Goal: Information Seeking & Learning: Learn about a topic

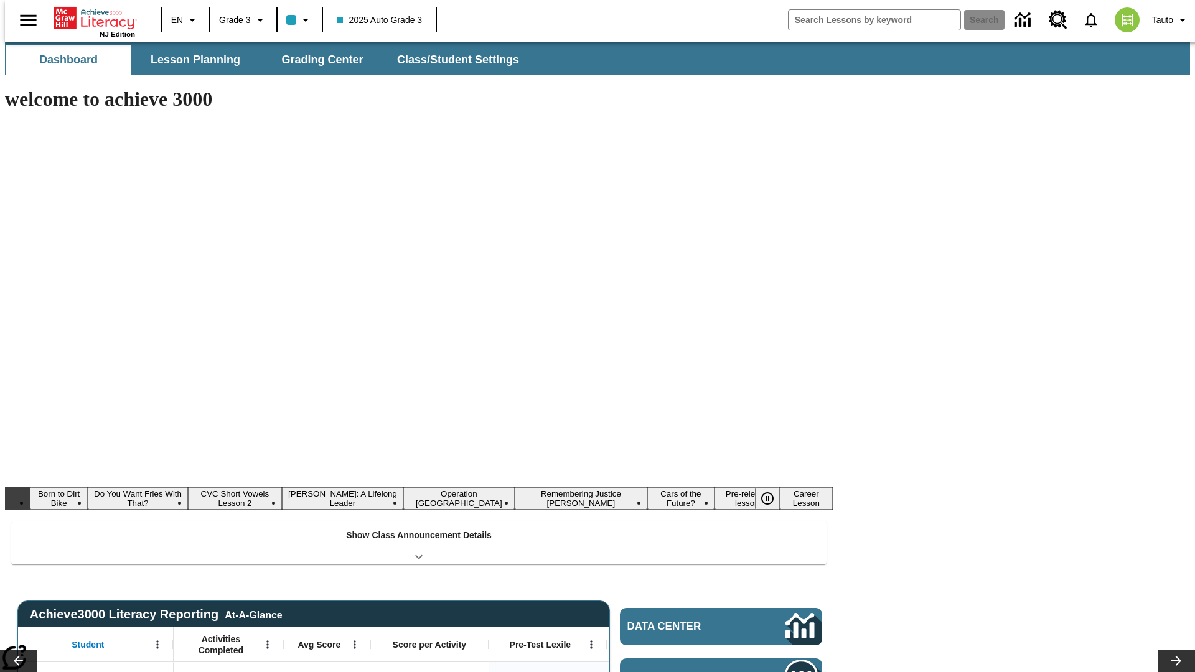
type input "-1"
click at [190, 60] on button "Lesson Planning" at bounding box center [195, 60] width 125 height 30
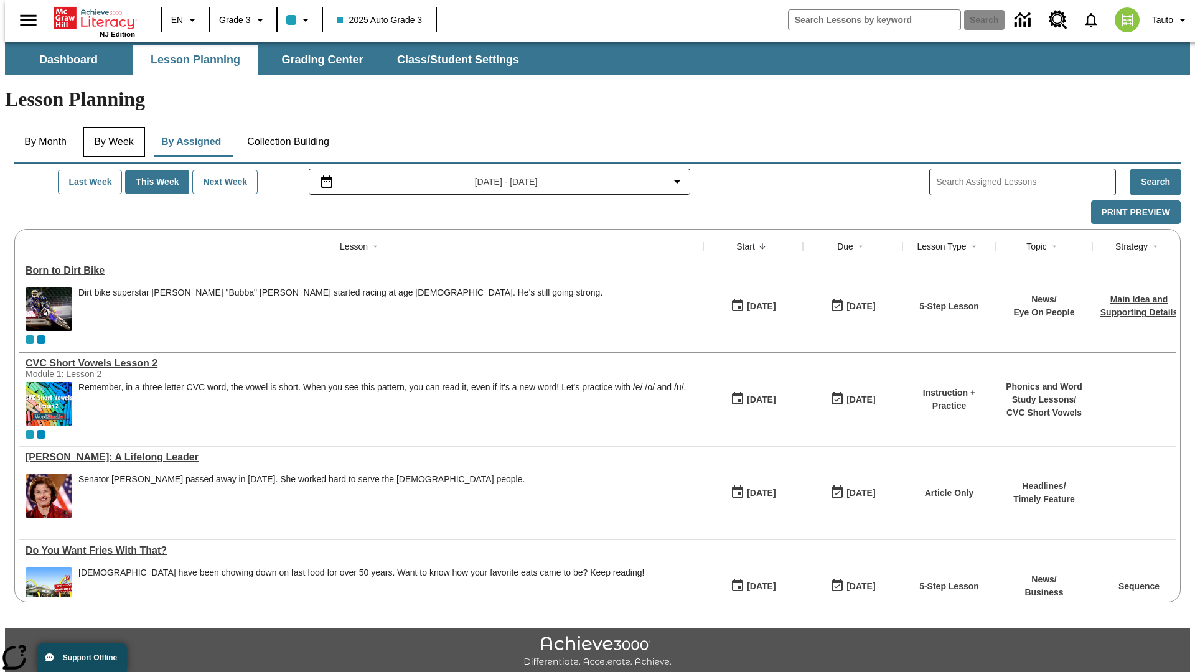
click at [111, 127] on button "By Week" at bounding box center [114, 142] width 62 height 30
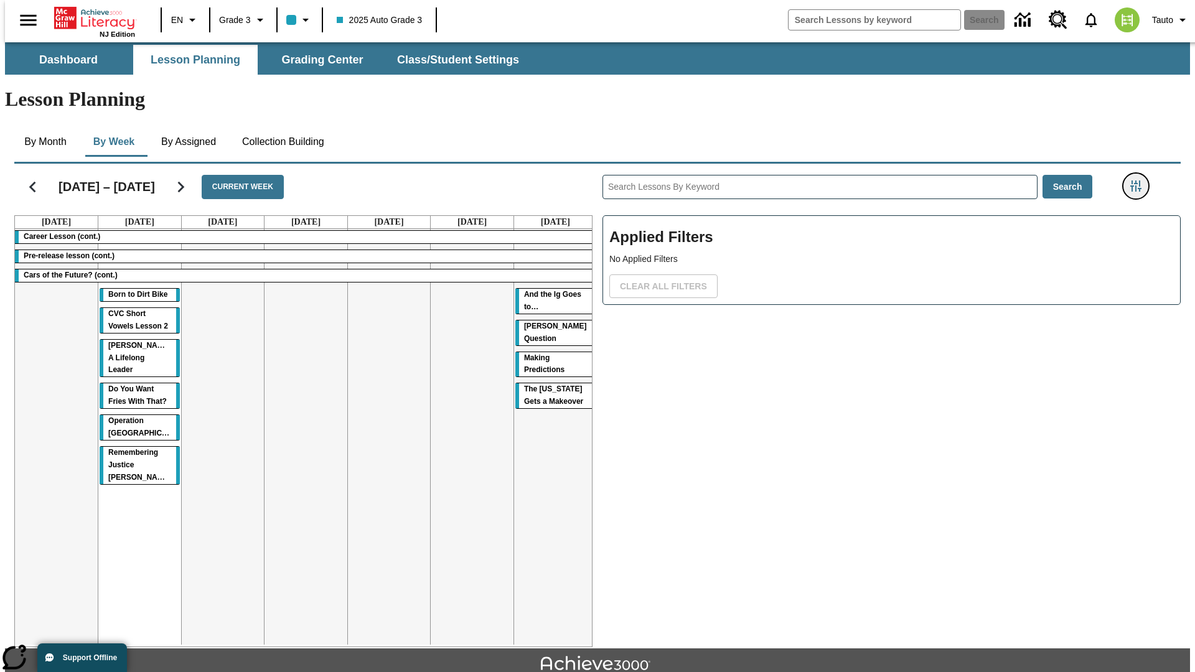
click at [1140, 181] on icon "Filters Side menu" at bounding box center [1136, 186] width 11 height 11
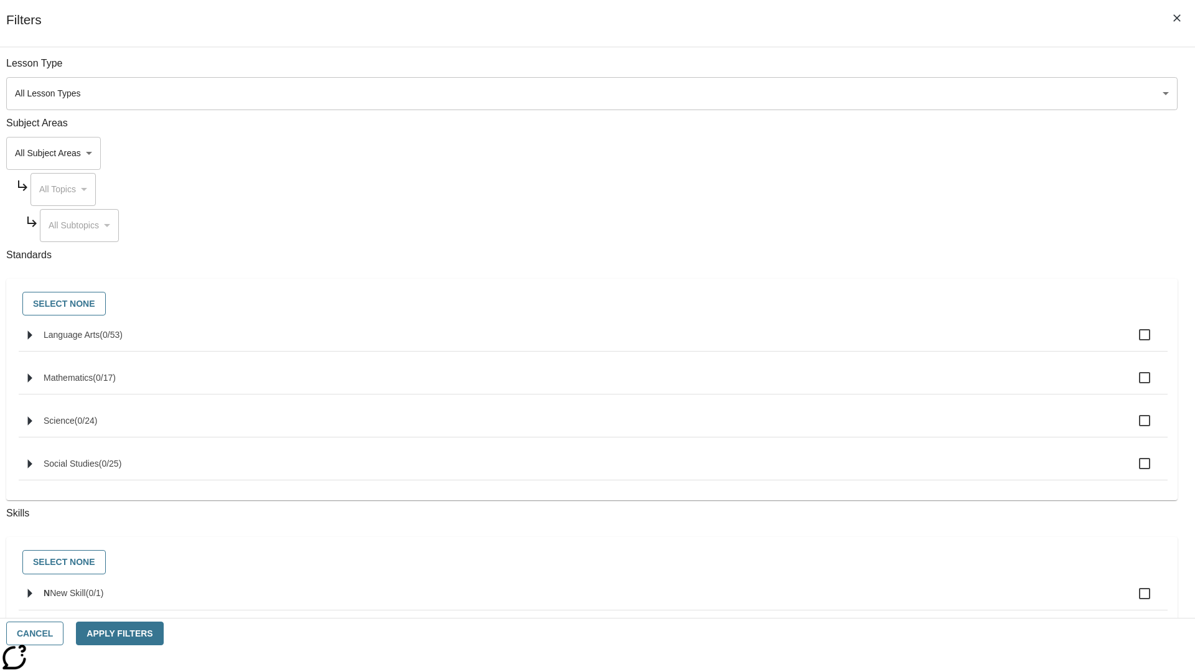
click at [896, 153] on body "Skip to main content NJ Edition EN Grade 3 2025 Auto Grade 3 Search 0 Tauto Das…" at bounding box center [597, 385] width 1185 height 687
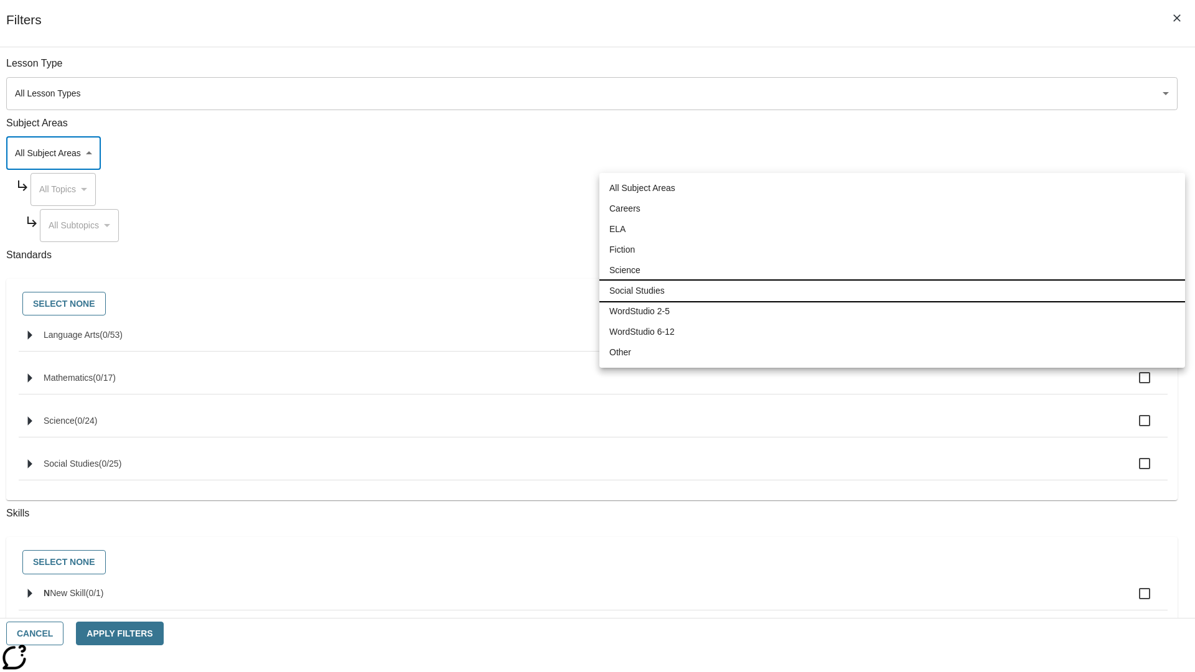
click at [892, 291] on li "Social Studies" at bounding box center [892, 291] width 586 height 21
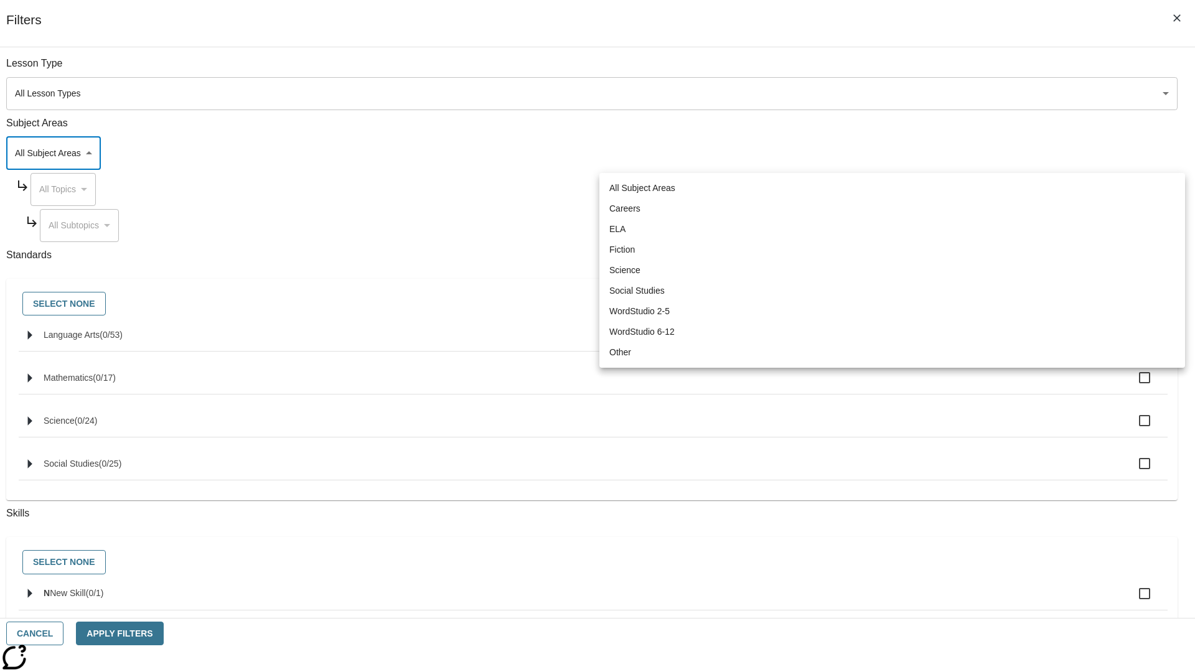
type input "3"
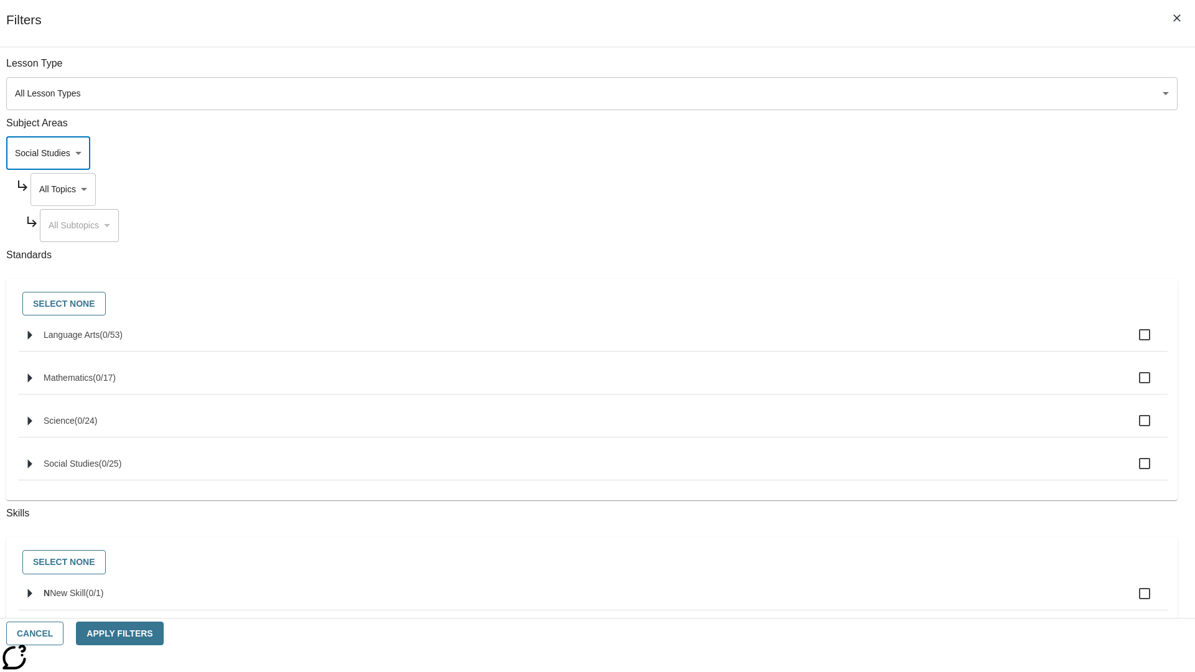
scroll to position [120, 1]
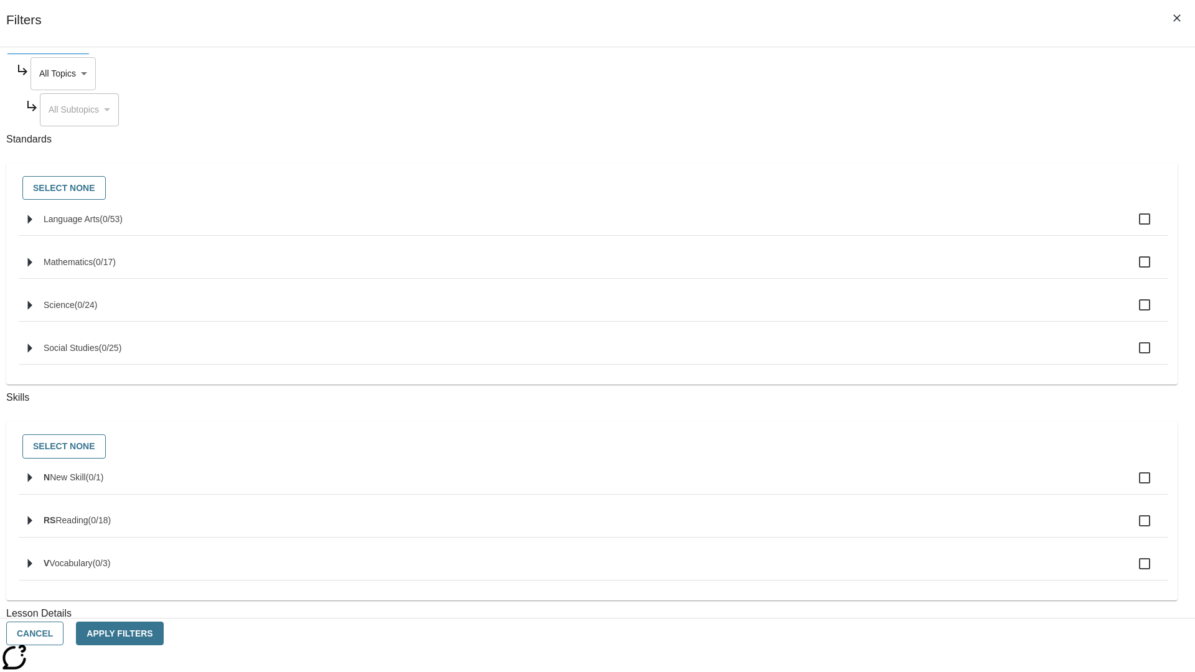
click at [908, 70] on body "Skip to main content NJ Edition EN Grade 3 2025 Auto Grade 3 Search 0 Tauto Das…" at bounding box center [597, 385] width 1185 height 687
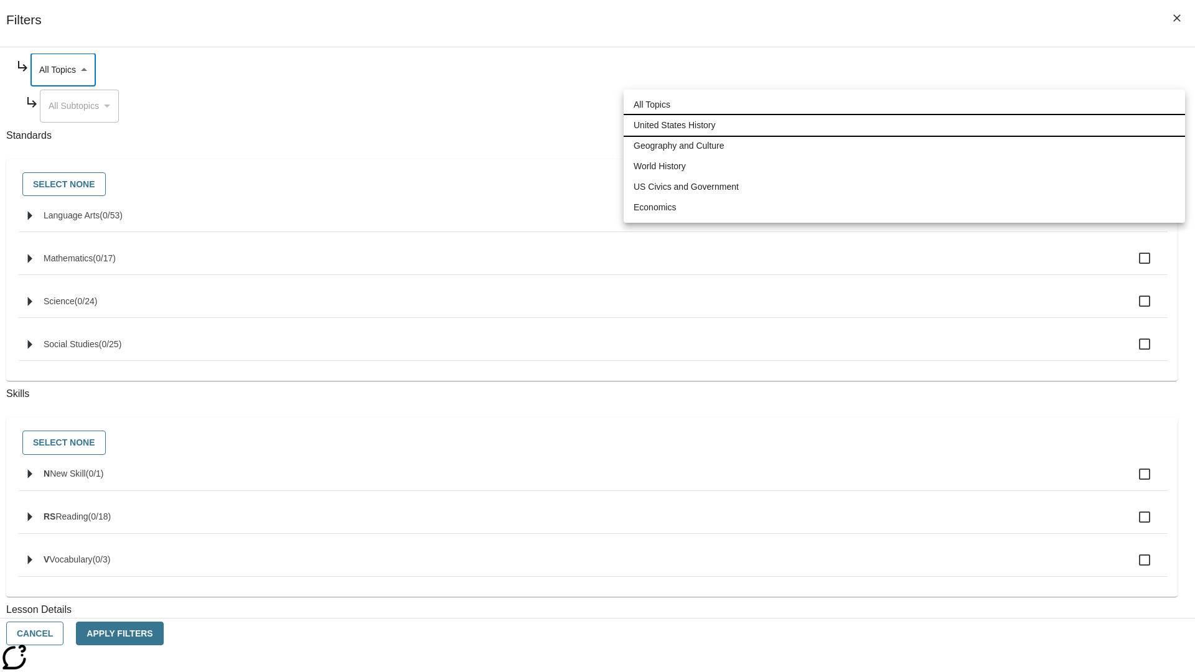
click at [905, 125] on li "United States History" at bounding box center [905, 125] width 562 height 21
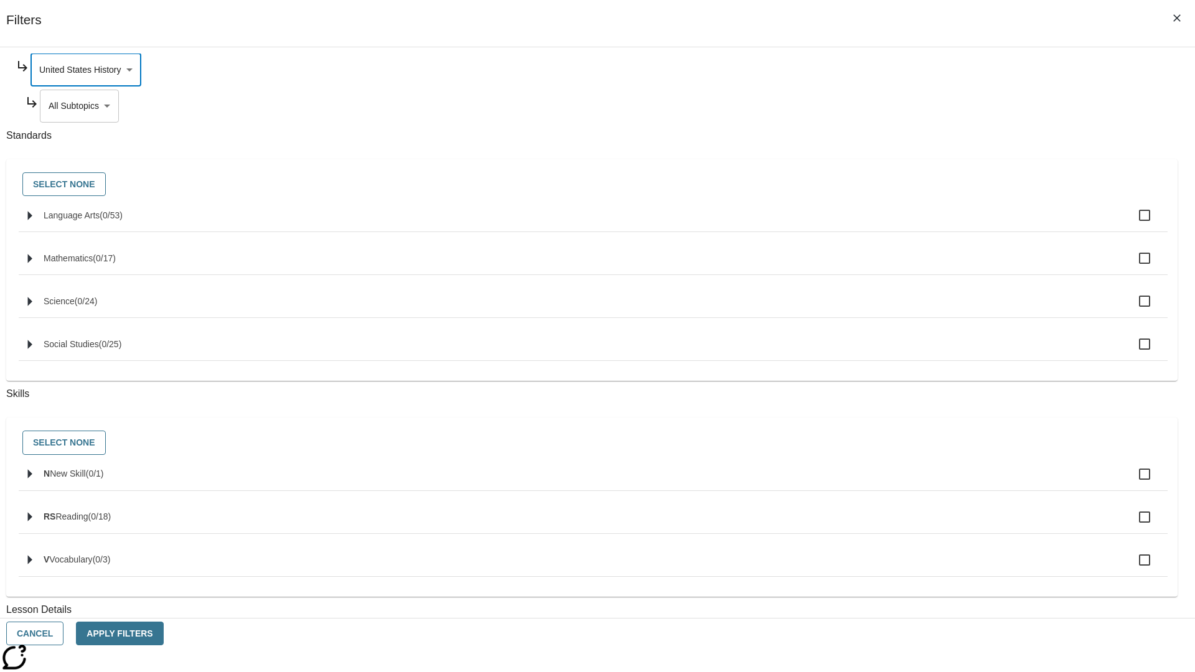
click at [913, 225] on body "Skip to main content NJ Edition EN Grade 3 2025 Auto Grade 3 Search 0 Tauto Das…" at bounding box center [597, 385] width 1185 height 687
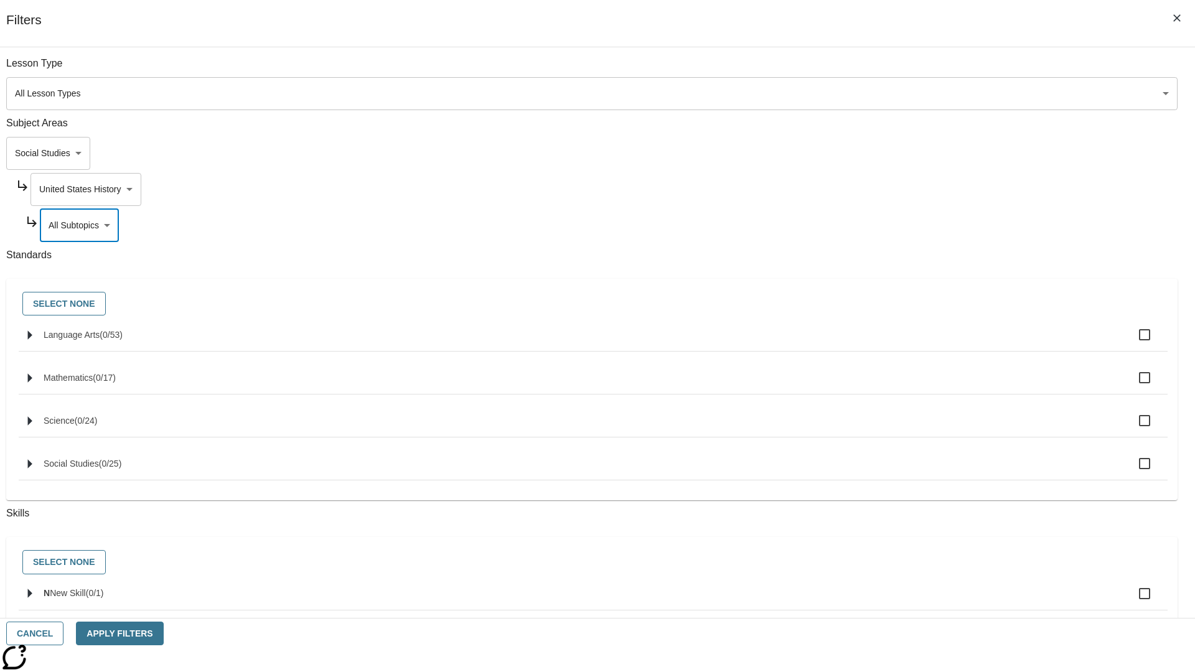
scroll to position [0, 1]
click at [908, 70] on body "Skip to main content NJ Edition EN Grade 3 2025 Auto Grade 3 Search 0 Tauto Das…" at bounding box center [597, 385] width 1185 height 687
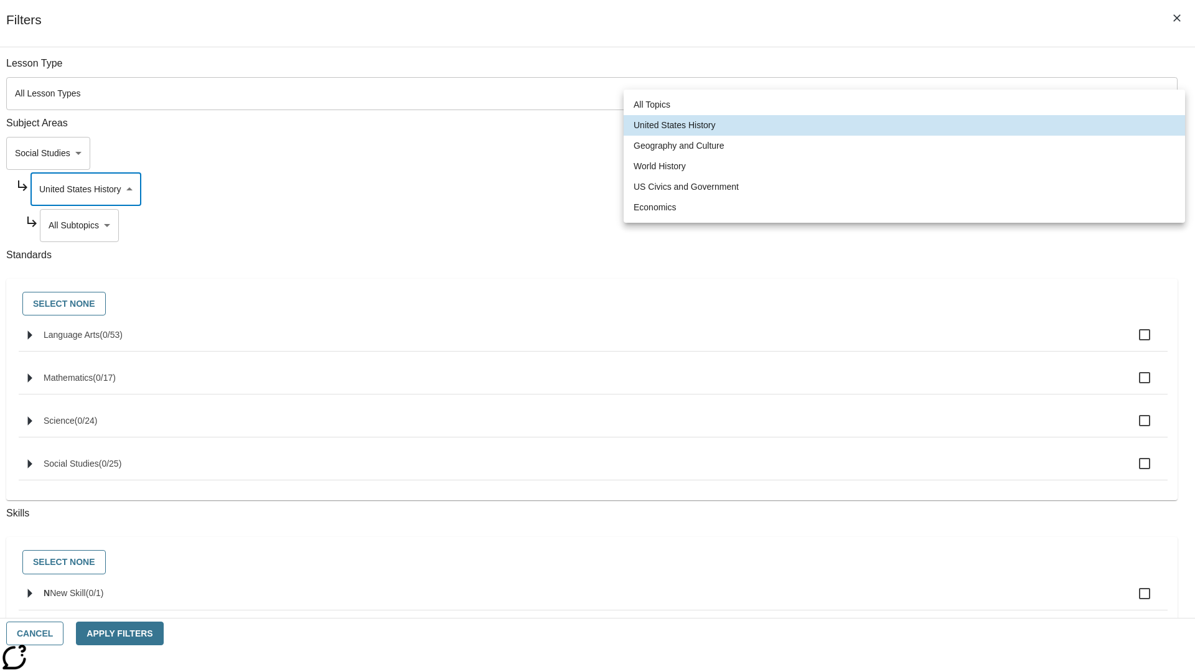
scroll to position [120, 1]
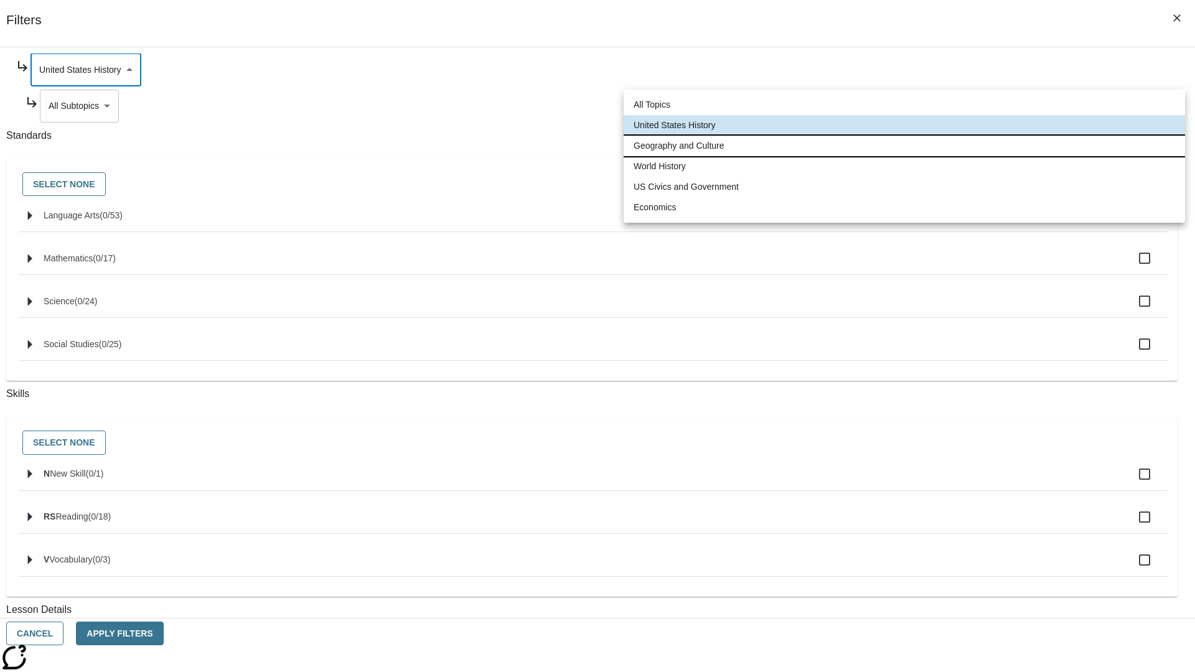
click at [905, 146] on li "Geography and Culture" at bounding box center [905, 146] width 562 height 21
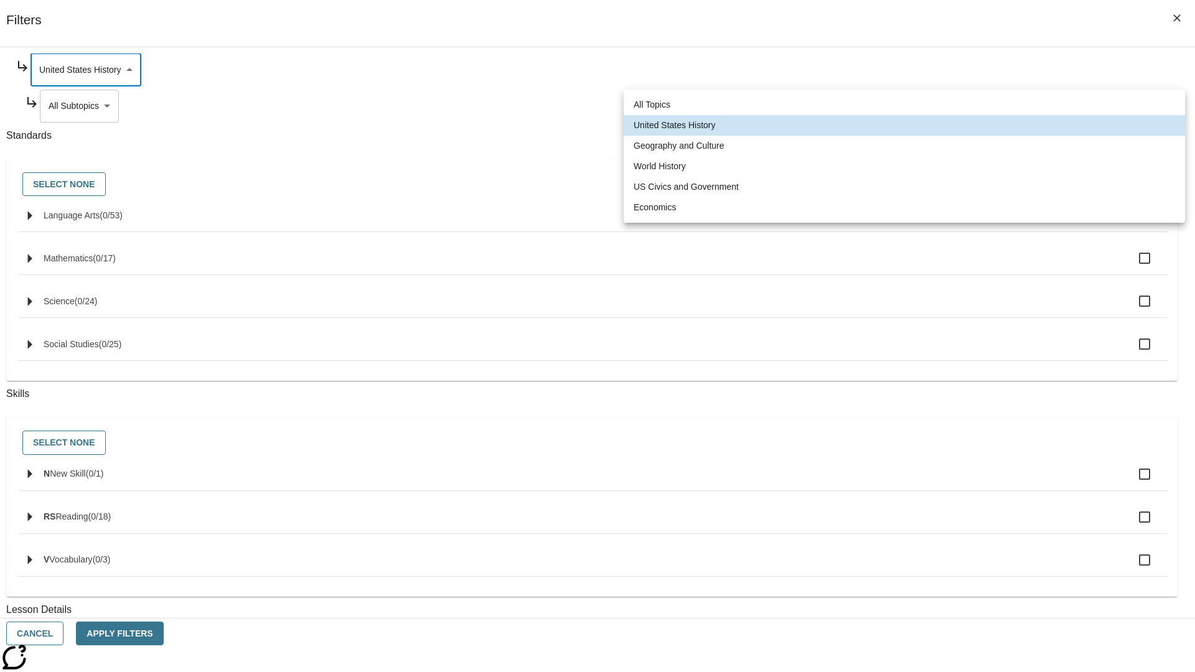
type input "186"
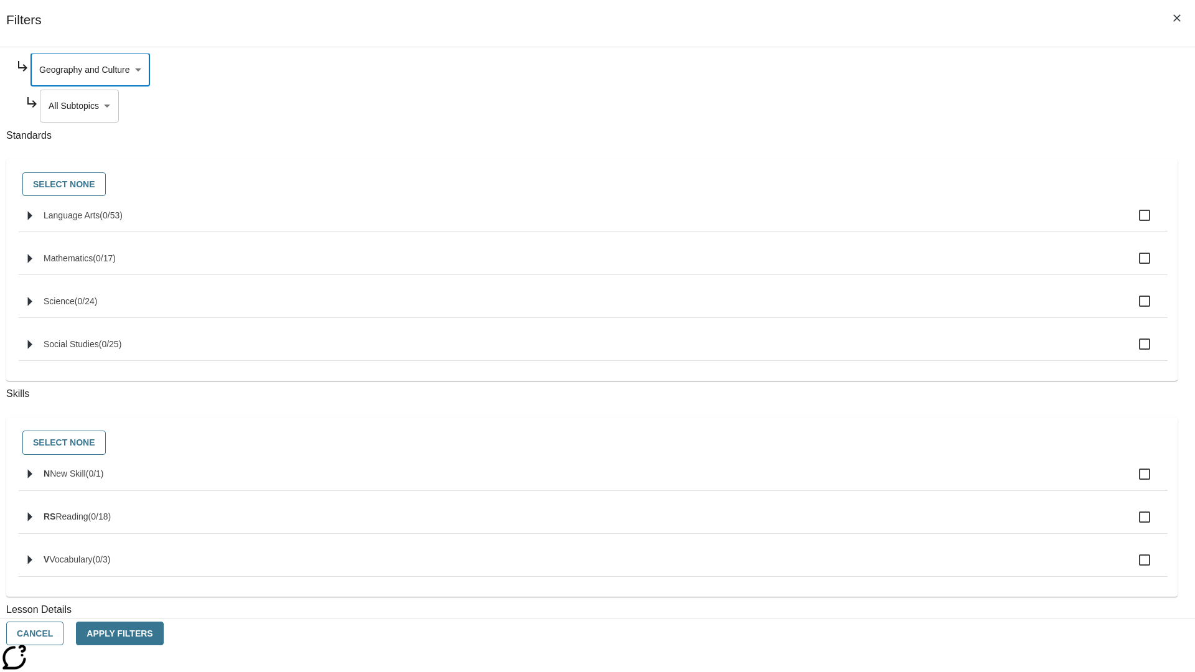
click at [913, 225] on body "Skip to main content NJ Edition EN Grade 3 2025 Auto Grade 3 Search 0 Tauto Das…" at bounding box center [597, 385] width 1185 height 687
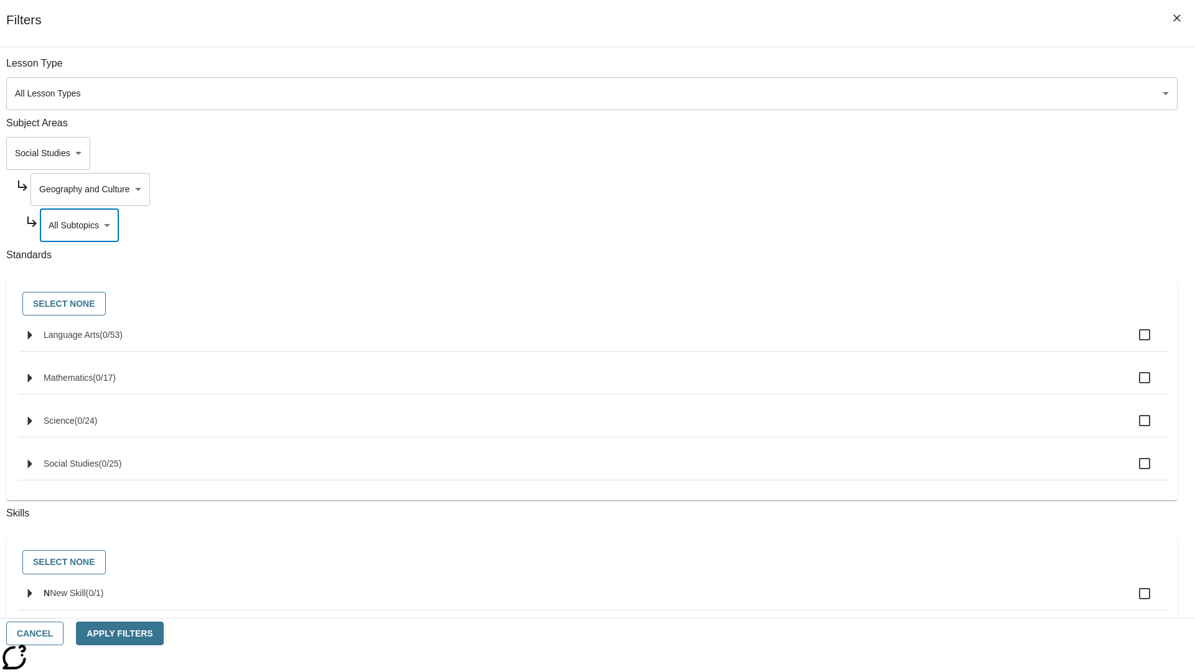
scroll to position [0, 1]
click at [908, 70] on body "Skip to main content NJ Edition EN Grade 3 2025 Auto Grade 3 Search 0 Tauto Das…" at bounding box center [597, 385] width 1185 height 687
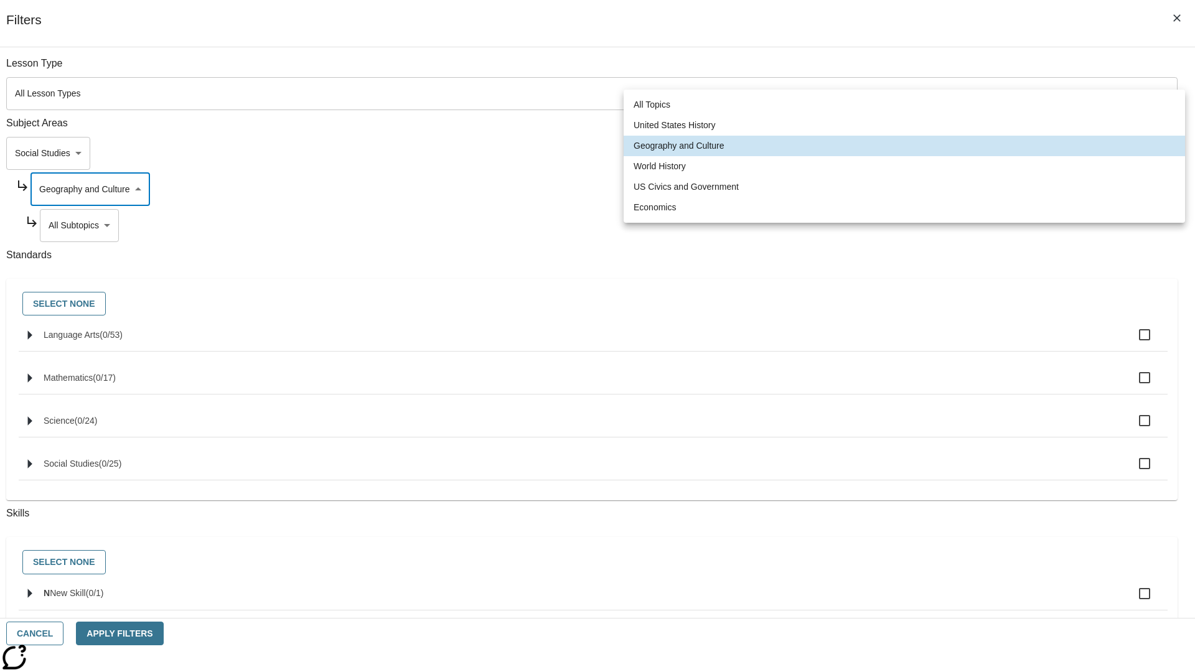
scroll to position [120, 1]
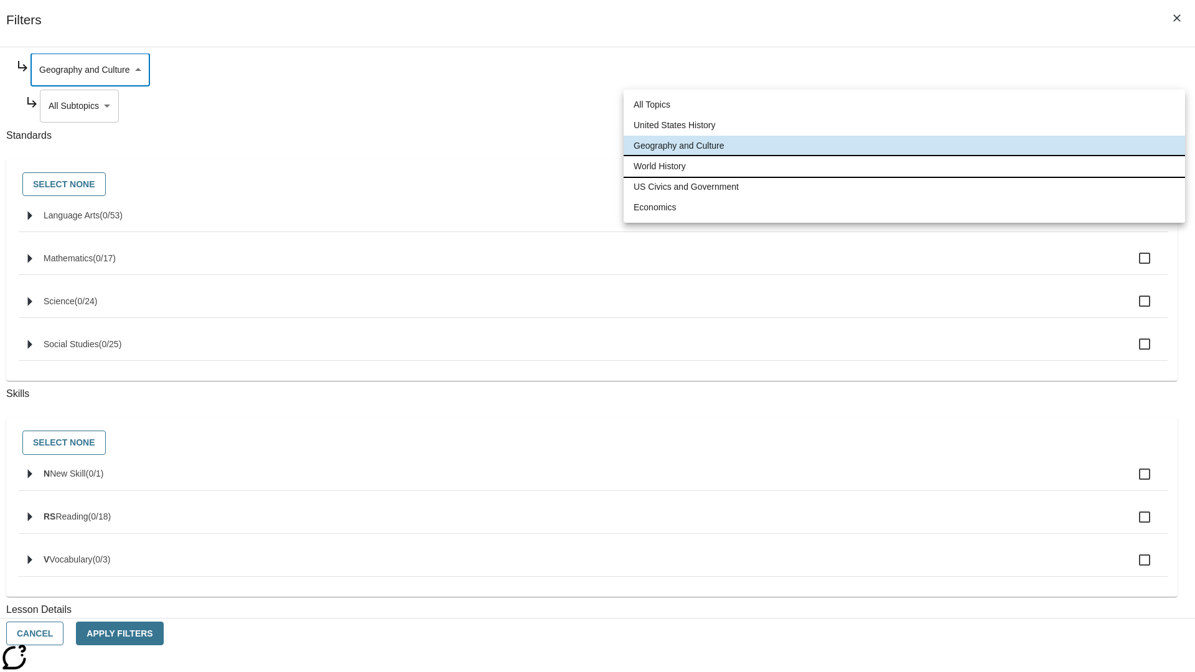
click at [905, 166] on li "World History" at bounding box center [905, 166] width 562 height 21
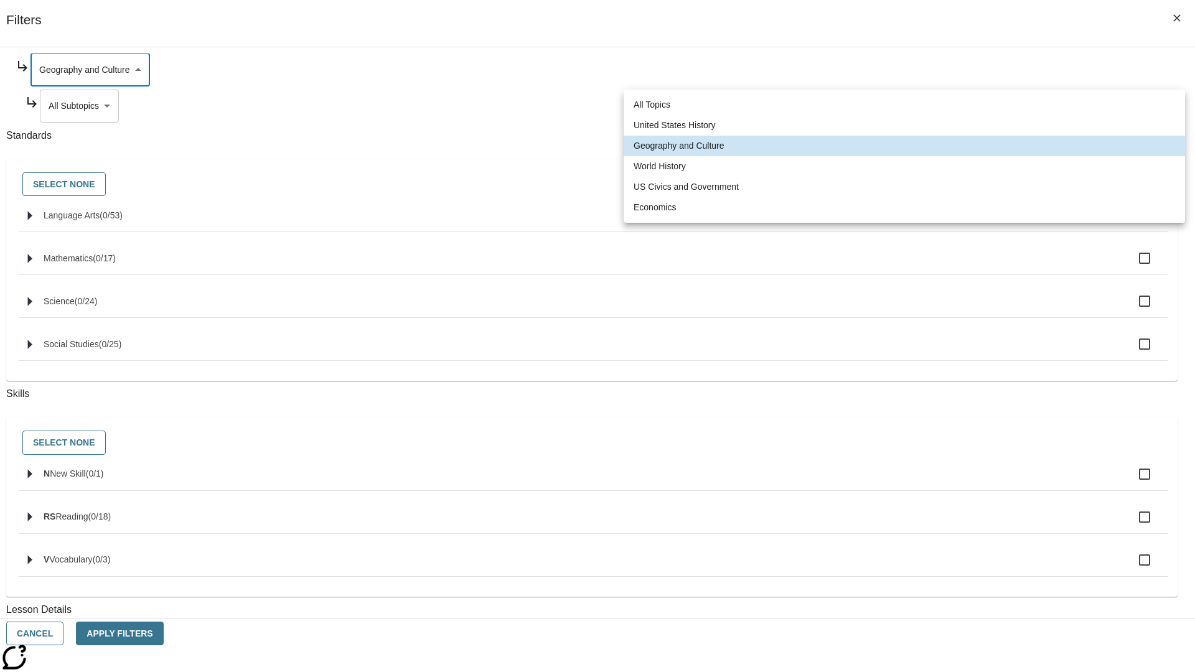
type input "193"
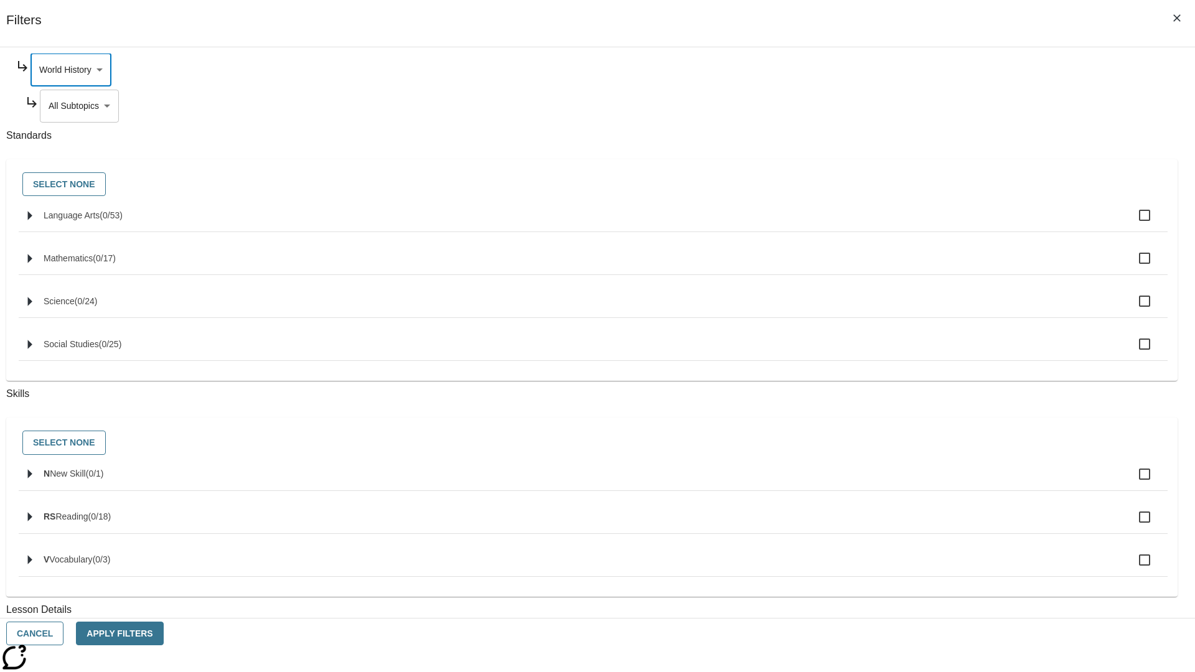
scroll to position [0, 0]
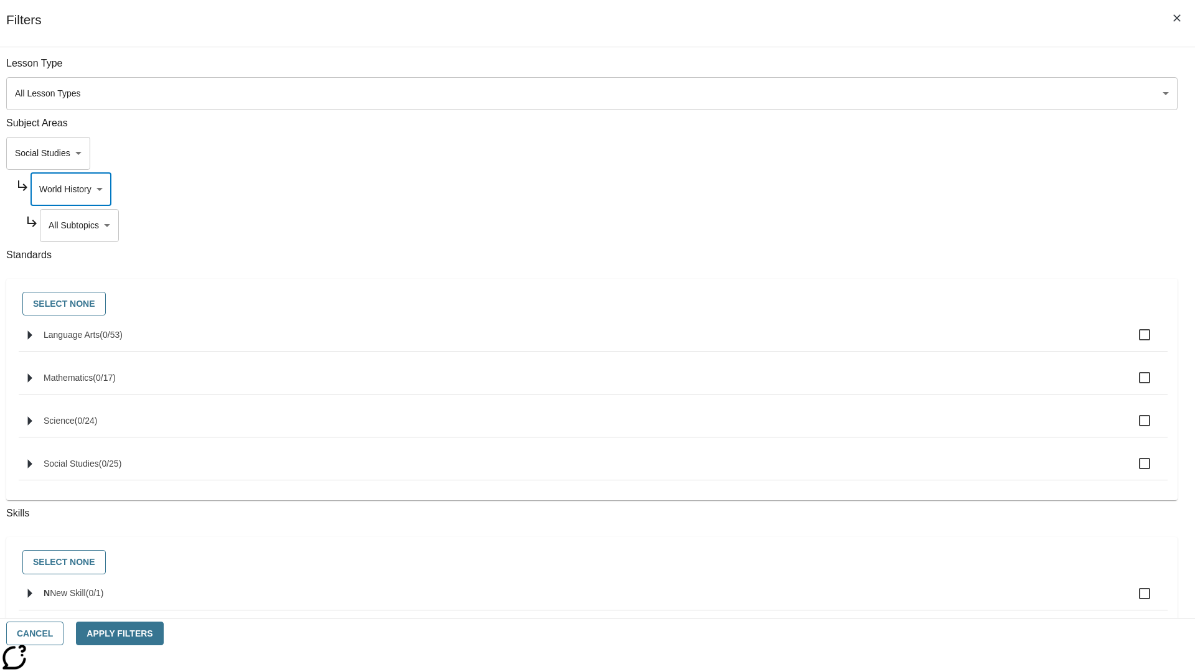
click at [913, 225] on body "Skip to main content NJ Edition EN Grade 3 2025 Auto Grade 3 Search 0 Tauto Das…" at bounding box center [597, 385] width 1185 height 687
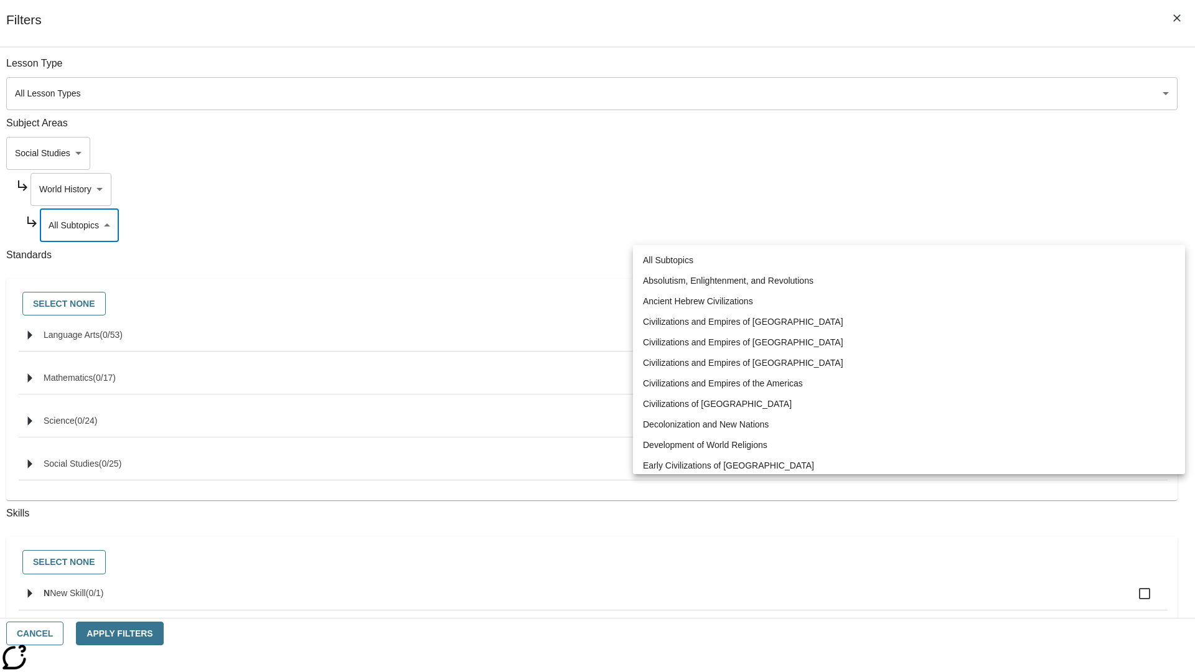
scroll to position [0, 1]
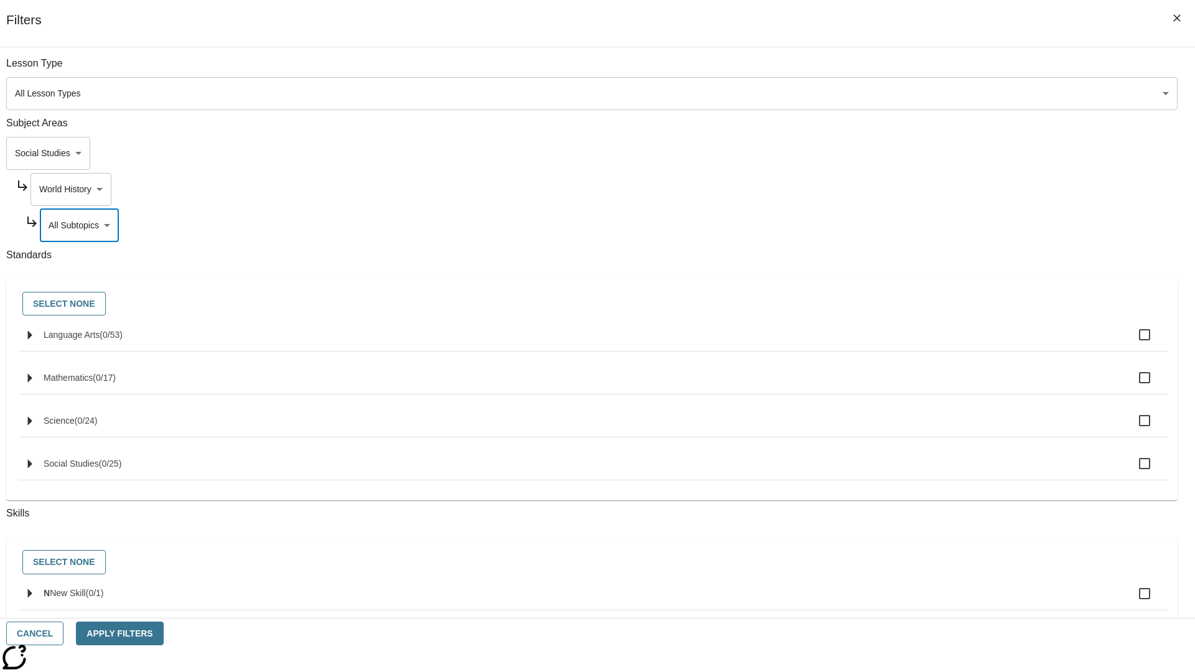
click at [908, 189] on body "Skip to main content NJ Edition EN Grade 3 2025 Auto Grade 3 Search 0 Tauto Das…" at bounding box center [597, 385] width 1185 height 687
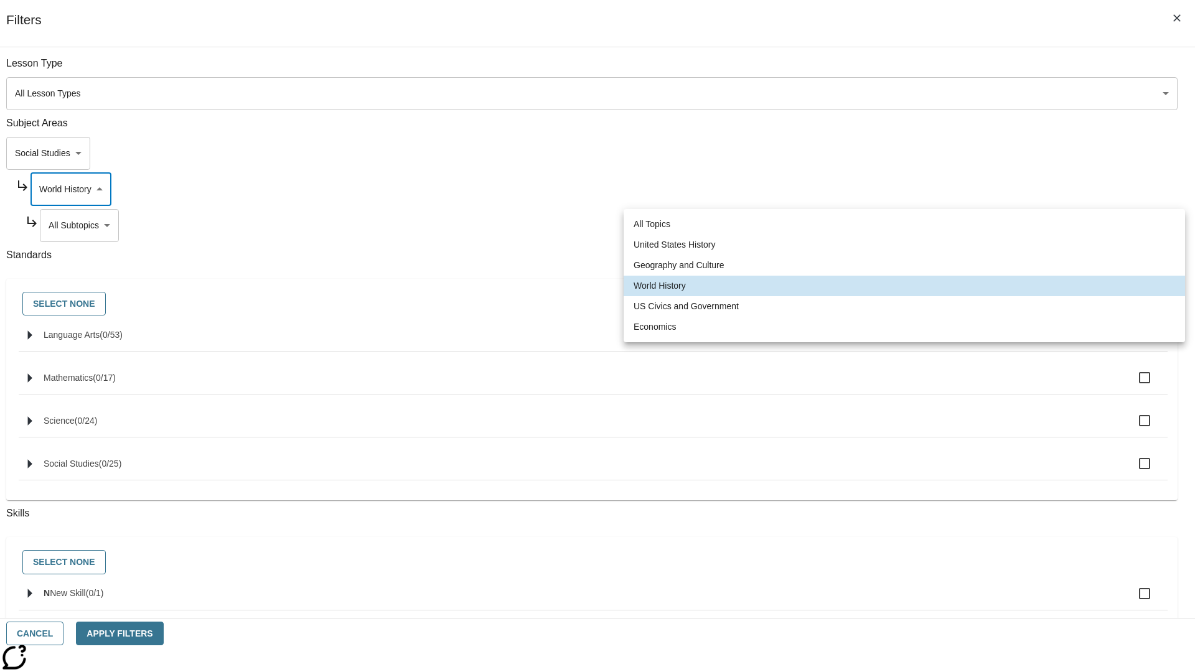
scroll to position [0, 0]
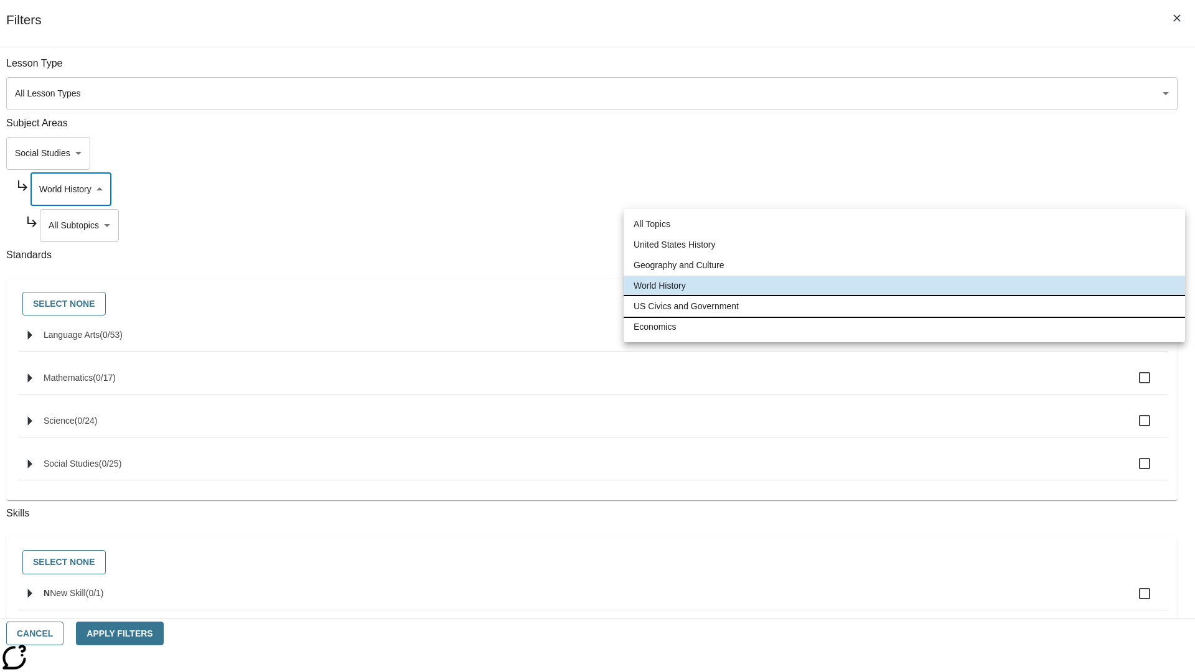
click at [905, 306] on li "US Civics and Government" at bounding box center [905, 306] width 562 height 21
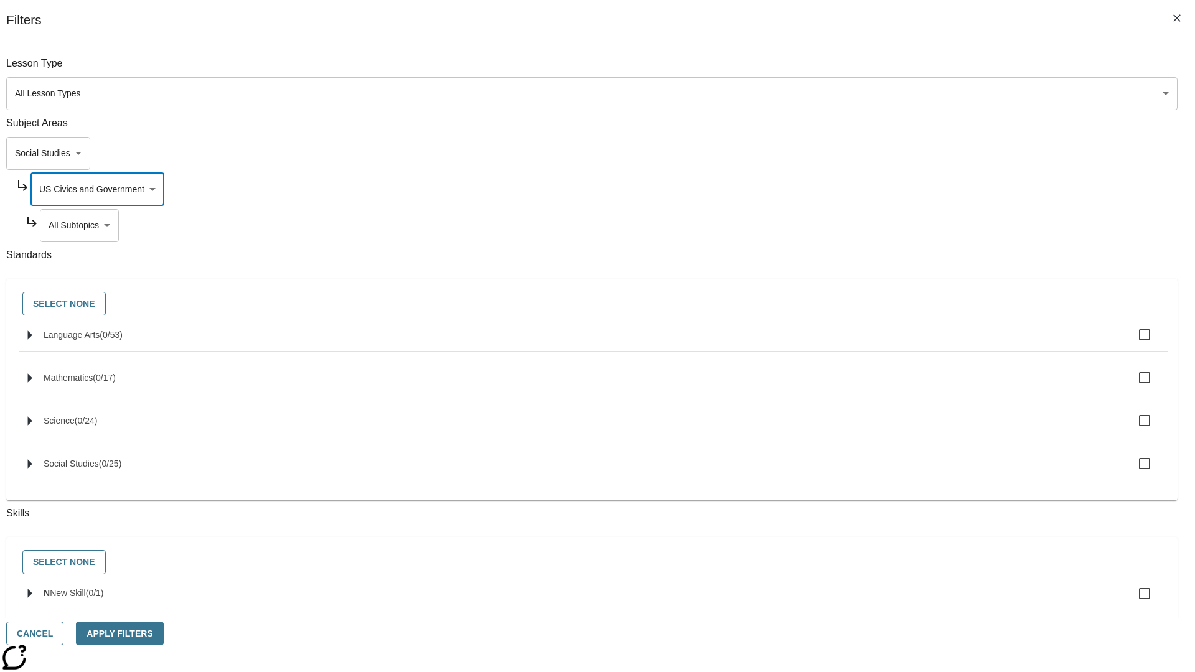
click at [913, 225] on body "Skip to main content NJ Edition EN Grade 3 2025 Auto Grade 3 Search 0 Tauto Das…" at bounding box center [597, 385] width 1185 height 687
click at [908, 70] on body "Skip to main content NJ Edition EN Grade 3 2025 Auto Grade 3 Search 0 Tauto Das…" at bounding box center [597, 385] width 1185 height 687
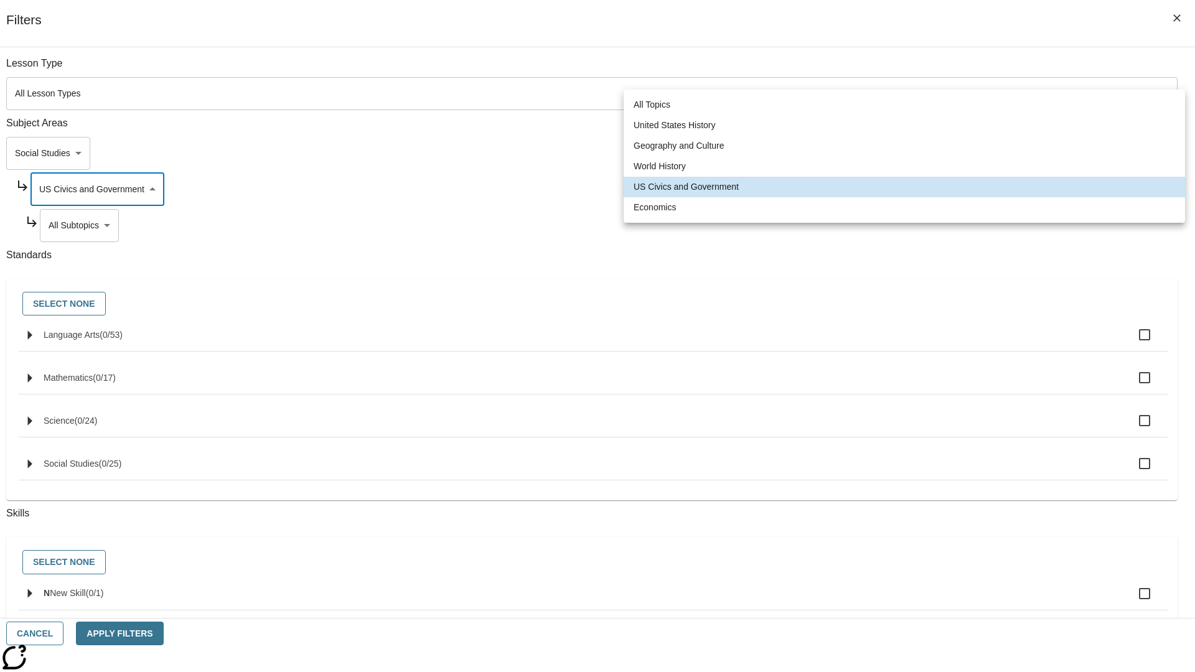
scroll to position [120, 1]
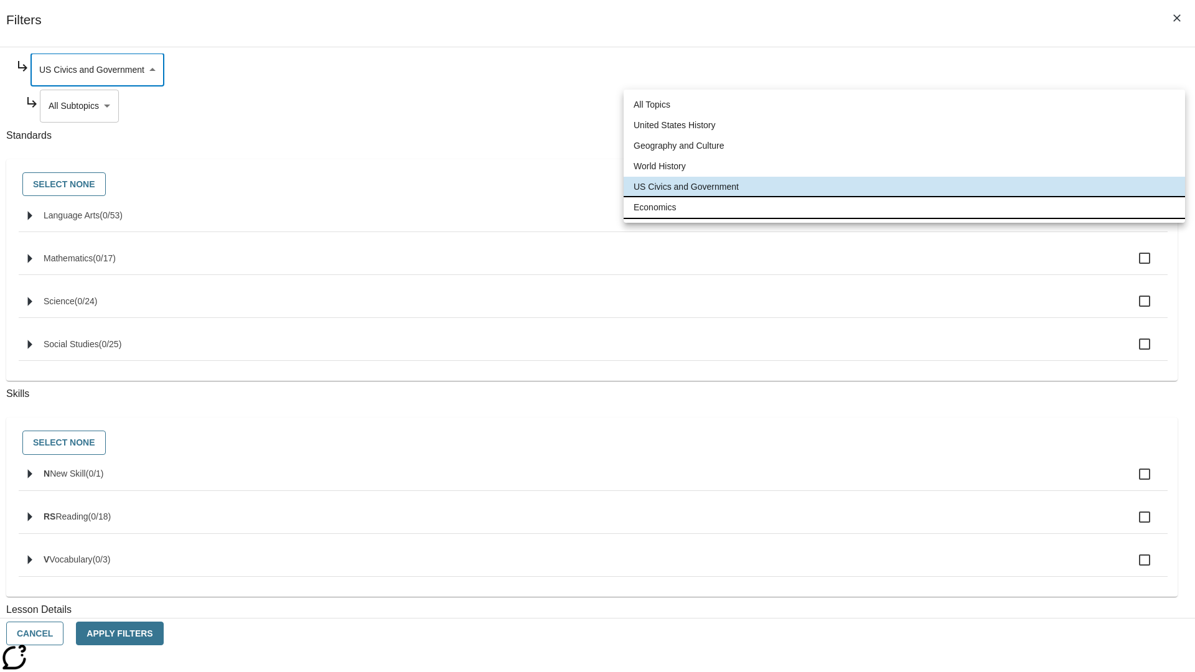
click at [905, 207] on li "Economics" at bounding box center [905, 207] width 562 height 21
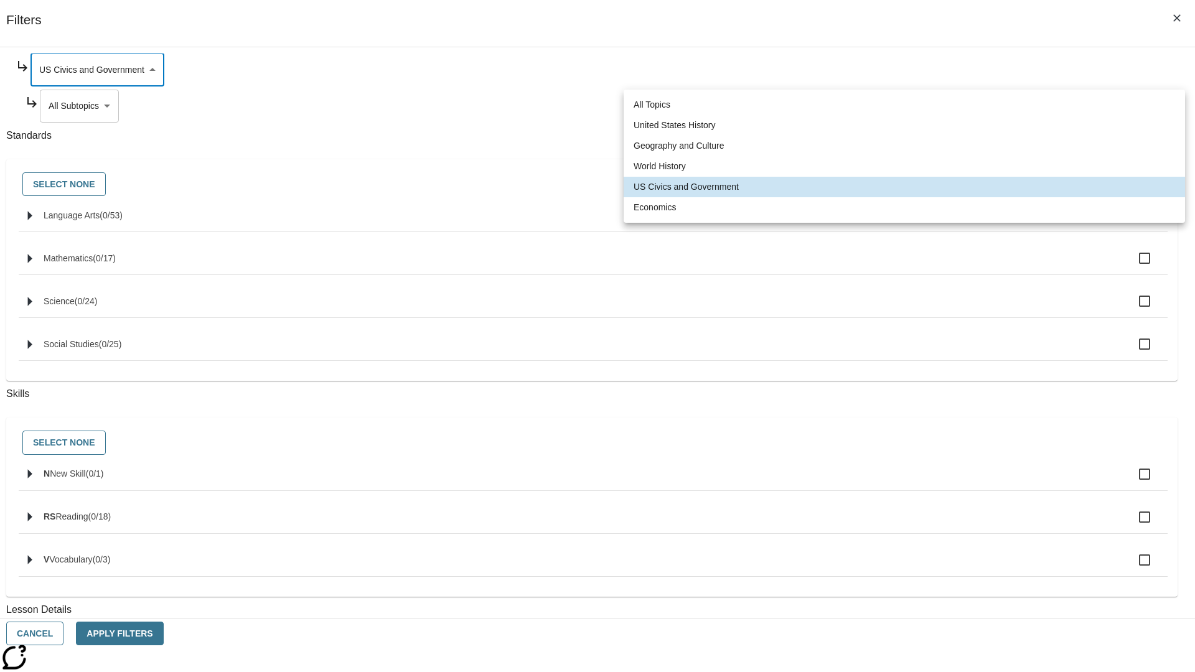
type input "195"
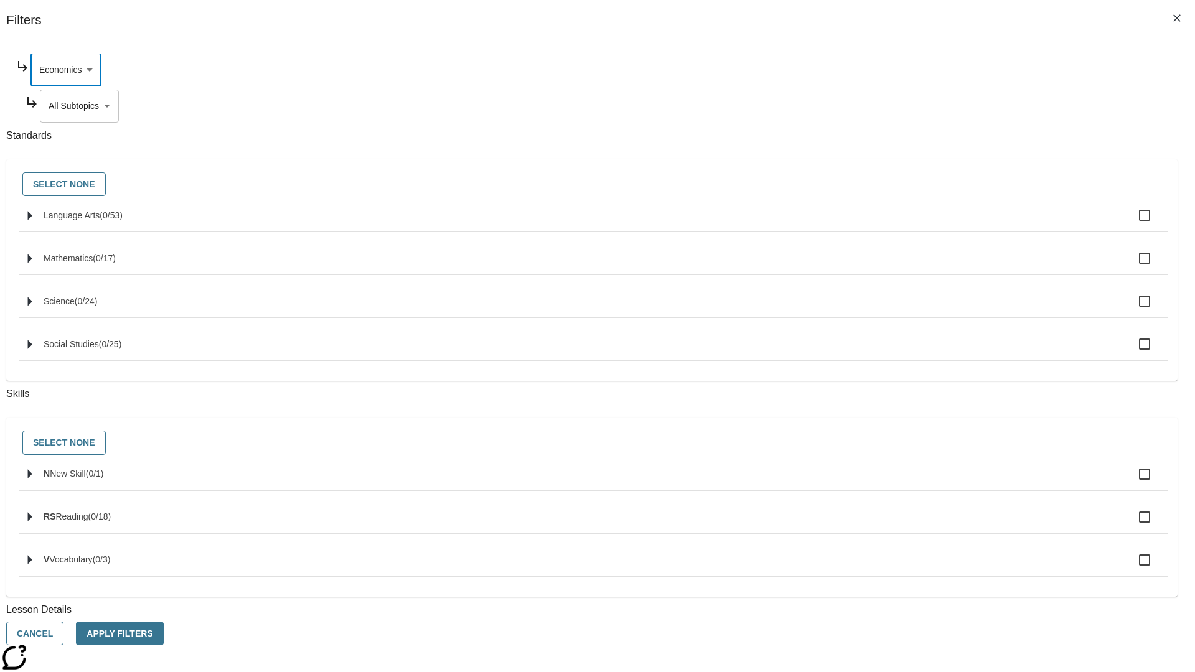
scroll to position [0, 1]
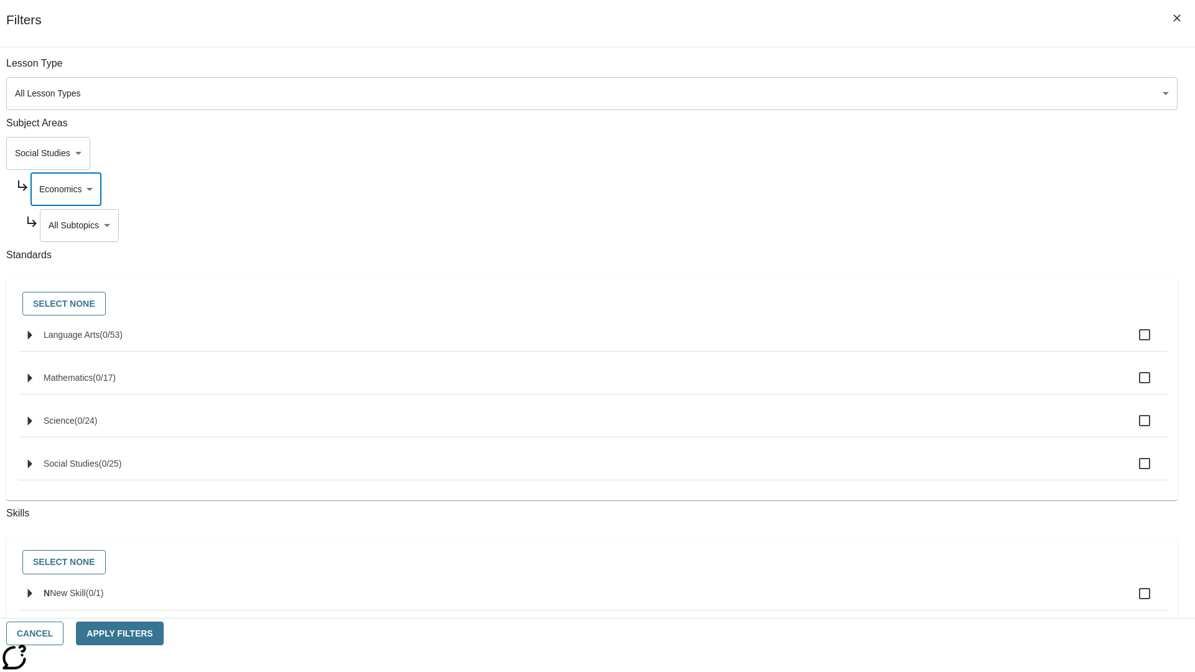
click at [913, 70] on body "Skip to main content NJ Edition EN Grade 3 2025 Auto Grade 3 Search 0 Tauto Das…" at bounding box center [597, 385] width 1185 height 687
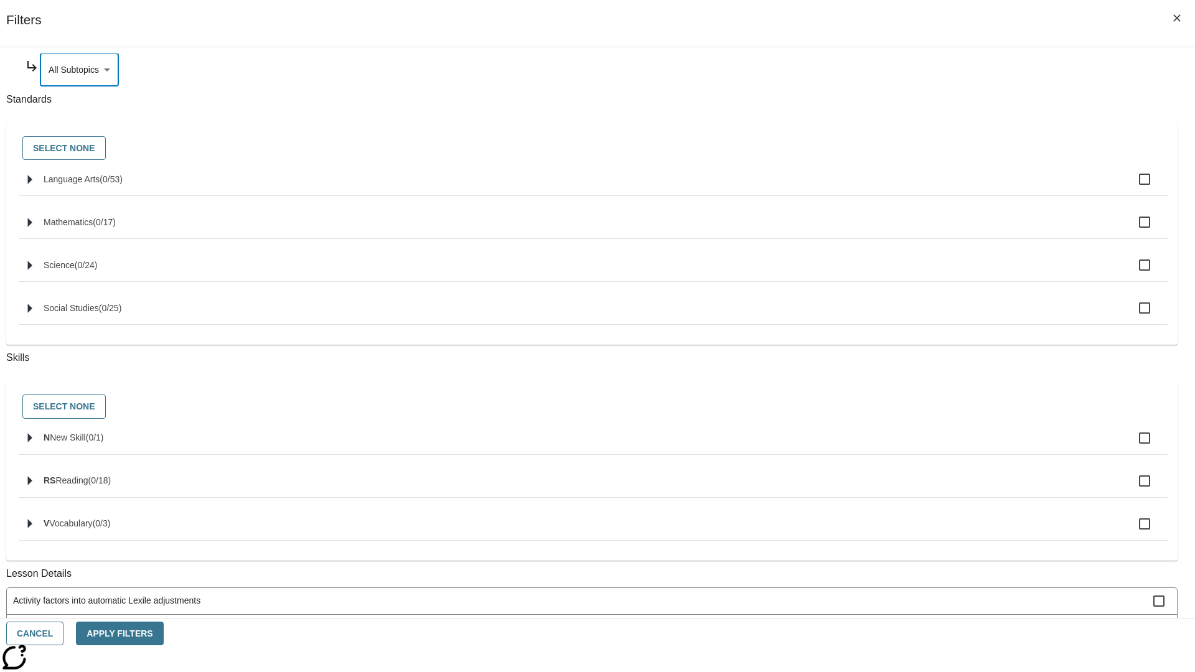
scroll to position [0, 0]
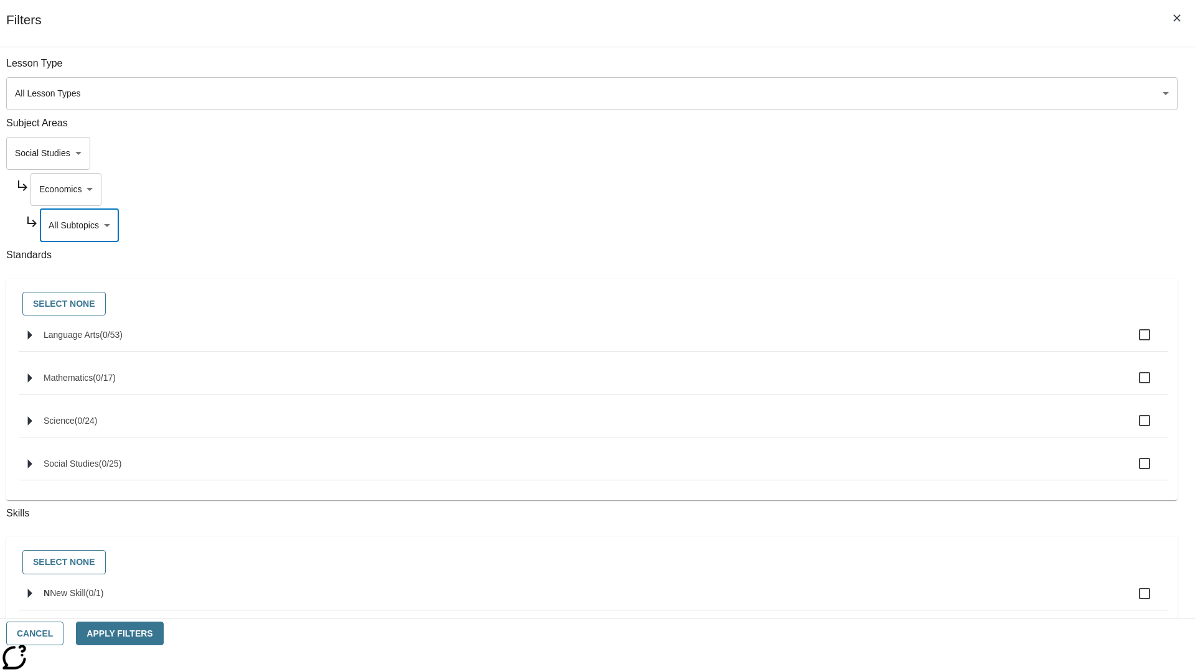
click at [896, 153] on body "Skip to main content NJ Edition EN Grade 3 2025 Auto Grade 3 Search 0 Tauto Das…" at bounding box center [597, 385] width 1185 height 687
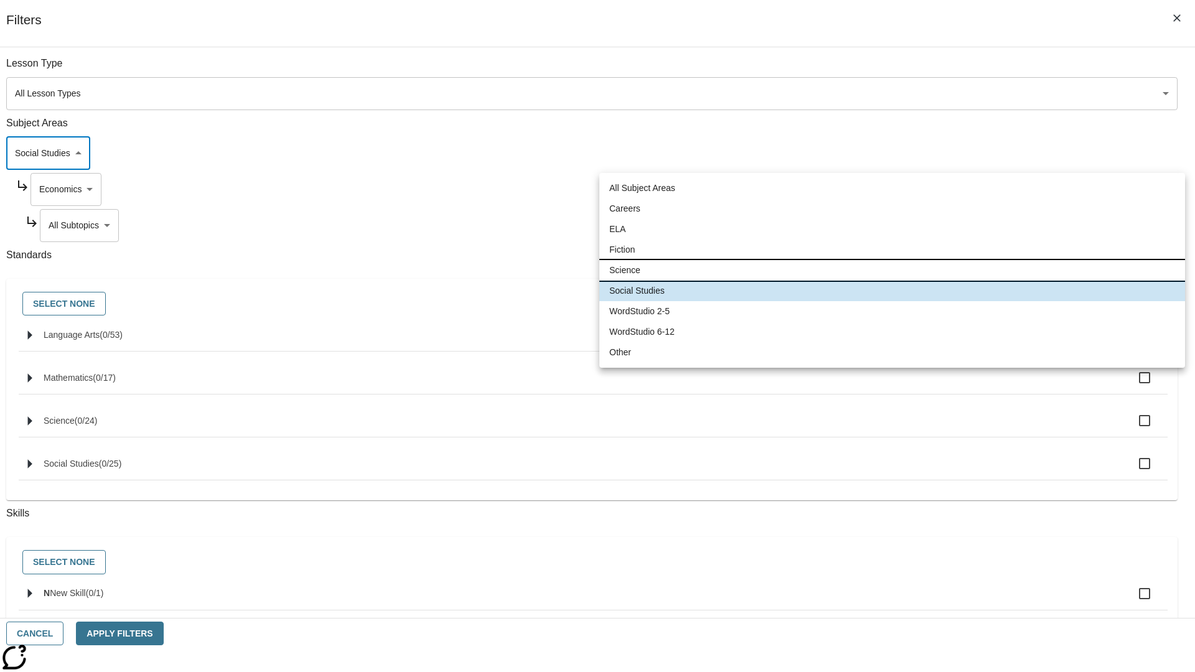
click at [892, 270] on li "Science" at bounding box center [892, 270] width 586 height 21
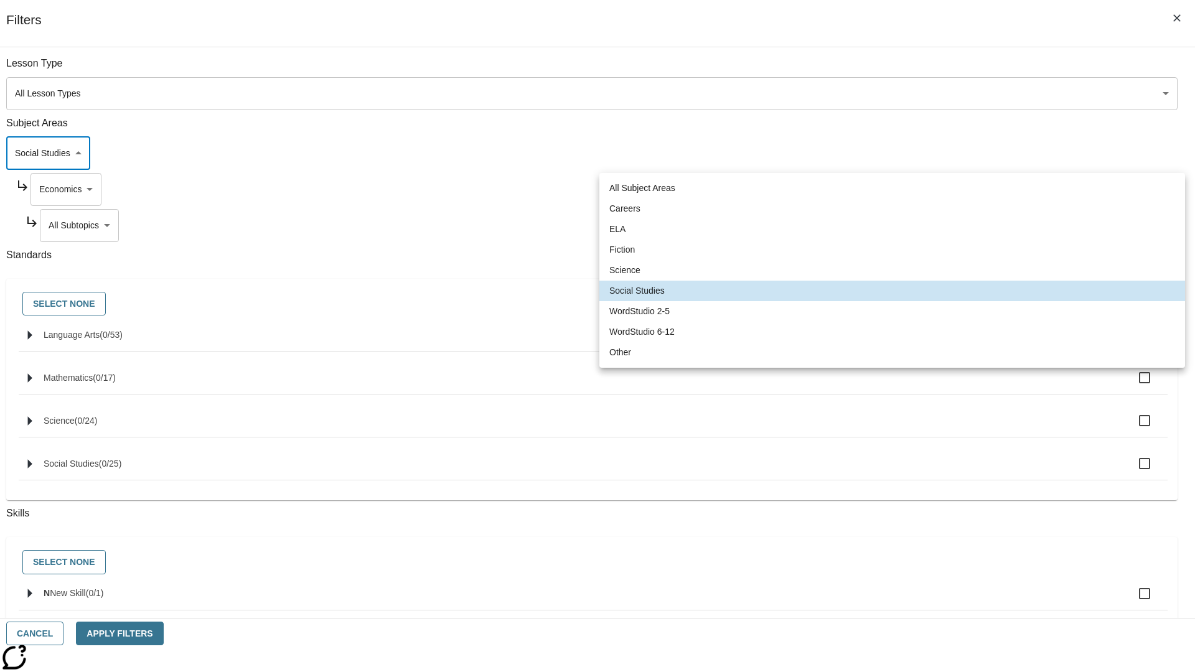
type input "2"
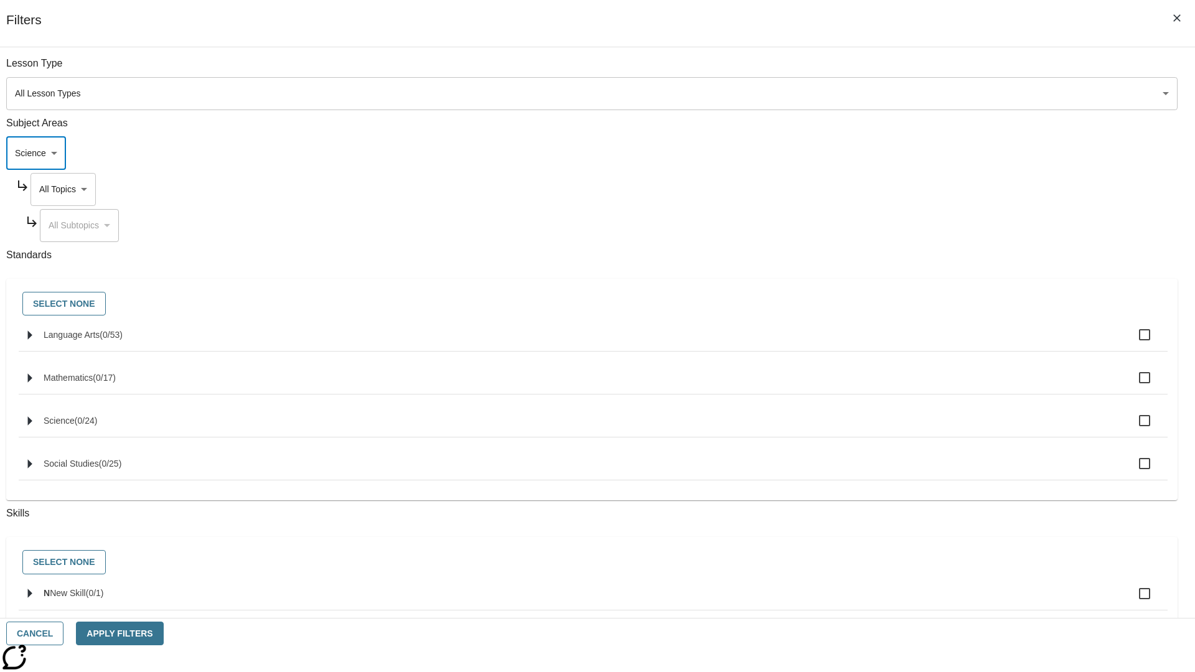
scroll to position [0, 1]
click at [908, 70] on body "Skip to main content NJ Edition EN Grade 3 2025 Auto Grade 3 Search 0 Tauto Das…" at bounding box center [597, 385] width 1185 height 687
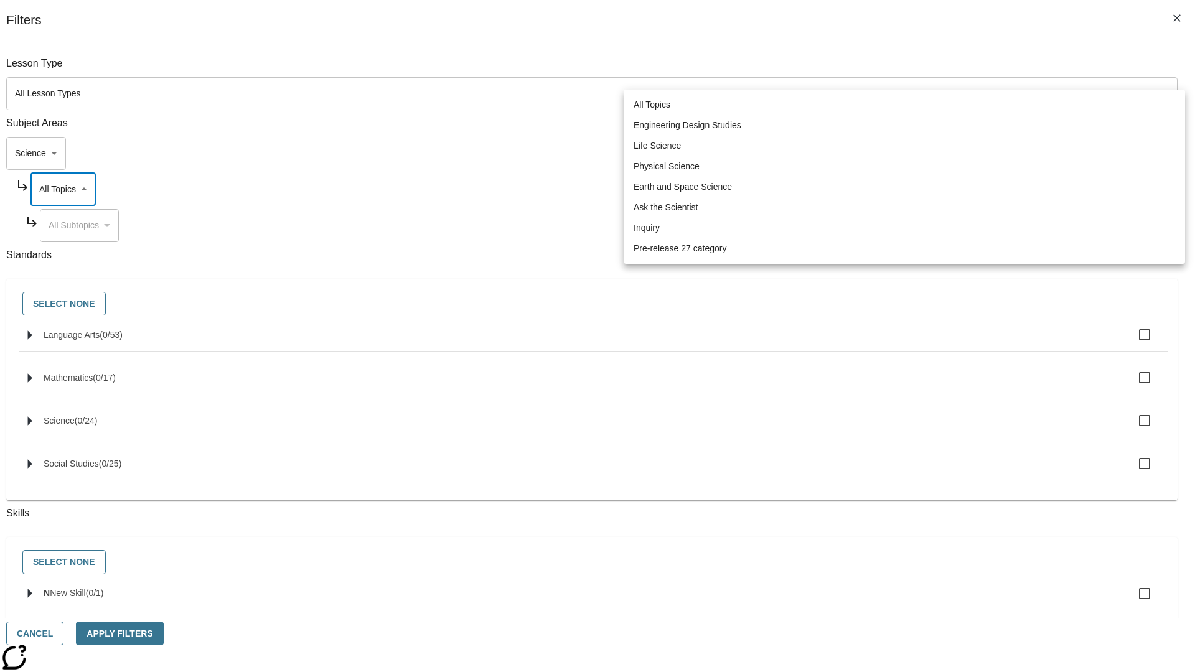
scroll to position [120, 1]
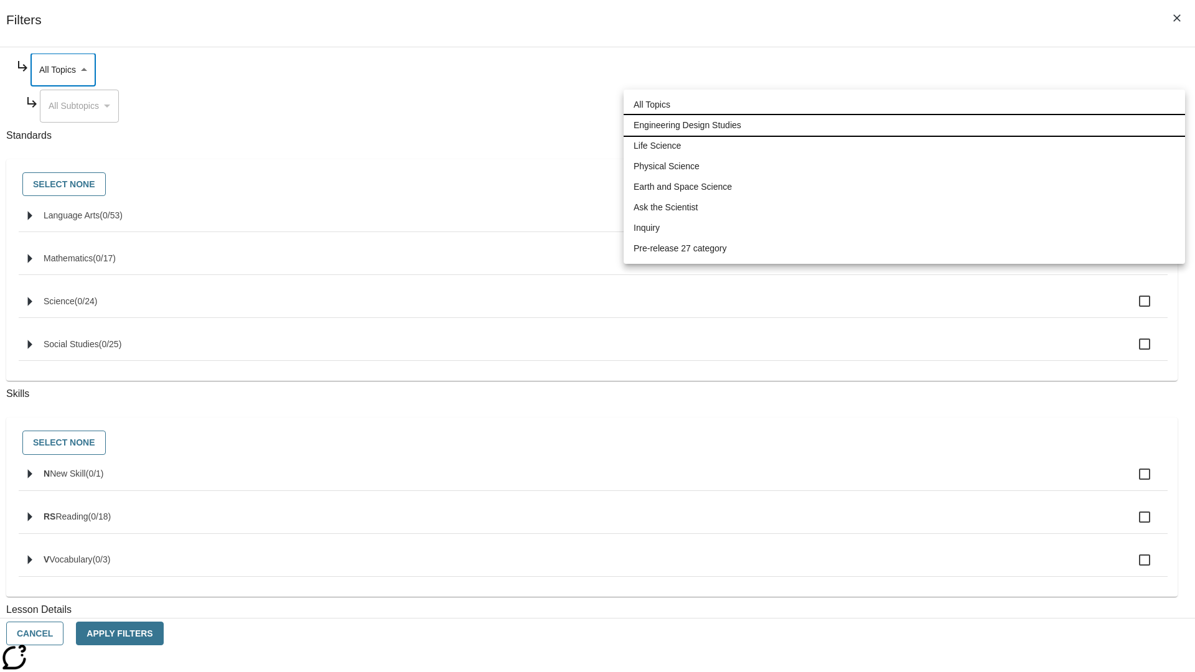
click at [905, 125] on li "Engineering Design Studies" at bounding box center [905, 125] width 562 height 21
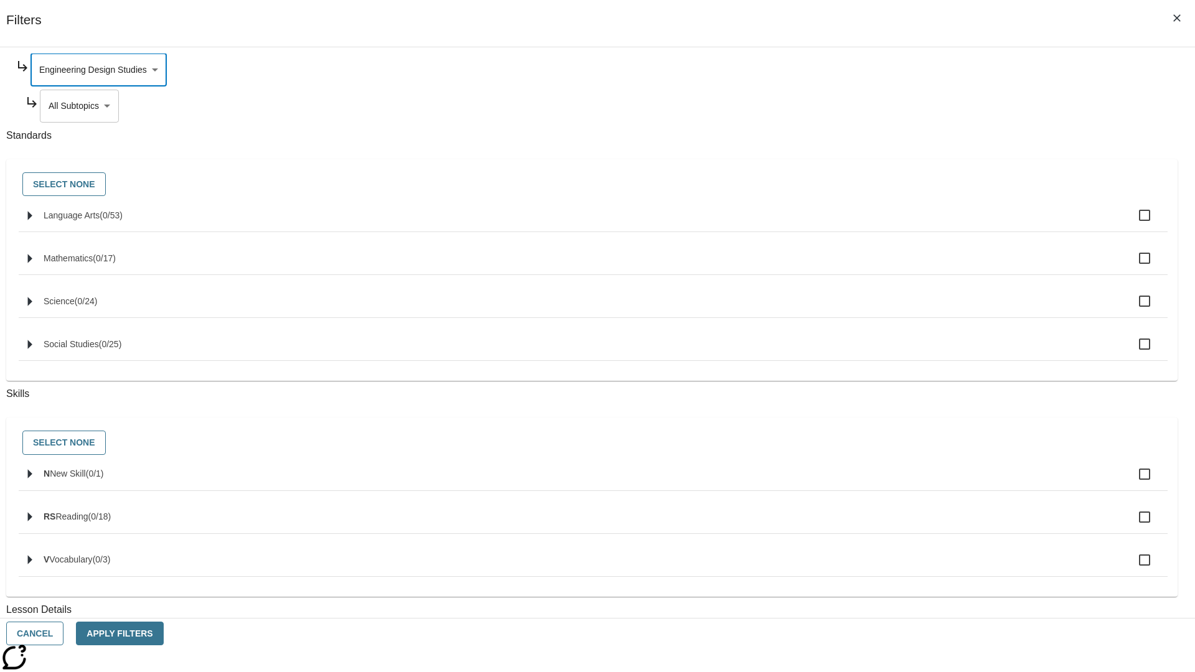
click at [913, 225] on body "Skip to main content NJ Edition EN Grade 3 2025 Auto Grade 3 Search 0 Tauto Das…" at bounding box center [597, 385] width 1185 height 687
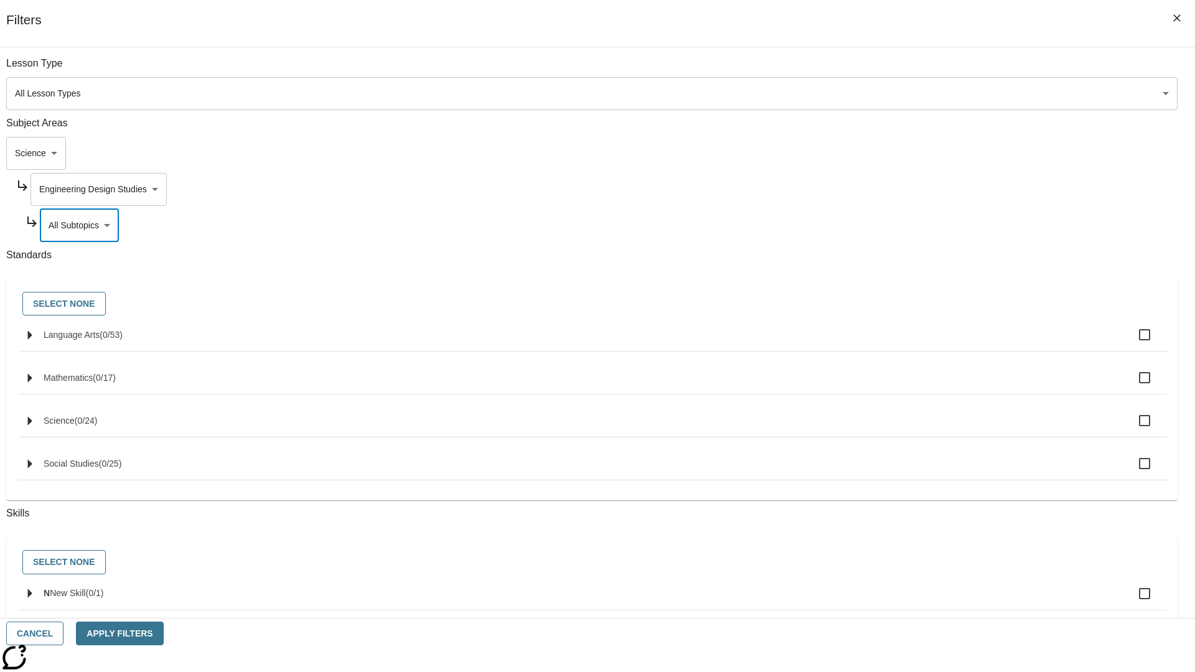
click at [908, 189] on body "Skip to main content NJ Edition EN Grade 3 2025 Auto Grade 3 Search 0 Tauto Das…" at bounding box center [597, 385] width 1185 height 687
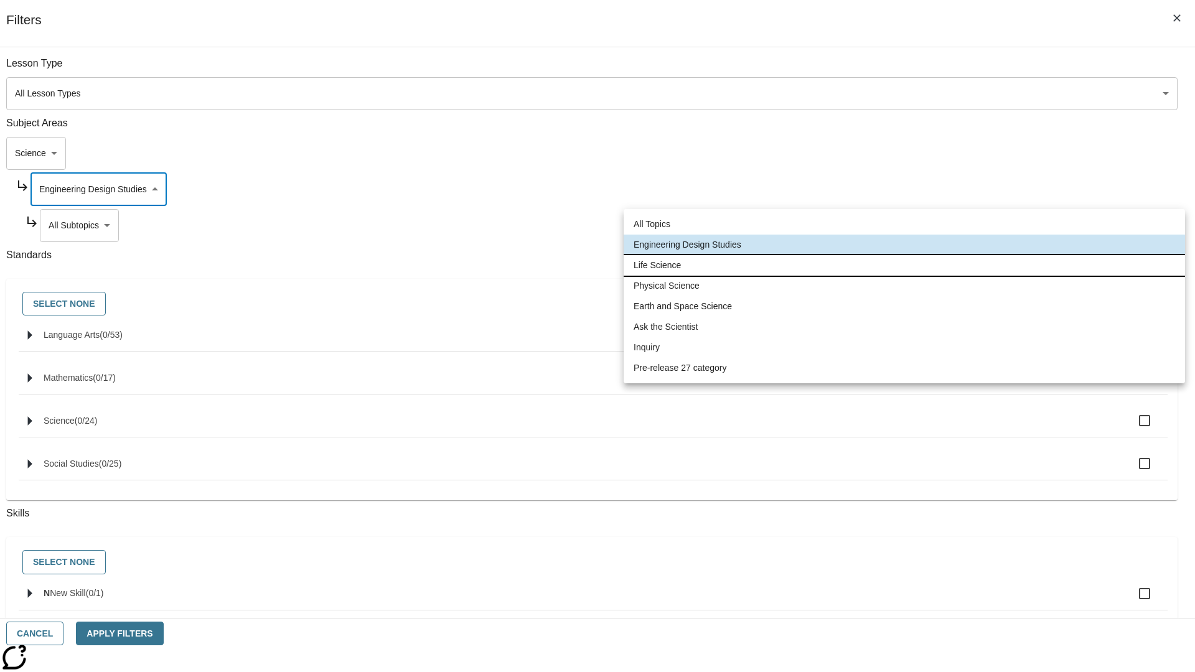
click at [905, 265] on li "Life Science" at bounding box center [905, 265] width 562 height 21
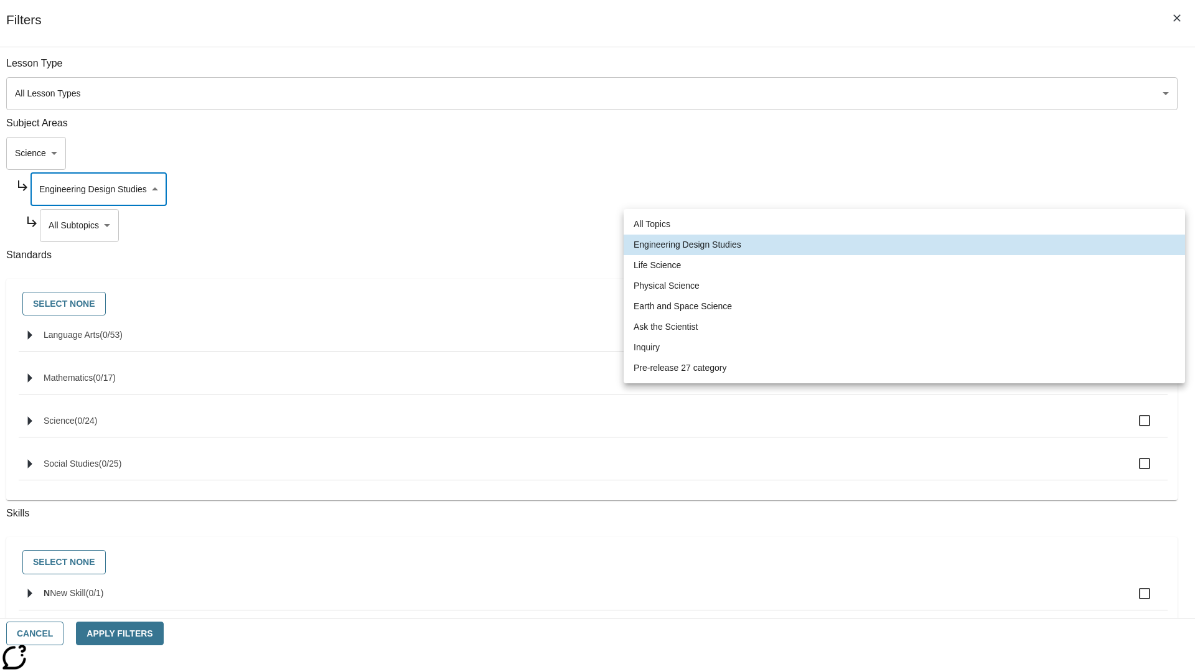
type input "189"
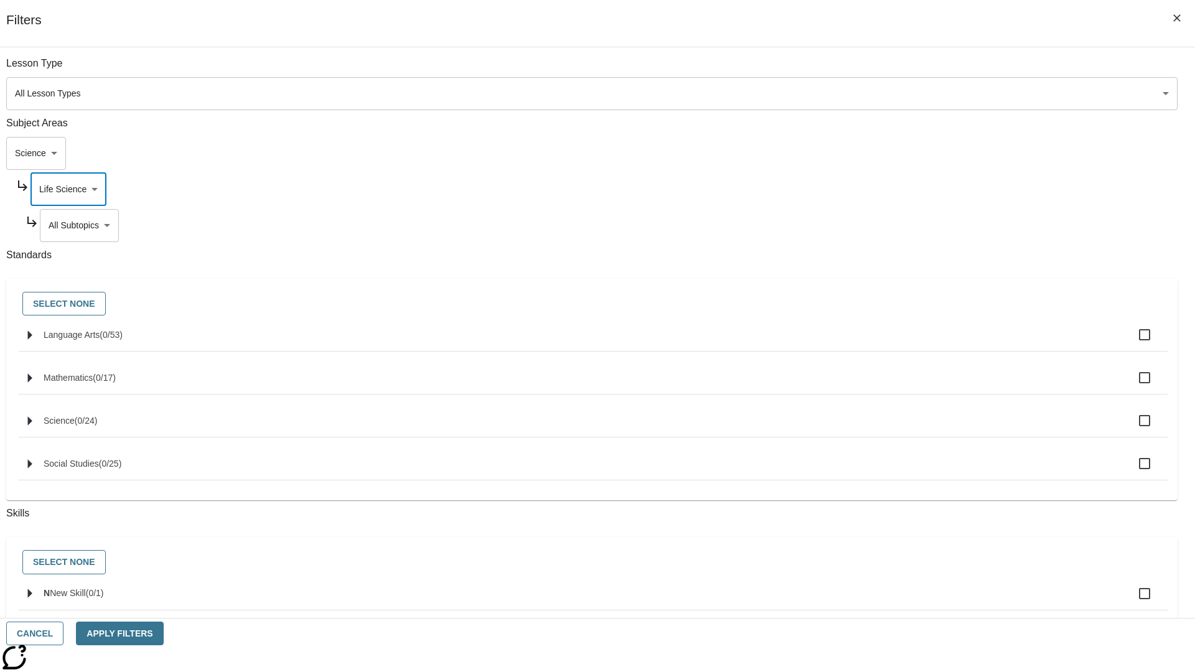
click at [913, 225] on body "Skip to main content NJ Edition EN Grade 3 2025 Auto Grade 3 Search 0 Tauto Das…" at bounding box center [597, 385] width 1185 height 687
click at [908, 70] on body "Skip to main content NJ Edition EN Grade 3 2025 Auto Grade 3 Search 0 Tauto Das…" at bounding box center [597, 385] width 1185 height 687
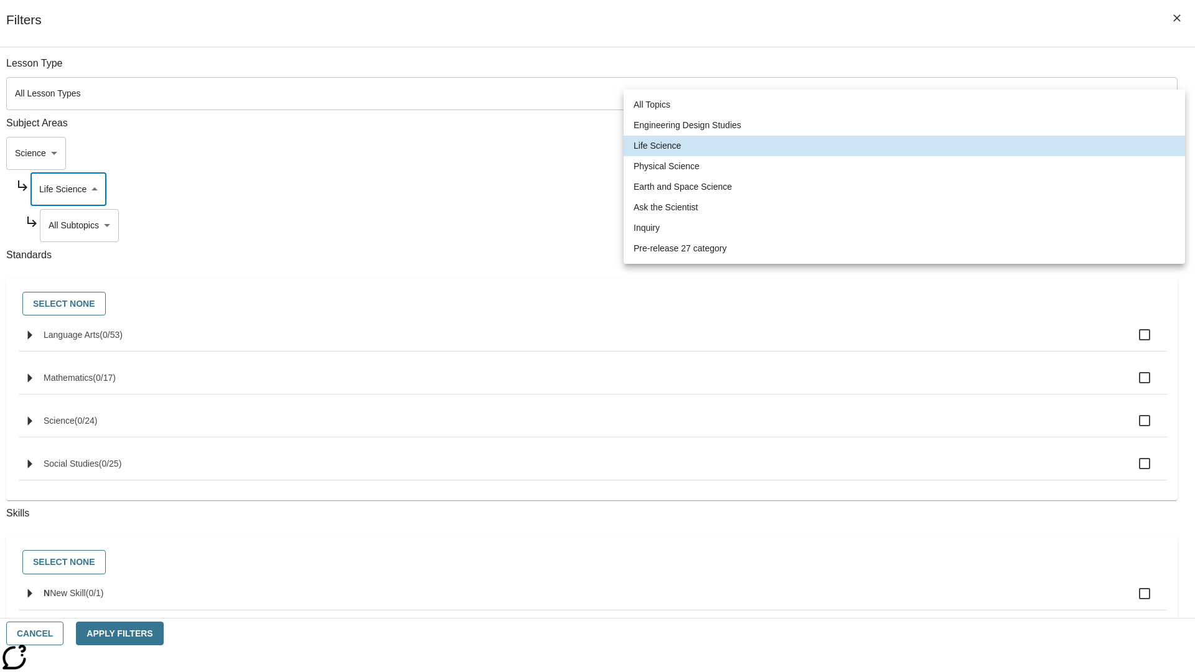
scroll to position [120, 1]
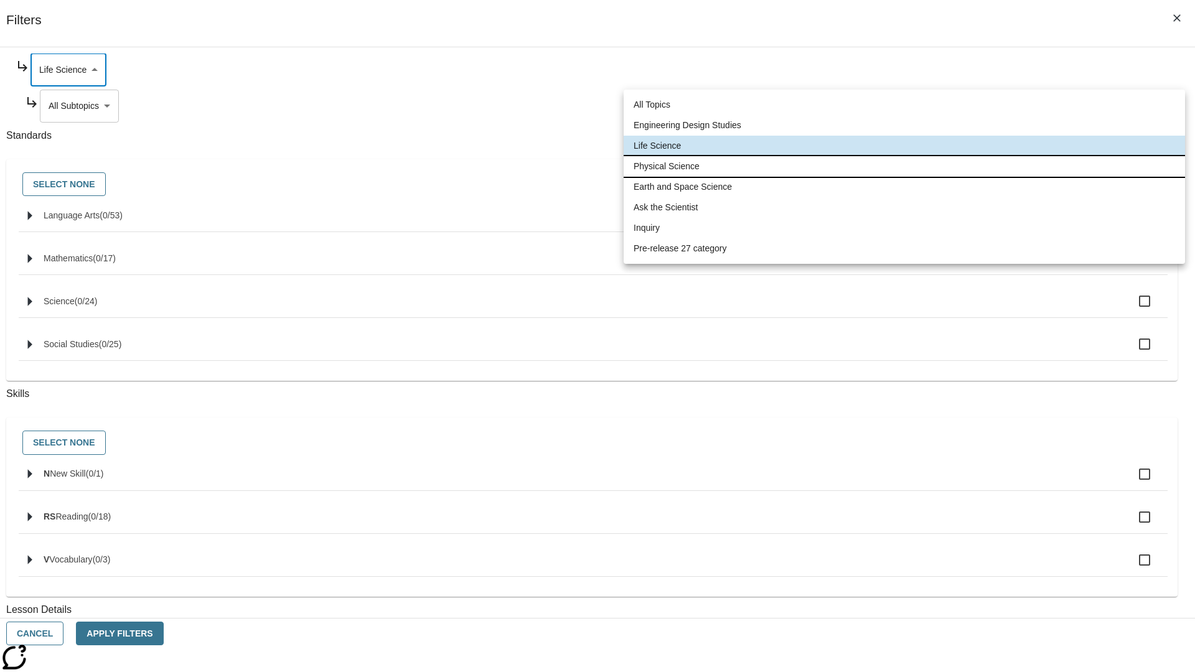
click at [905, 166] on li "Physical Science" at bounding box center [905, 166] width 562 height 21
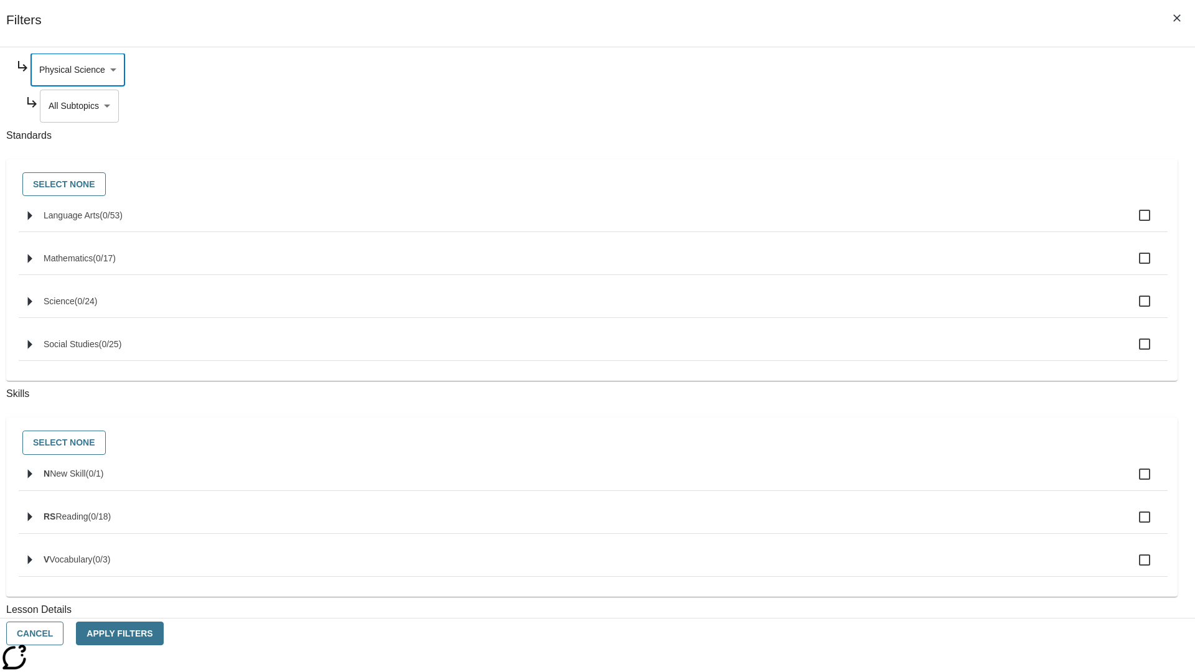
click at [913, 225] on body "Skip to main content NJ Edition EN Grade 3 2025 Auto Grade 3 Search 0 Tauto Das…" at bounding box center [597, 385] width 1185 height 687
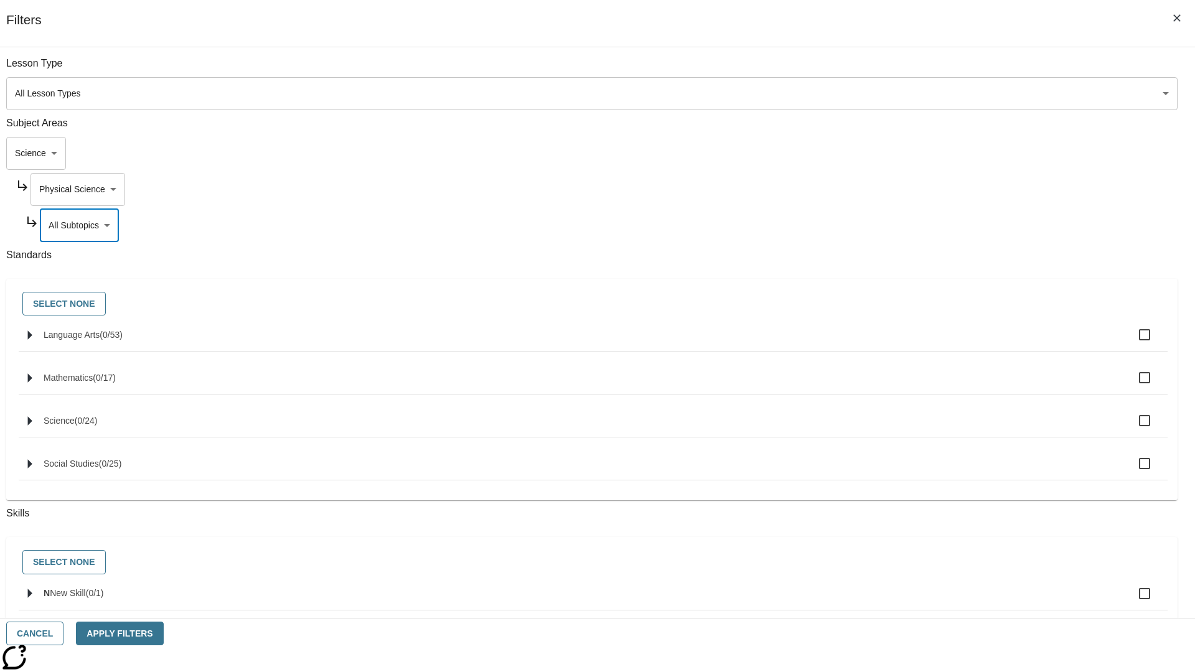
scroll to position [0, 0]
click at [908, 189] on body "Skip to main content NJ Edition EN Grade 3 2025 Auto Grade 3 Search 0 Tauto Das…" at bounding box center [597, 385] width 1185 height 687
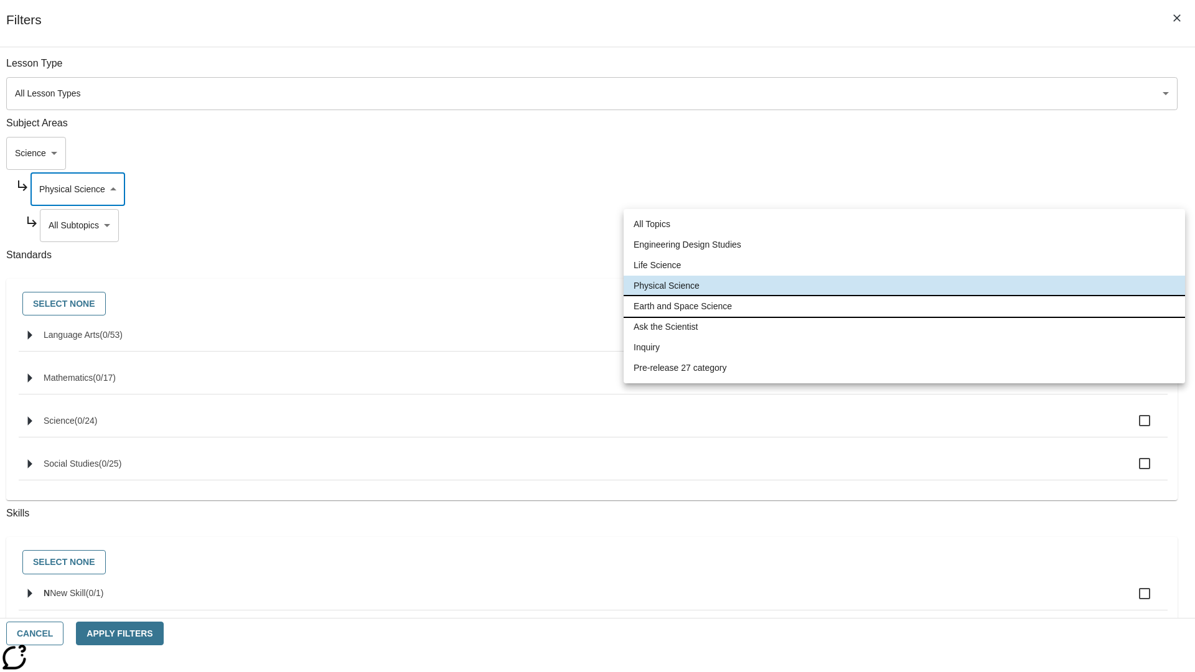
click at [905, 306] on li "Earth and Space Science" at bounding box center [905, 306] width 562 height 21
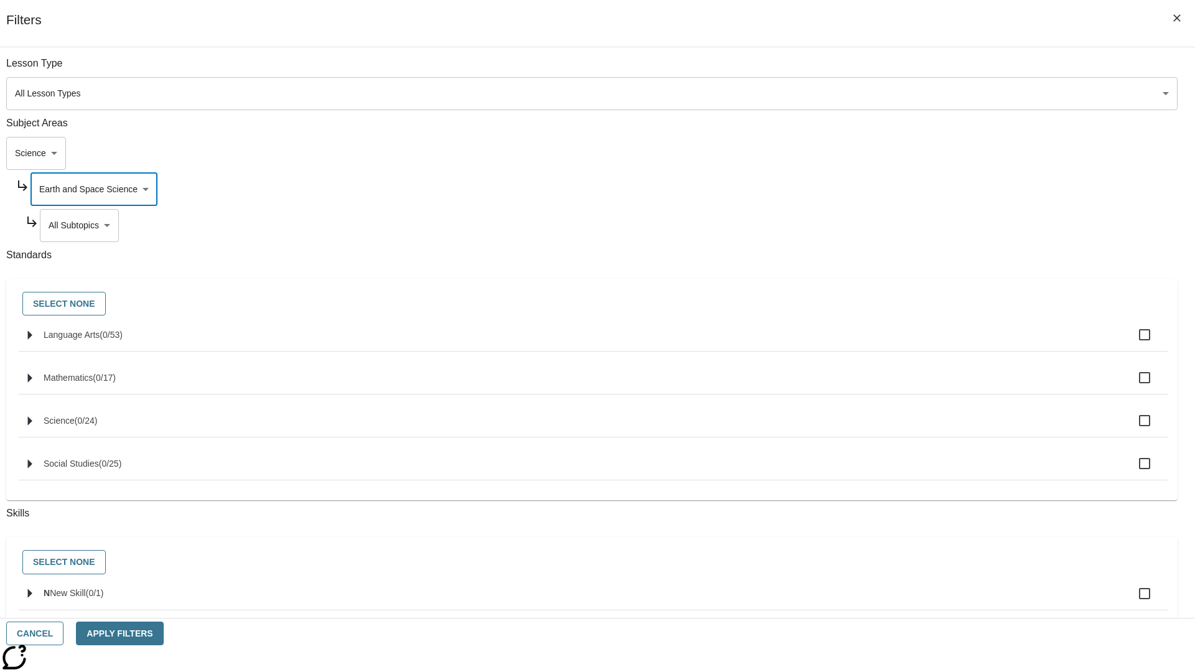
click at [913, 225] on body "Skip to main content NJ Edition EN Grade 3 2025 Auto Grade 3 Search 0 Tauto Das…" at bounding box center [597, 385] width 1185 height 687
click at [908, 189] on body "Skip to main content NJ Edition EN Grade 3 2025 Auto Grade 3 Search 0 Tauto Das…" at bounding box center [597, 385] width 1185 height 687
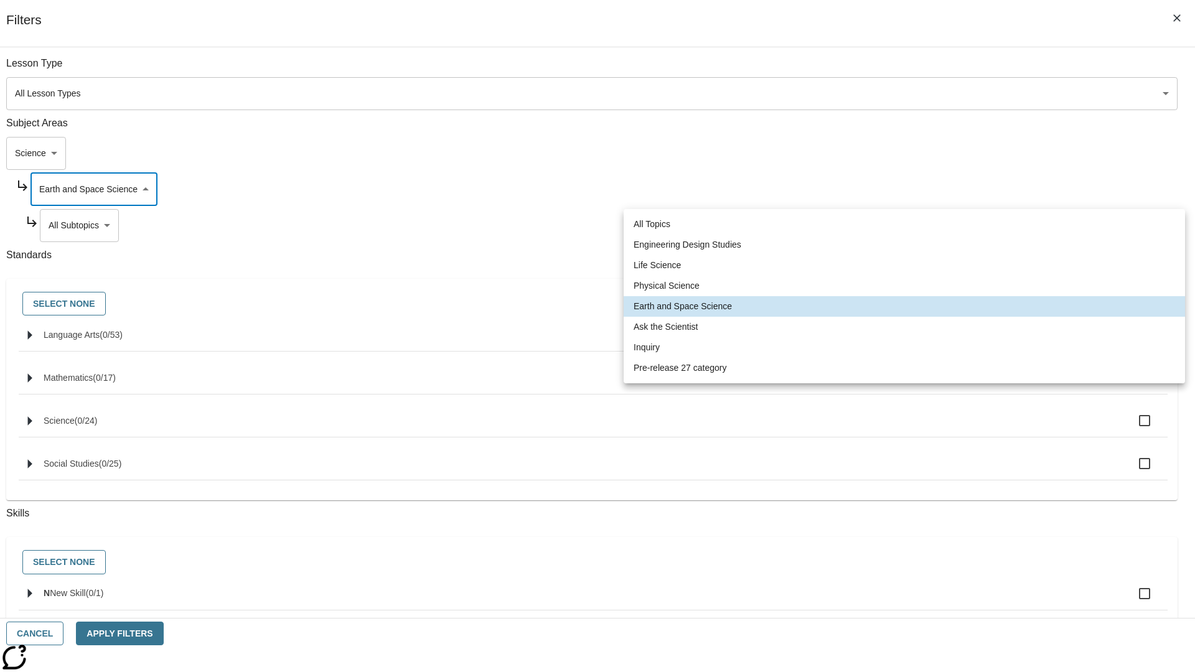
scroll to position [0, 0]
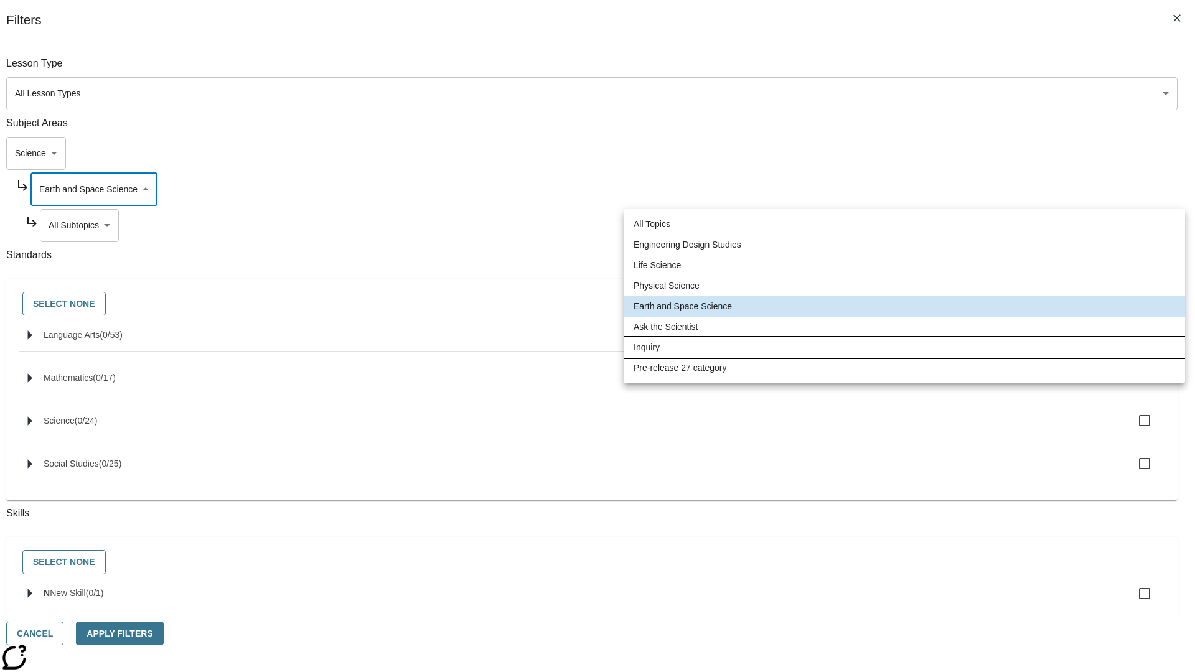
click at [905, 347] on li "Inquiry" at bounding box center [905, 347] width 562 height 21
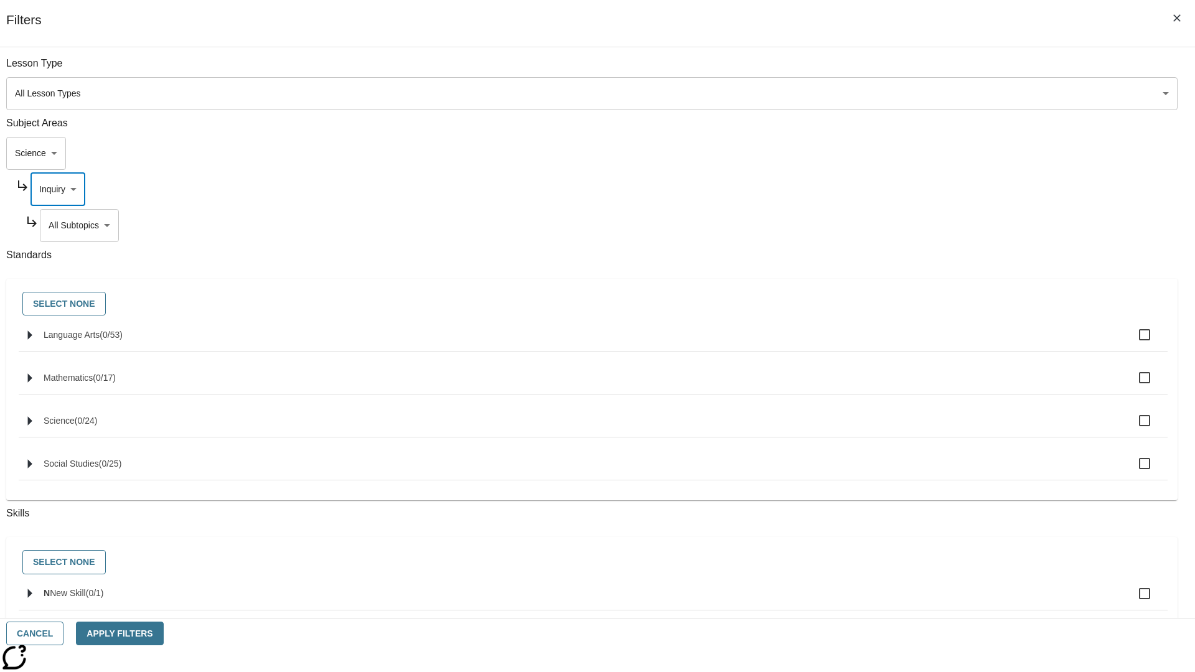
click at [913, 225] on body "Skip to main content NJ Edition EN Grade 3 2025 Auto Grade 3 Search 0 Tauto Das…" at bounding box center [597, 385] width 1185 height 687
click at [908, 189] on body "Skip to main content NJ Edition EN Grade 3 2025 Auto Grade 3 Search 0 Tauto Das…" at bounding box center [597, 385] width 1185 height 687
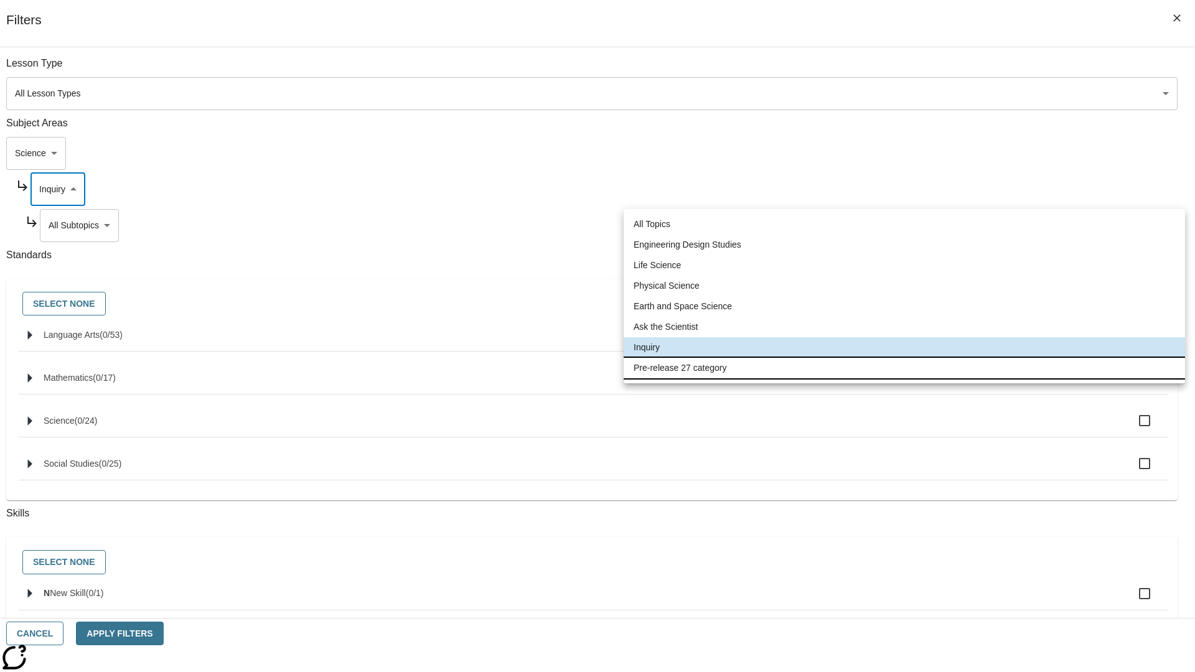
click at [905, 368] on li "Pre-release 27 category" at bounding box center [905, 368] width 562 height 21
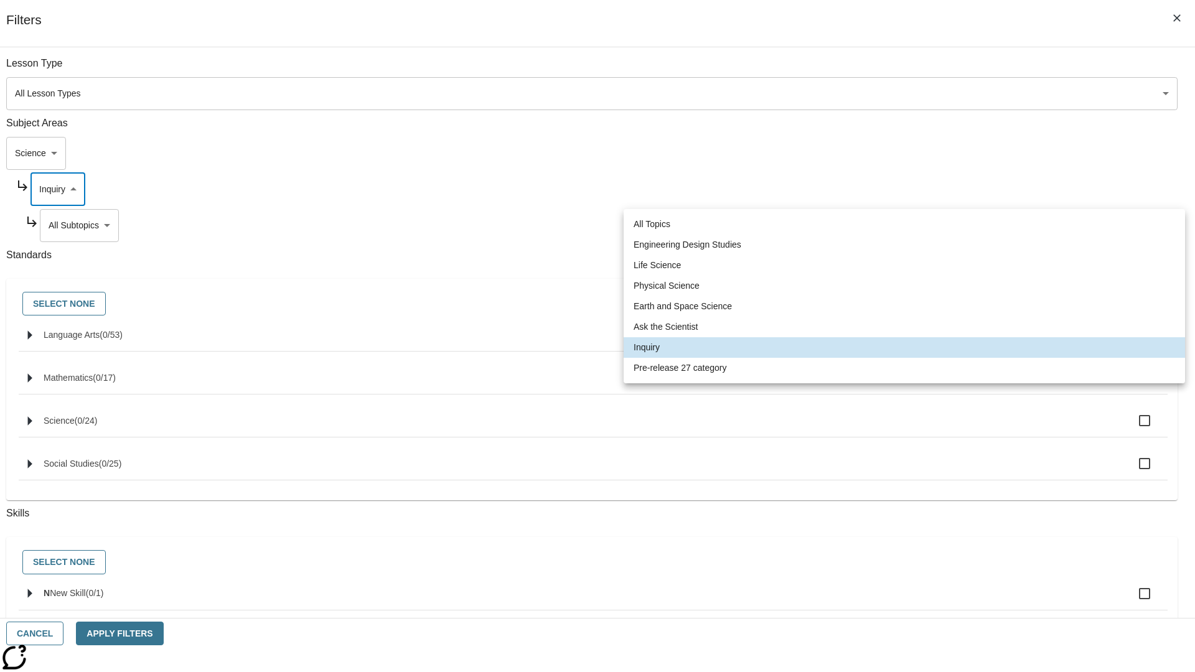
type input "271"
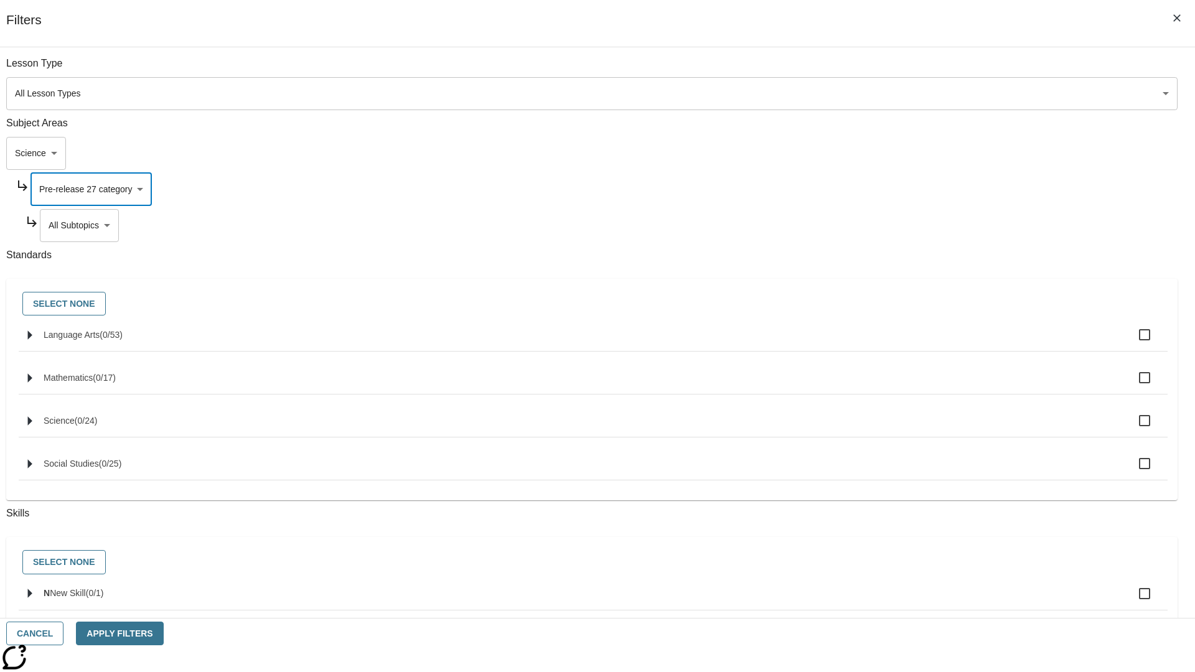
click at [913, 225] on body "Skip to main content NJ Edition EN Grade 3 2025 Auto Grade 3 Search 0 Tauto Das…" at bounding box center [597, 385] width 1185 height 687
click at [896, 153] on body "Skip to main content NJ Edition EN Grade 3 2025 Auto Grade 3 Search 0 Tauto Das…" at bounding box center [597, 385] width 1185 height 687
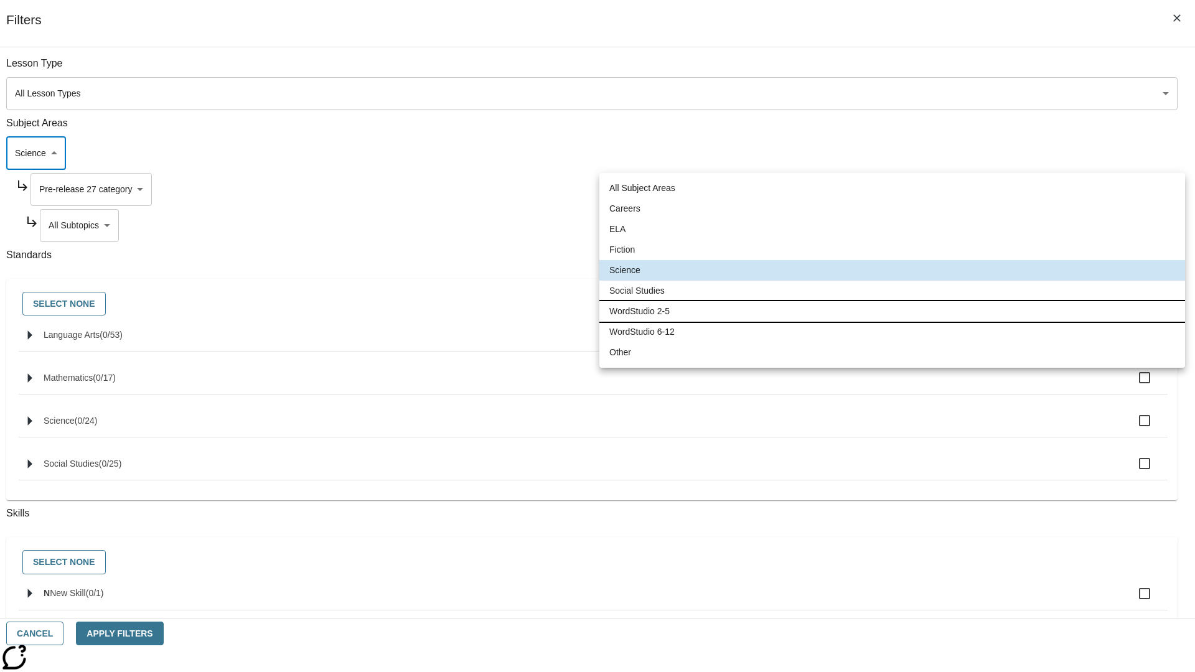
click at [892, 311] on li "WordStudio 2-5" at bounding box center [892, 311] width 586 height 21
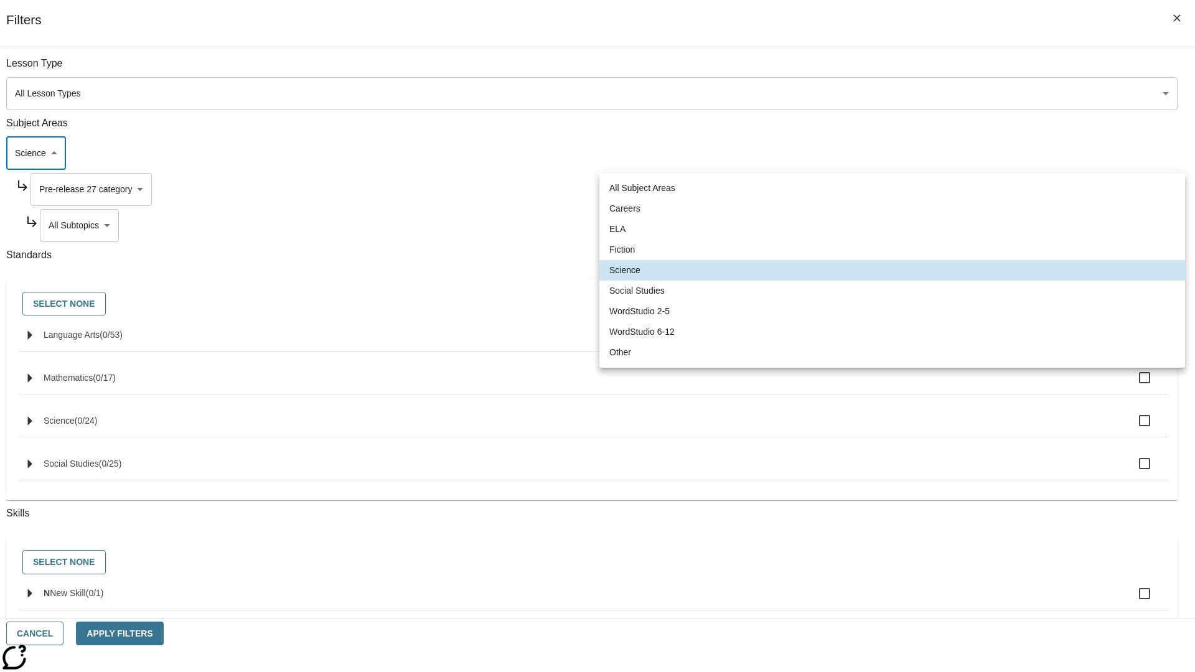
type input "6"
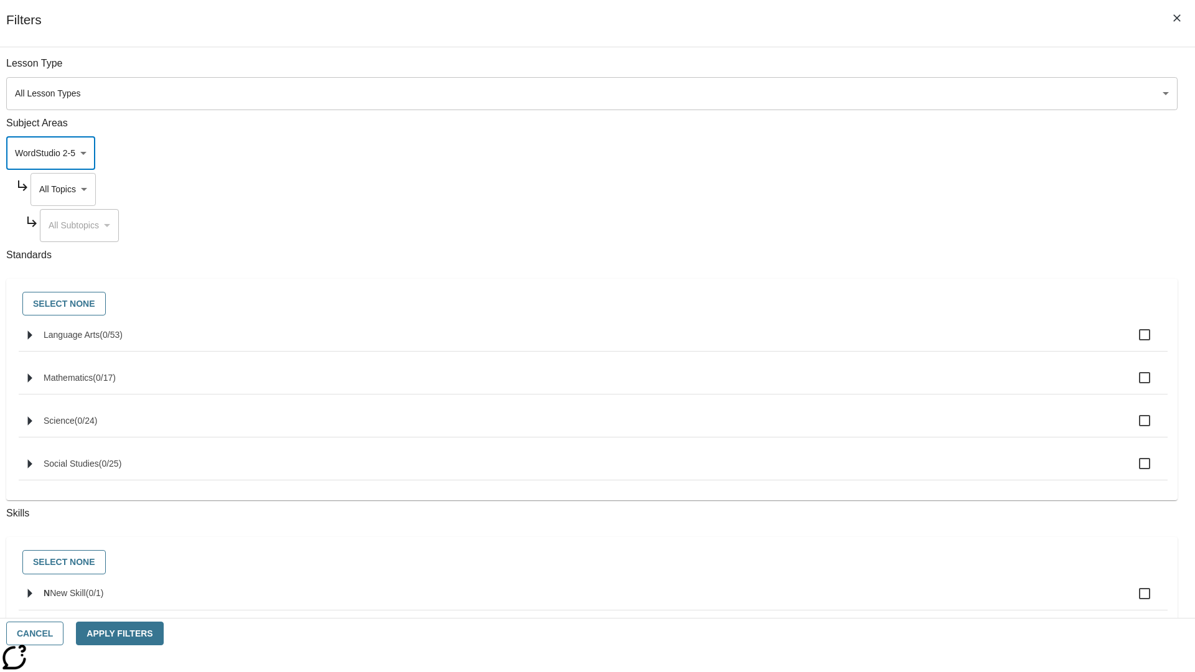
scroll to position [0, 0]
click at [908, 189] on body "Skip to main content NJ Edition EN Grade 3 2025 Auto Grade 3 Search 0 Tauto Das…" at bounding box center [597, 385] width 1185 height 687
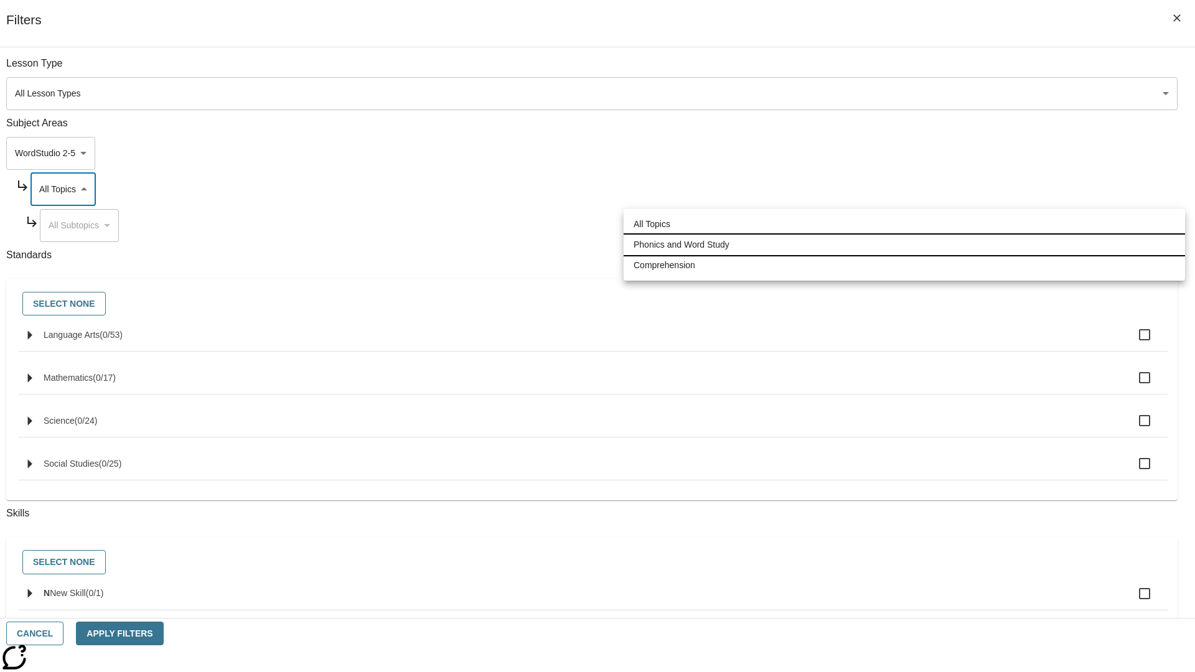
click at [905, 245] on li "Phonics and Word Study" at bounding box center [905, 245] width 562 height 21
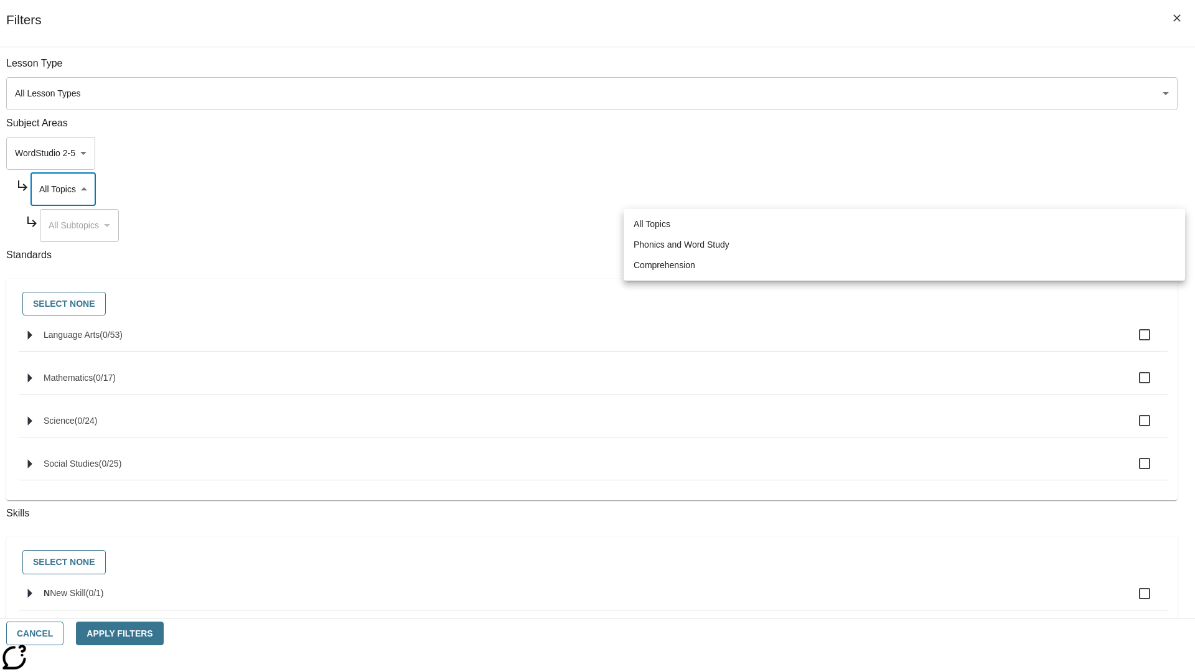
type input "249"
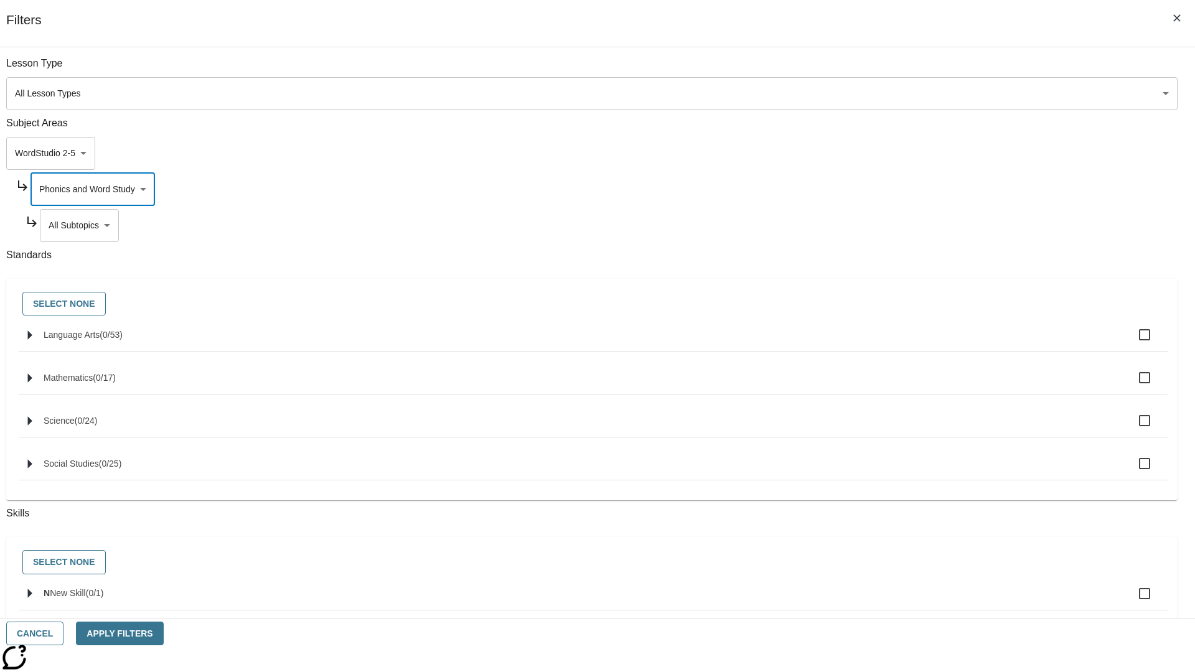
click at [913, 225] on body "Skip to main content NJ Edition EN Grade 3 2025 Auto Grade 3 Search 0 Tauto Das…" at bounding box center [597, 385] width 1185 height 687
click at [908, 189] on body "Skip to main content NJ Edition EN Grade 3 2025 Auto Grade 3 Search 0 Tauto Das…" at bounding box center [597, 385] width 1185 height 687
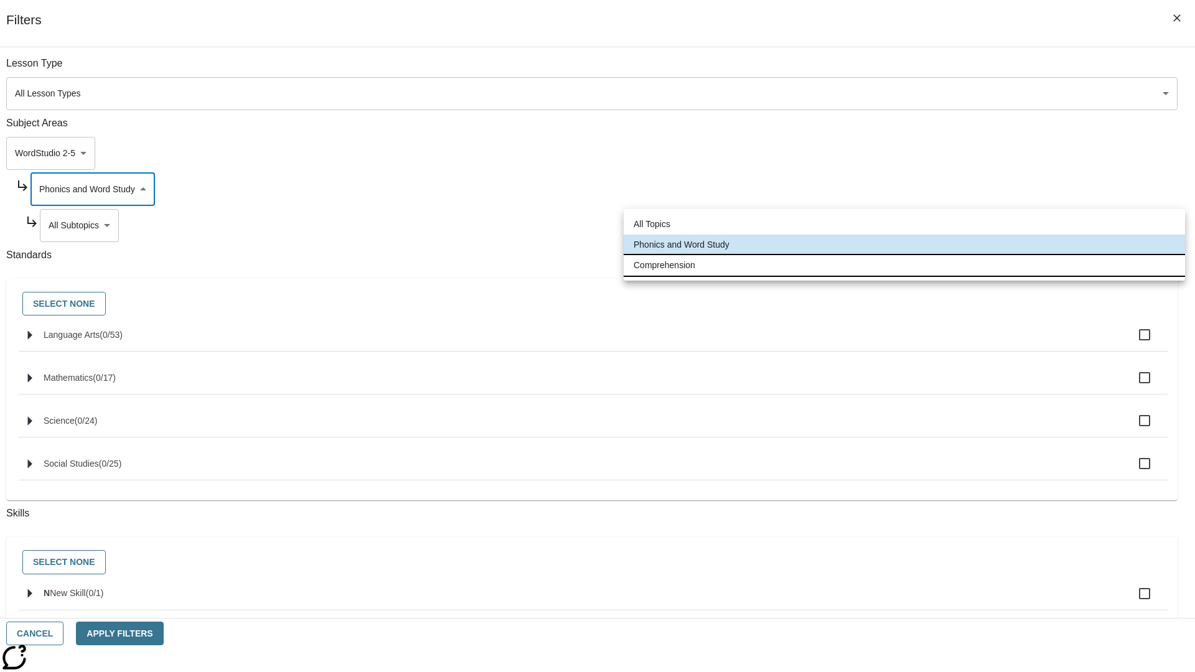
click at [905, 265] on li "Comprehension" at bounding box center [905, 265] width 562 height 21
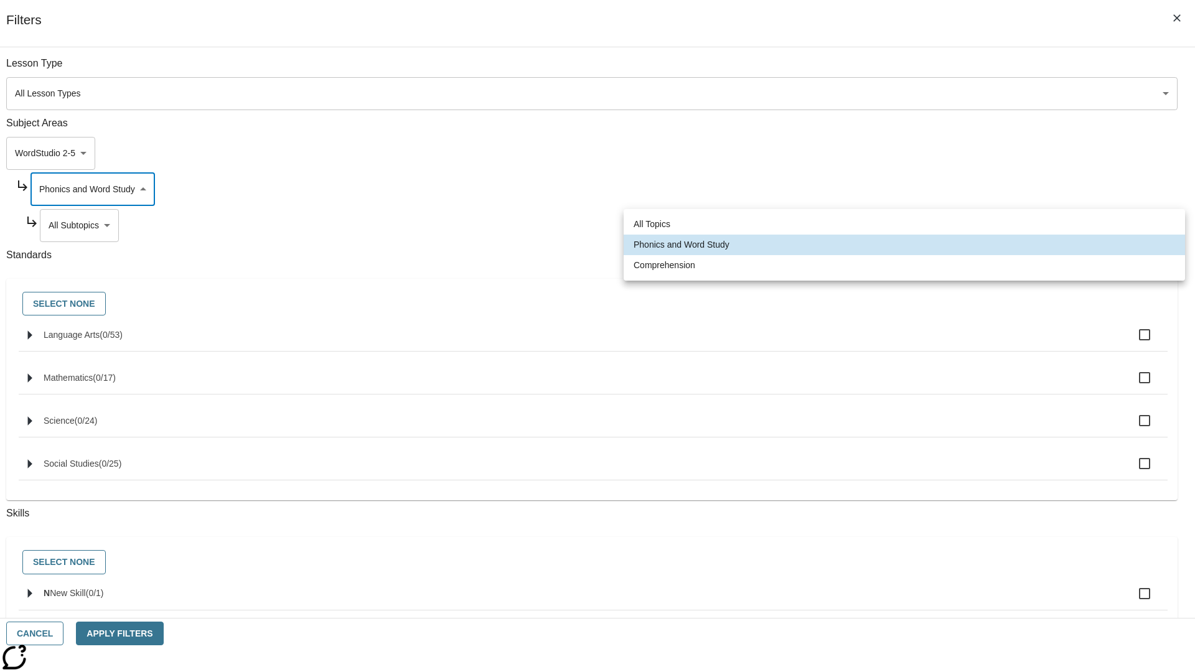
type input "252"
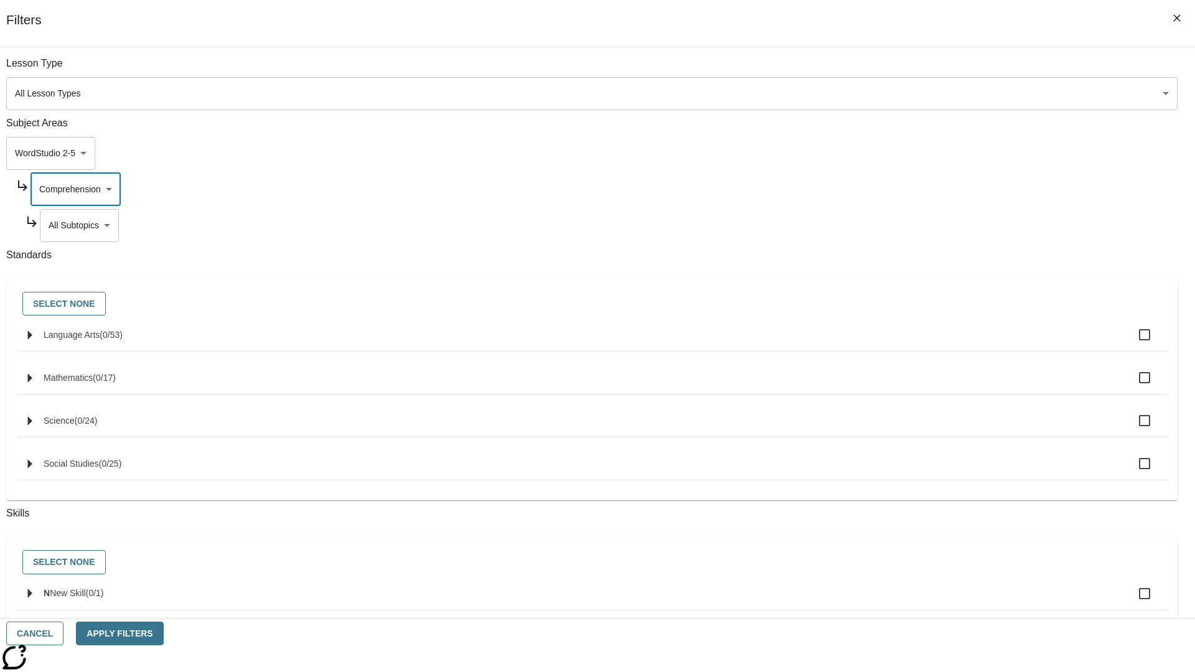
click at [913, 225] on body "Skip to main content NJ Edition EN Grade 3 2025 Auto Grade 3 Search 0 Tauto Das…" at bounding box center [597, 385] width 1185 height 687
click at [63, 634] on button "Cancel" at bounding box center [34, 634] width 57 height 24
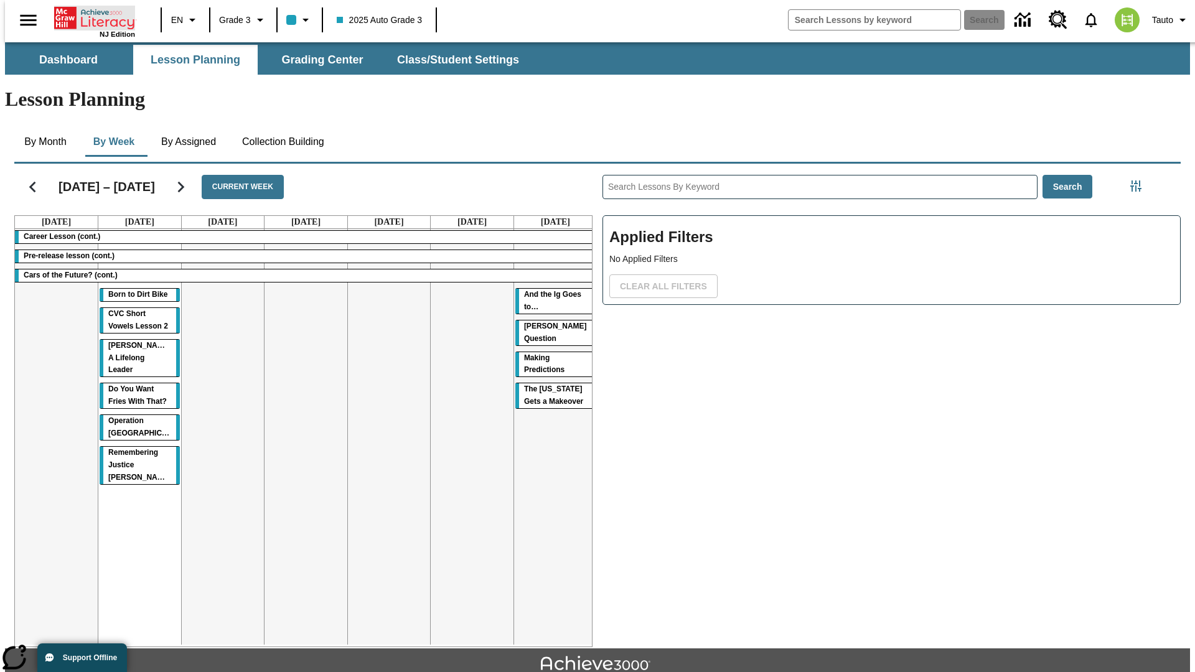
click at [90, 17] on icon "Home" at bounding box center [95, 18] width 83 height 25
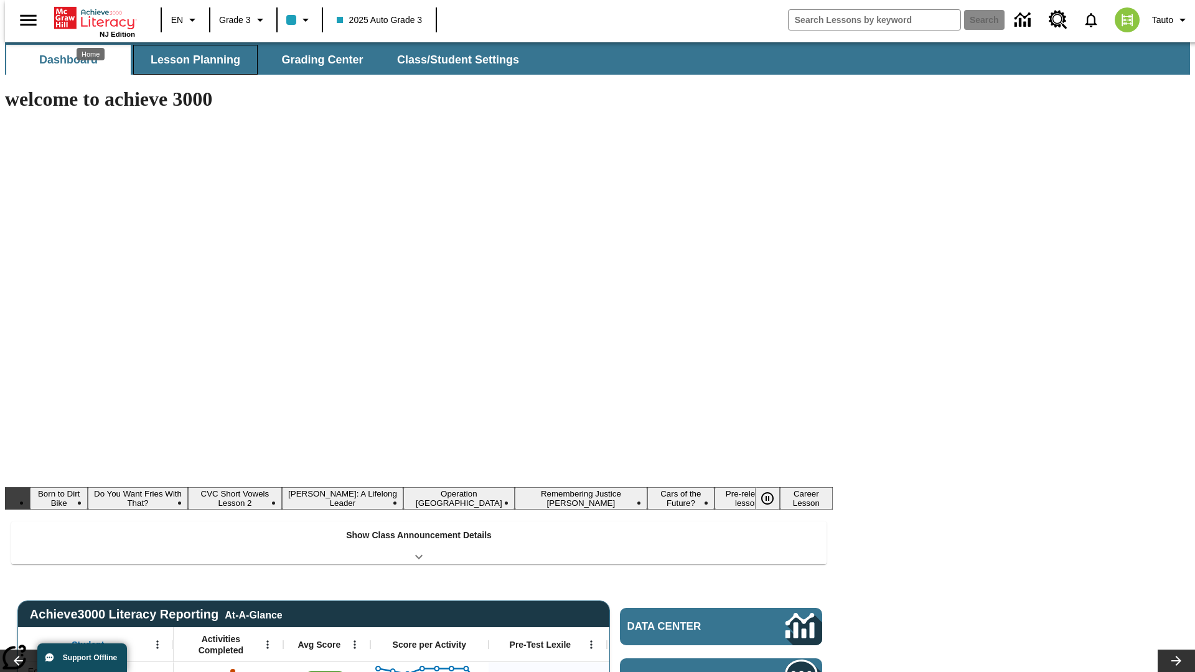
click at [190, 60] on button "Lesson Planning" at bounding box center [195, 60] width 125 height 30
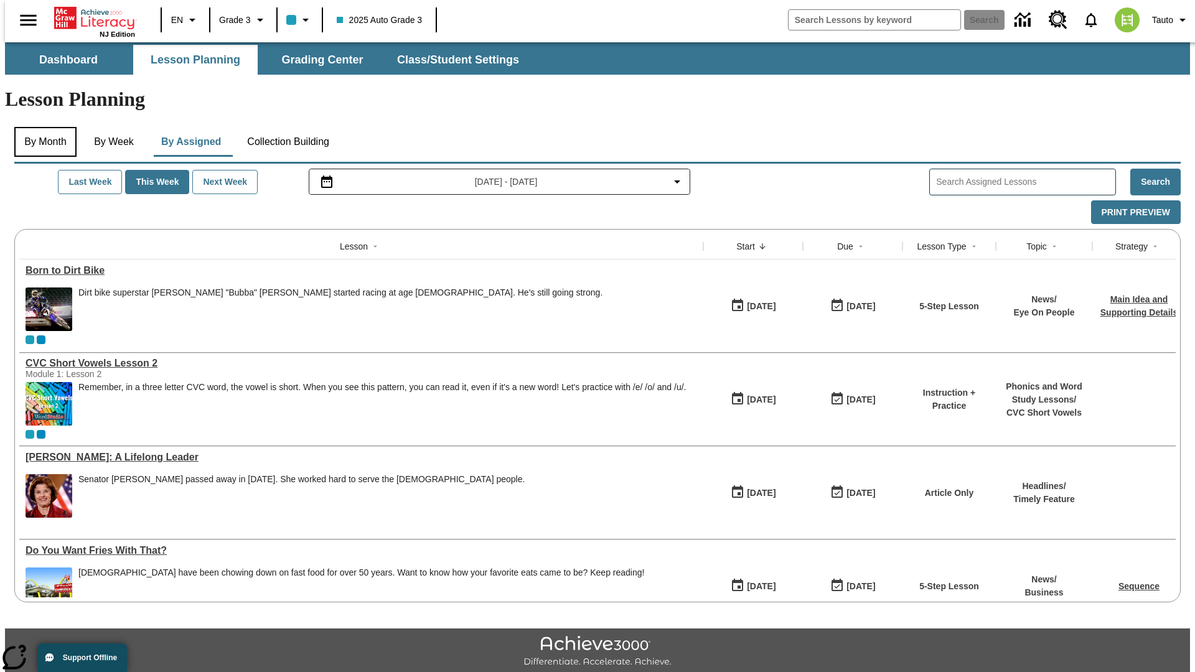
click at [42, 127] on button "By Month" at bounding box center [45, 142] width 62 height 30
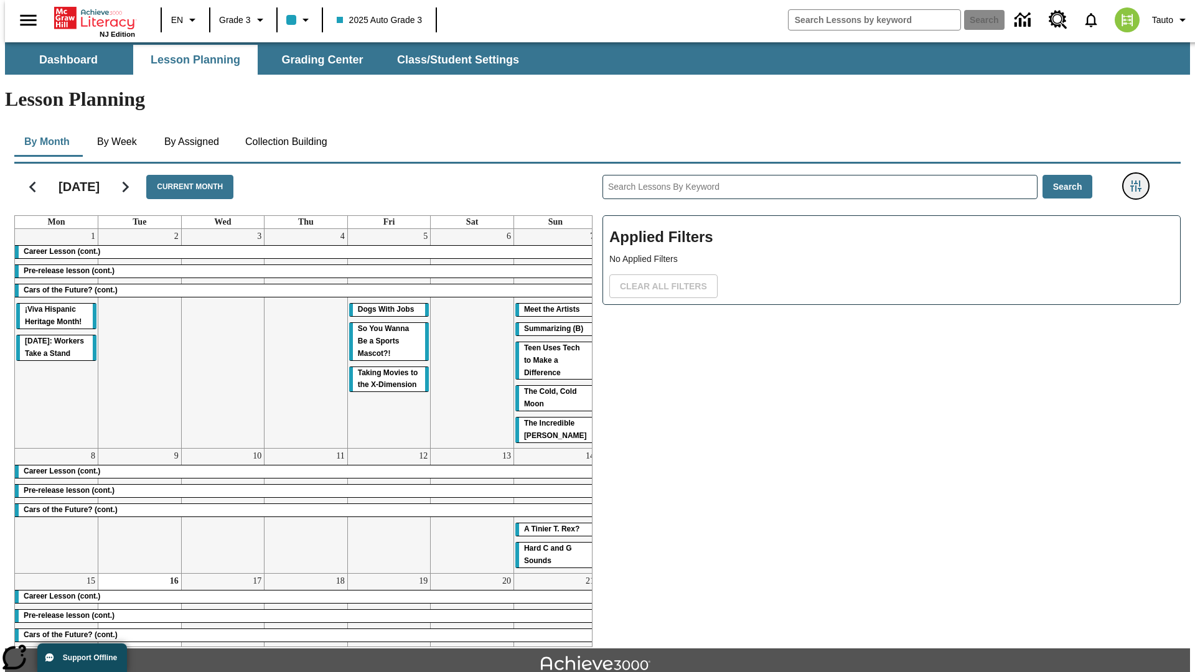
click at [1140, 181] on icon "Filters Side menu" at bounding box center [1136, 186] width 11 height 11
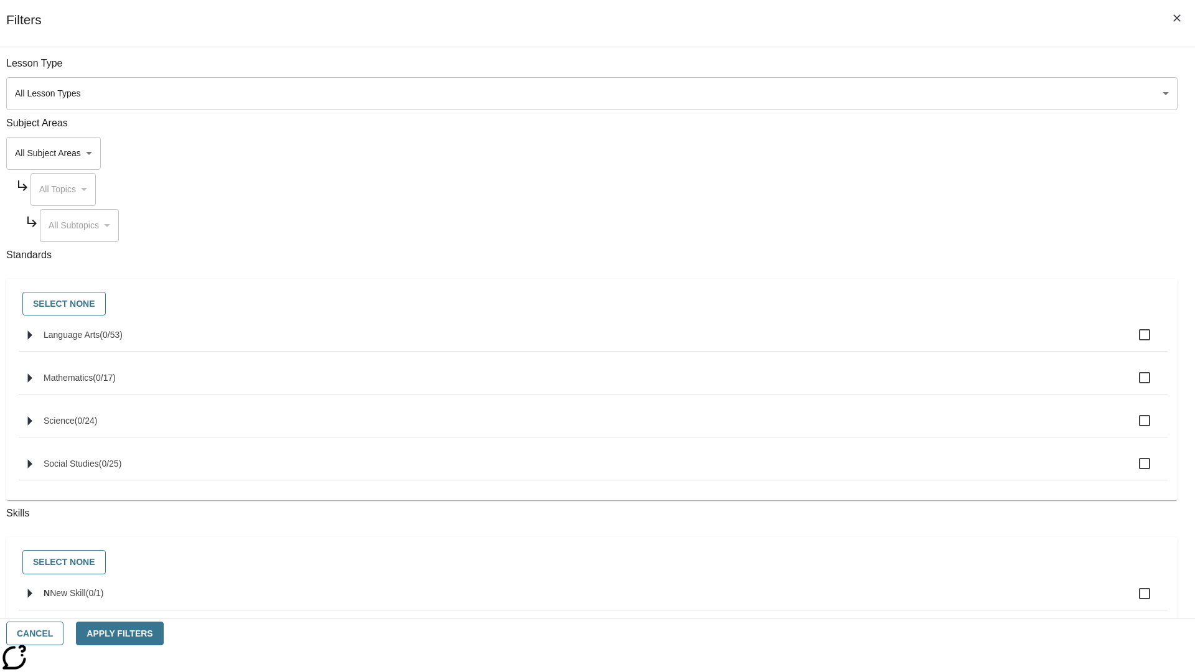
click at [896, 153] on body "Skip to main content [GEOGRAPHIC_DATA] Edition EN Grade 3 2025 Auto Grade 3 Sea…" at bounding box center [597, 385] width 1185 height 687
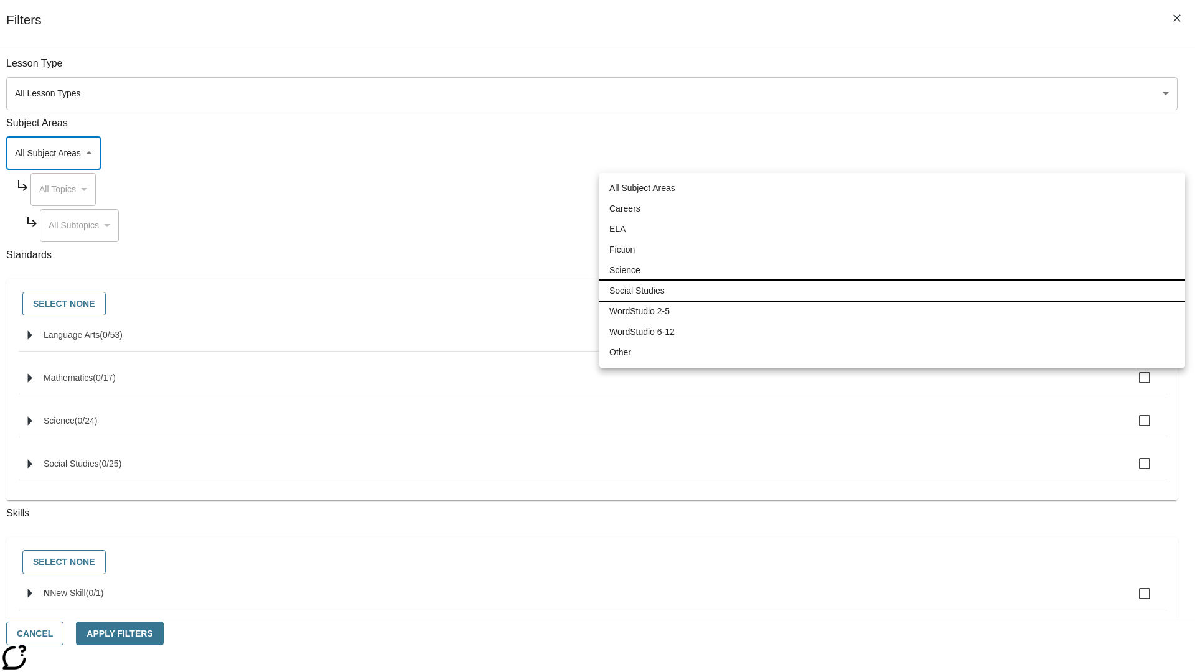
click at [892, 291] on li "Social Studies" at bounding box center [892, 291] width 586 height 21
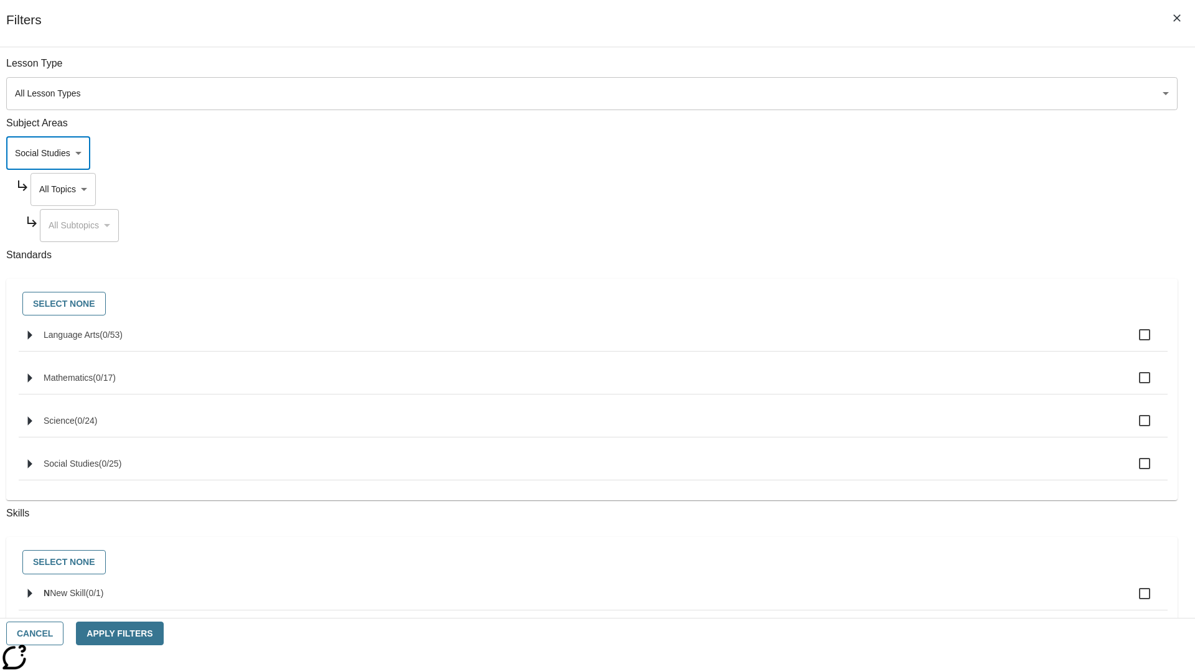
type input "3"
click at [908, 189] on body "Skip to main content [GEOGRAPHIC_DATA] Edition EN Grade 3 2025 Auto Grade 3 Sea…" at bounding box center [597, 385] width 1185 height 687
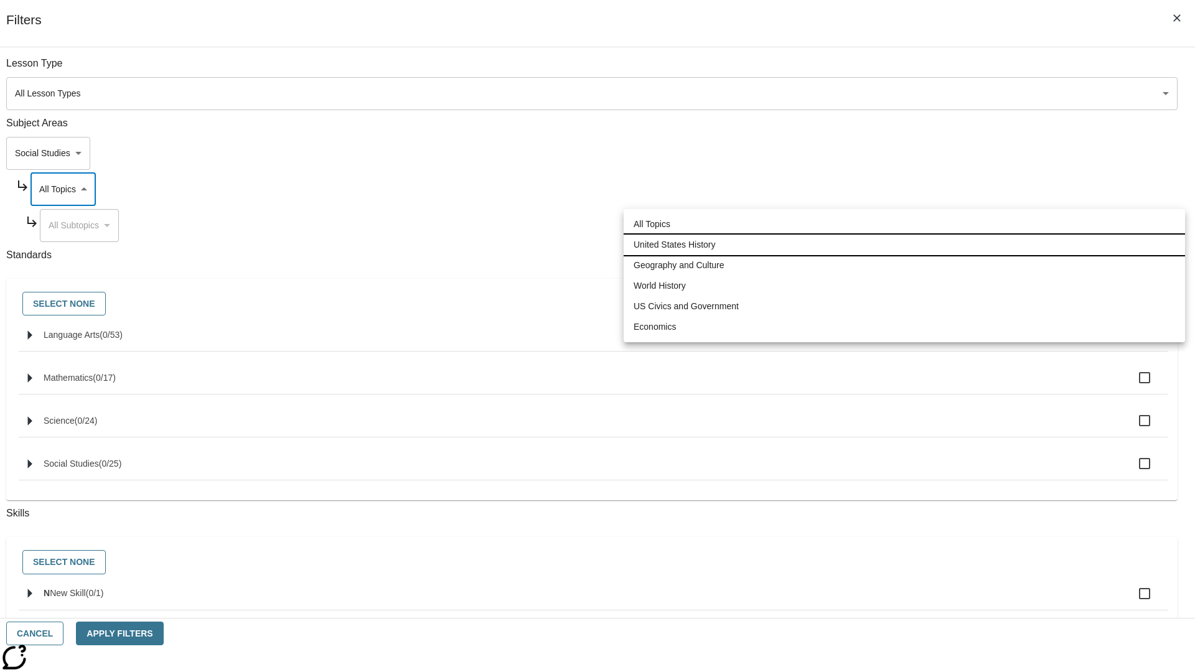
click at [905, 245] on li "United States History" at bounding box center [905, 245] width 562 height 21
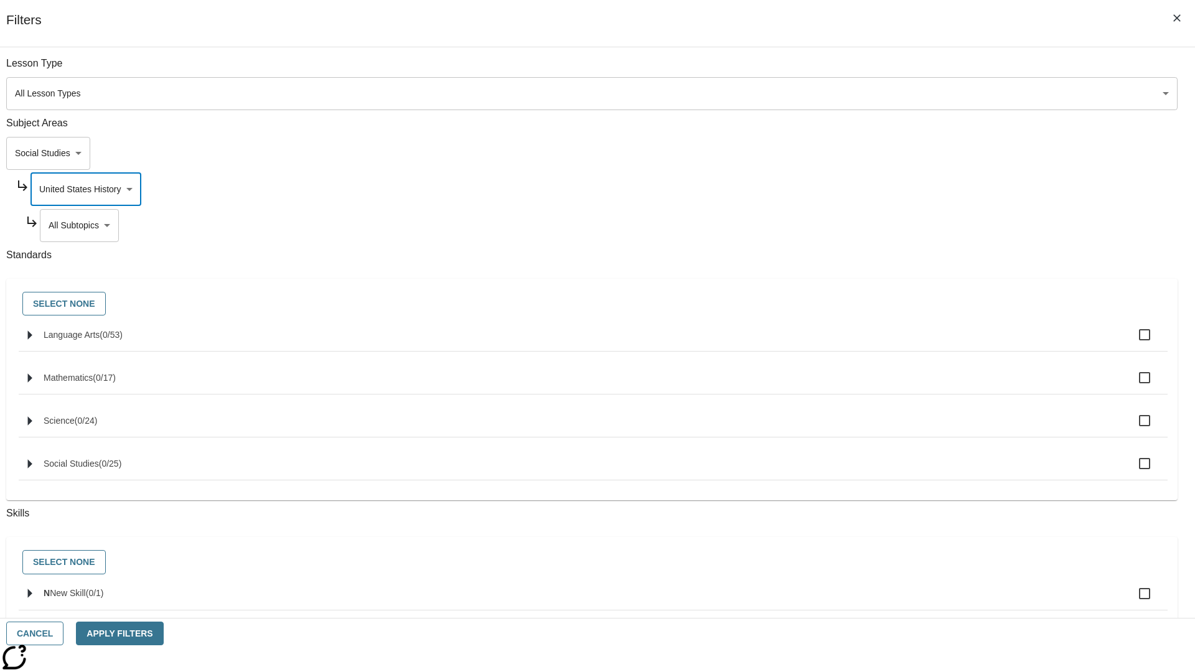
click at [913, 225] on body "Skip to main content [GEOGRAPHIC_DATA] Edition EN Grade 3 2025 Auto Grade 3 Sea…" at bounding box center [597, 385] width 1185 height 687
click at [908, 70] on body "Skip to main content [GEOGRAPHIC_DATA] Edition EN Grade 3 2025 Auto Grade 3 Sea…" at bounding box center [597, 385] width 1185 height 687
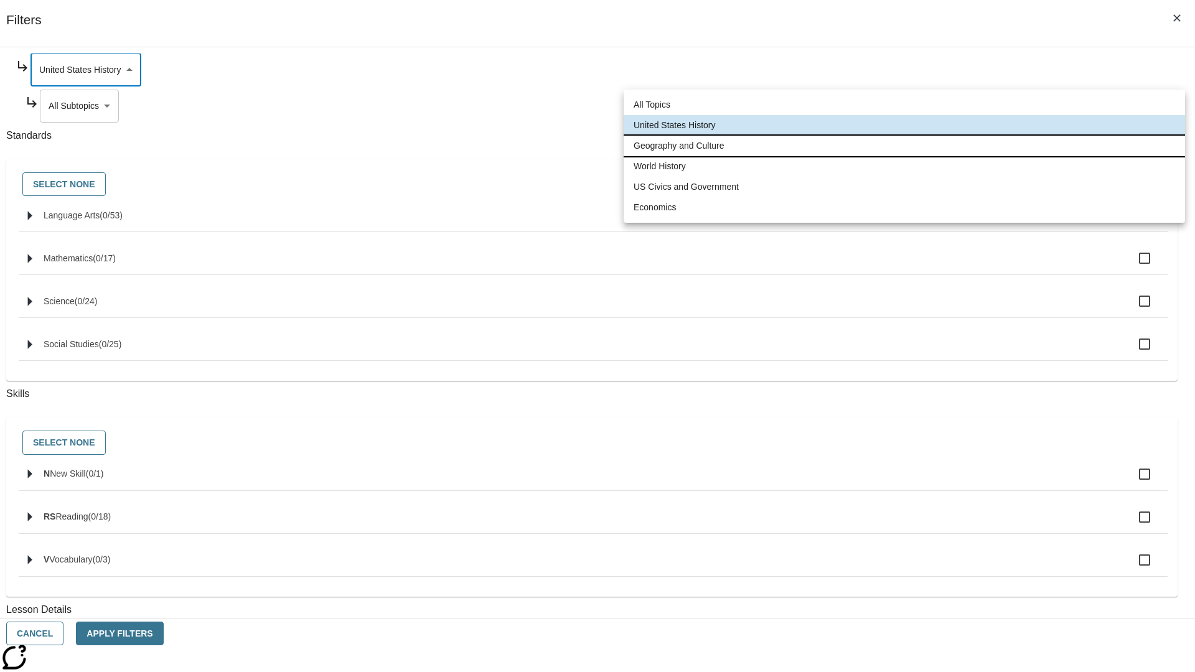
click at [905, 146] on li "Geography and Culture" at bounding box center [905, 146] width 562 height 21
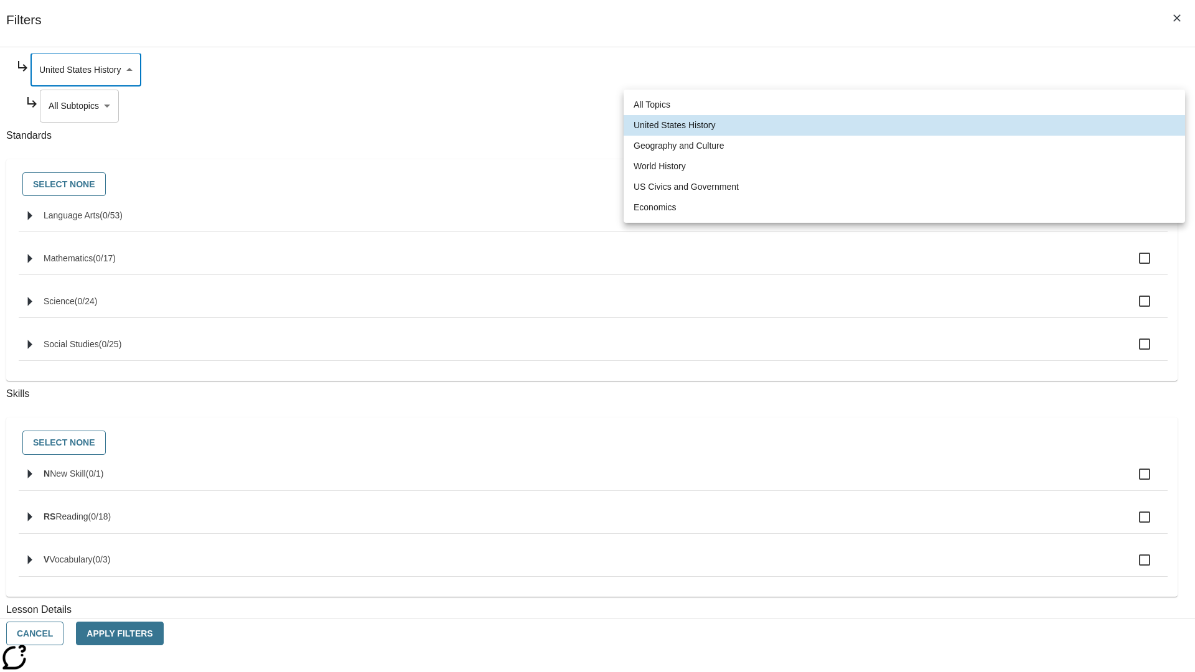
type input "186"
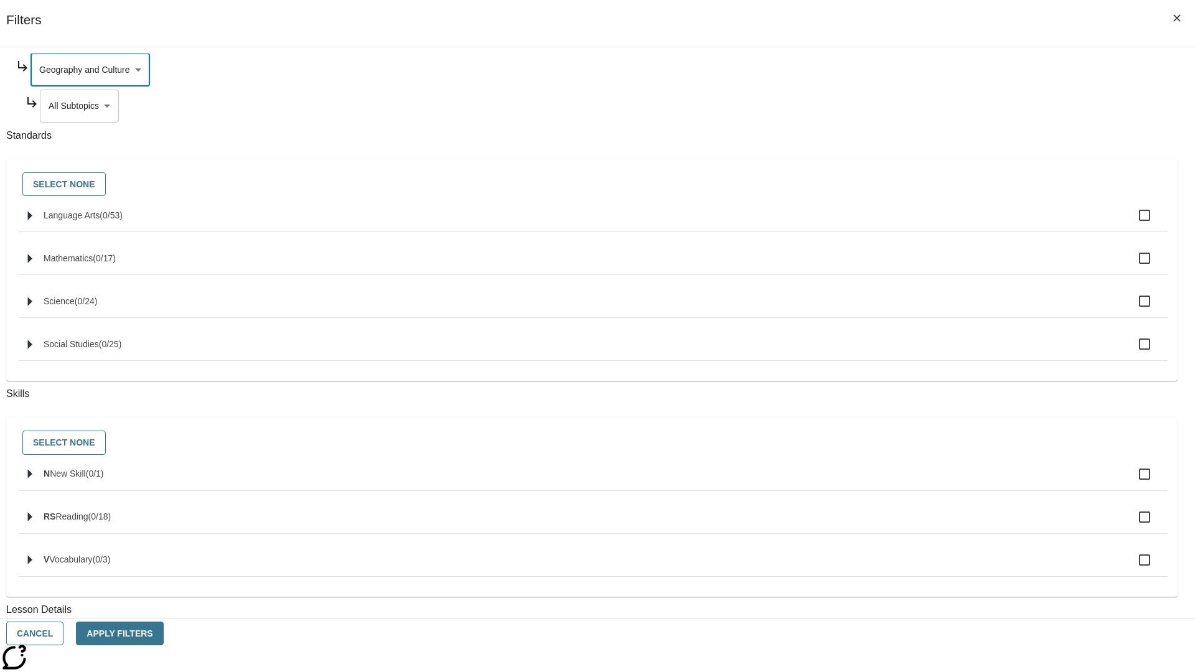
click at [913, 225] on body "Skip to main content [GEOGRAPHIC_DATA] Edition EN Grade 3 2025 Auto Grade 3 Sea…" at bounding box center [597, 385] width 1185 height 687
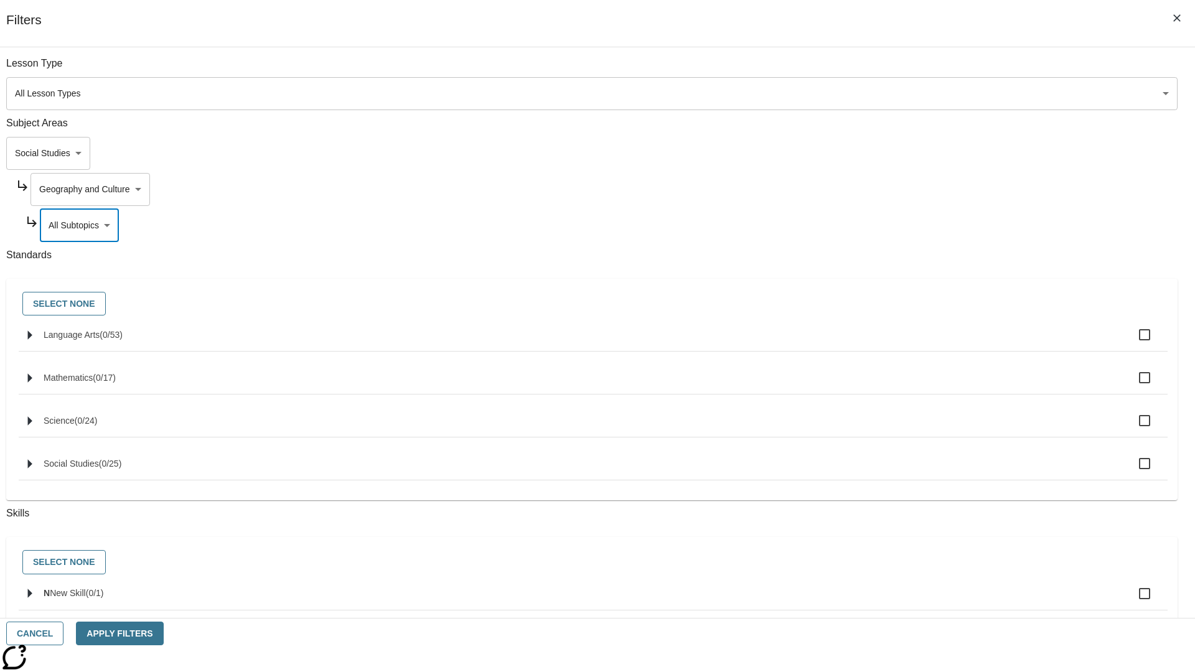
click at [908, 189] on body "Skip to main content [GEOGRAPHIC_DATA] Edition EN Grade 3 2025 Auto Grade 3 Sea…" at bounding box center [597, 385] width 1185 height 687
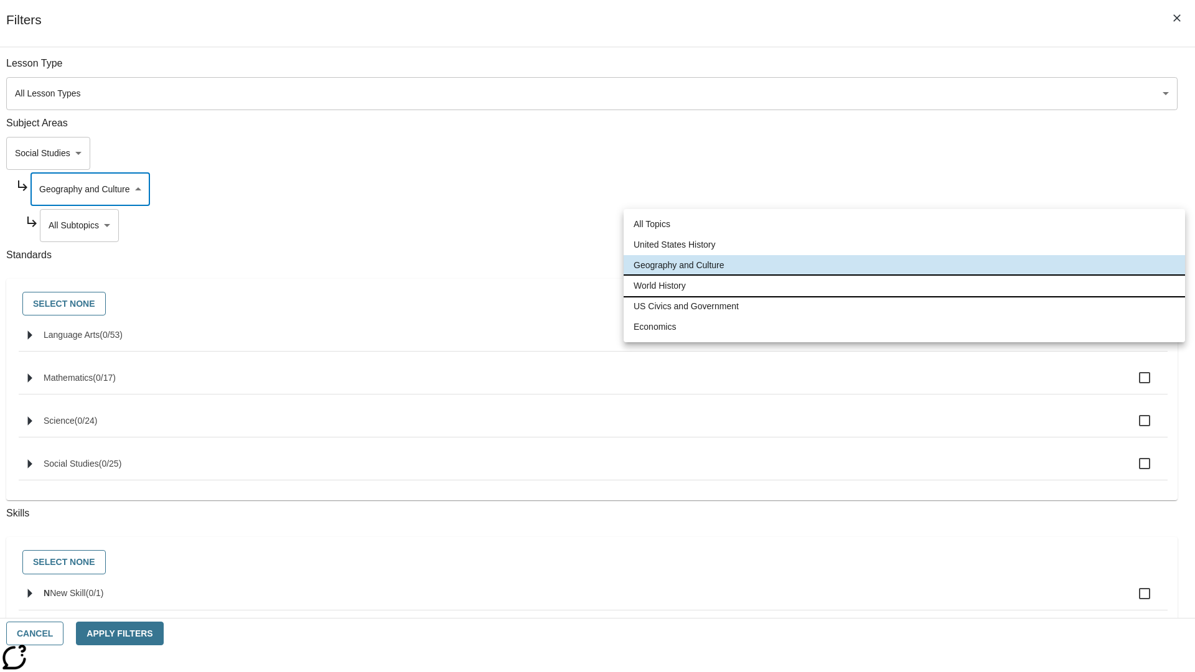
click at [905, 286] on li "World History" at bounding box center [905, 286] width 562 height 21
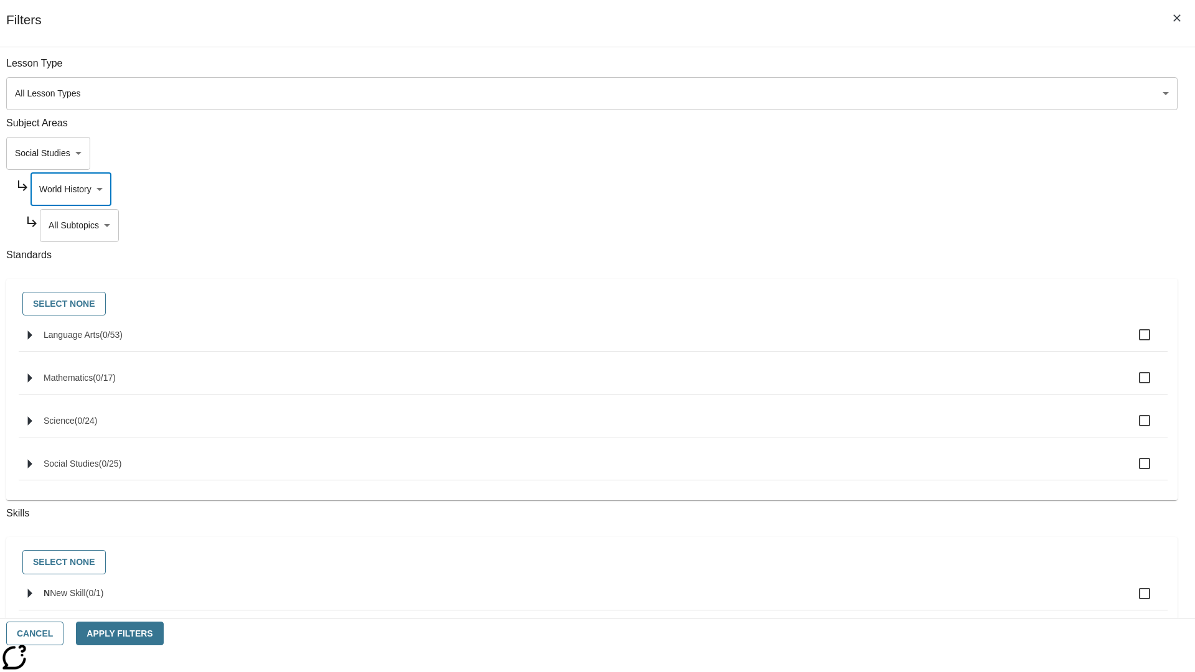
type input "193"
click at [913, 225] on body "Skip to main content [GEOGRAPHIC_DATA] Edition EN Grade 3 2025 Auto Grade 3 Sea…" at bounding box center [597, 385] width 1185 height 687
click at [908, 189] on body "Skip to main content [GEOGRAPHIC_DATA] Edition EN Grade 3 2025 Auto Grade 3 Sea…" at bounding box center [597, 385] width 1185 height 687
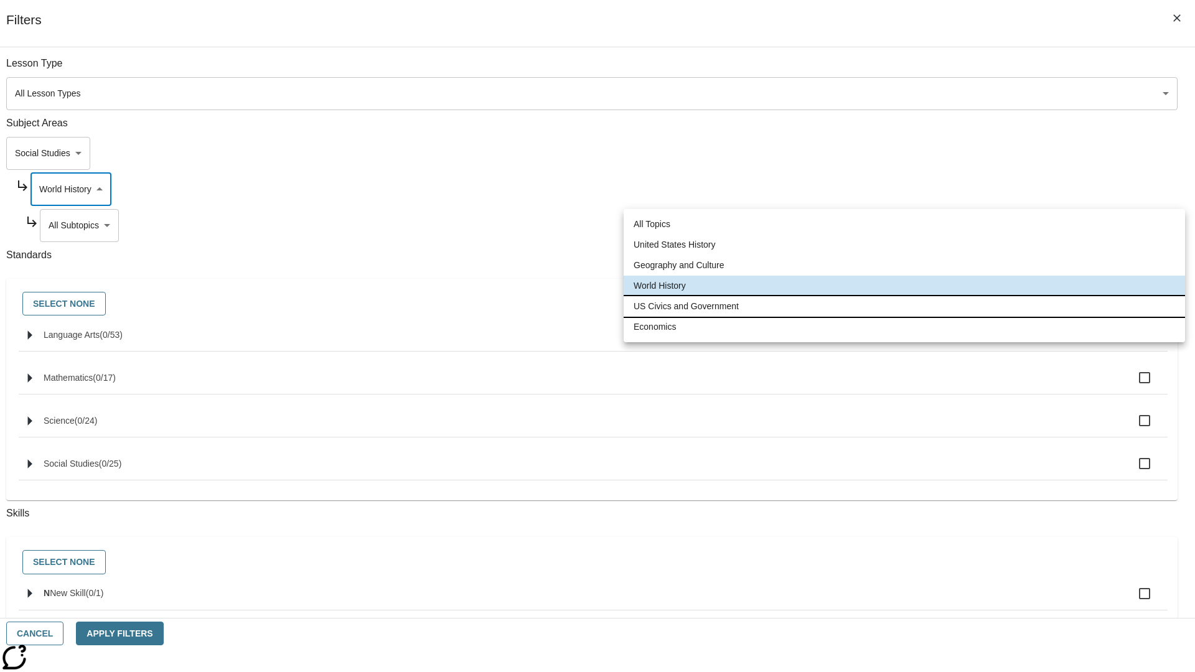
click at [905, 306] on li "US Civics and Government" at bounding box center [905, 306] width 562 height 21
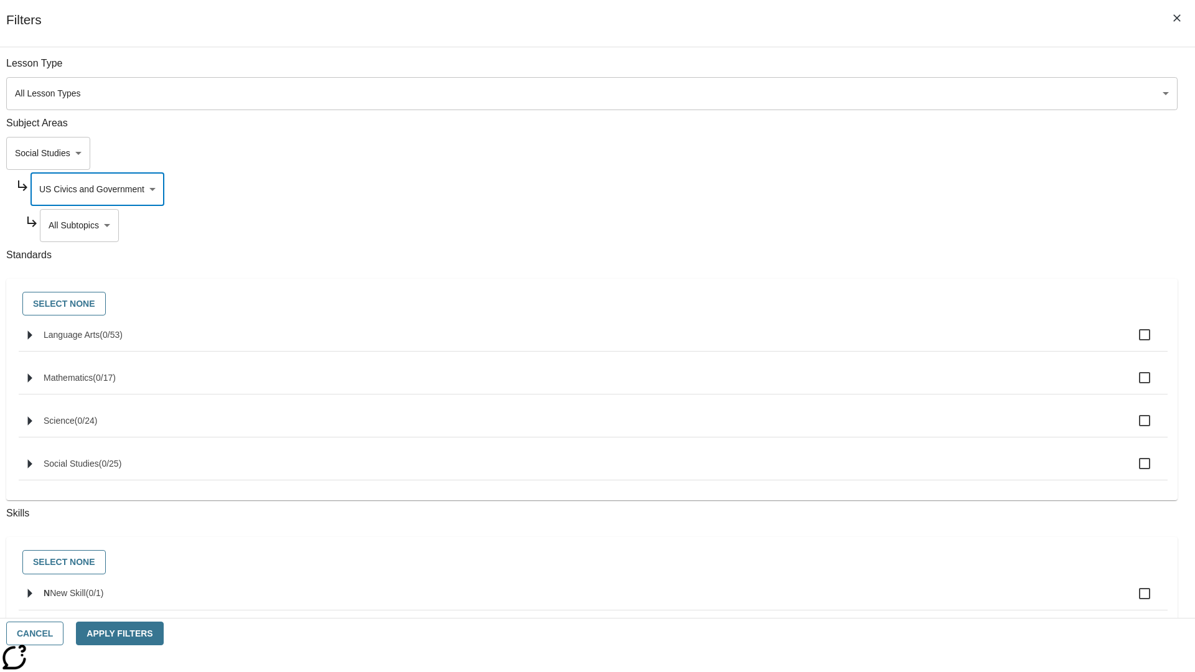
type input "194"
click at [913, 225] on body "Skip to main content [GEOGRAPHIC_DATA] Edition EN Grade 3 2025 Auto Grade 3 Sea…" at bounding box center [597, 385] width 1185 height 687
click at [908, 189] on body "Skip to main content [GEOGRAPHIC_DATA] Edition EN Grade 3 2025 Auto Grade 3 Sea…" at bounding box center [597, 385] width 1185 height 687
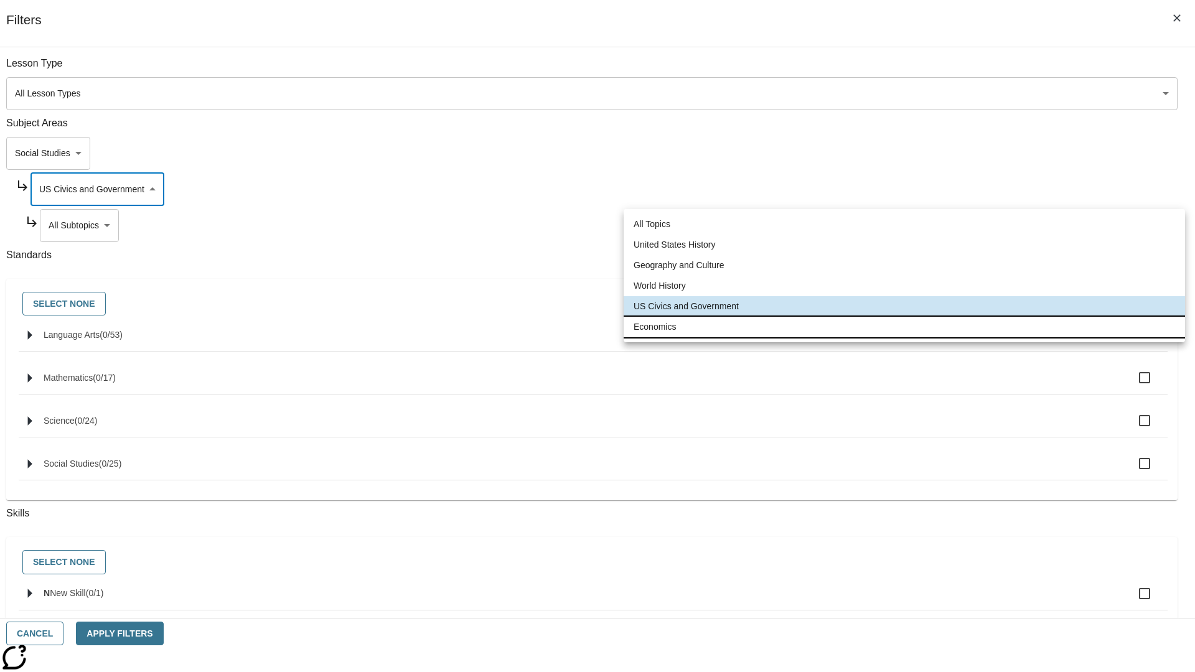
click at [905, 327] on li "Economics" at bounding box center [905, 327] width 562 height 21
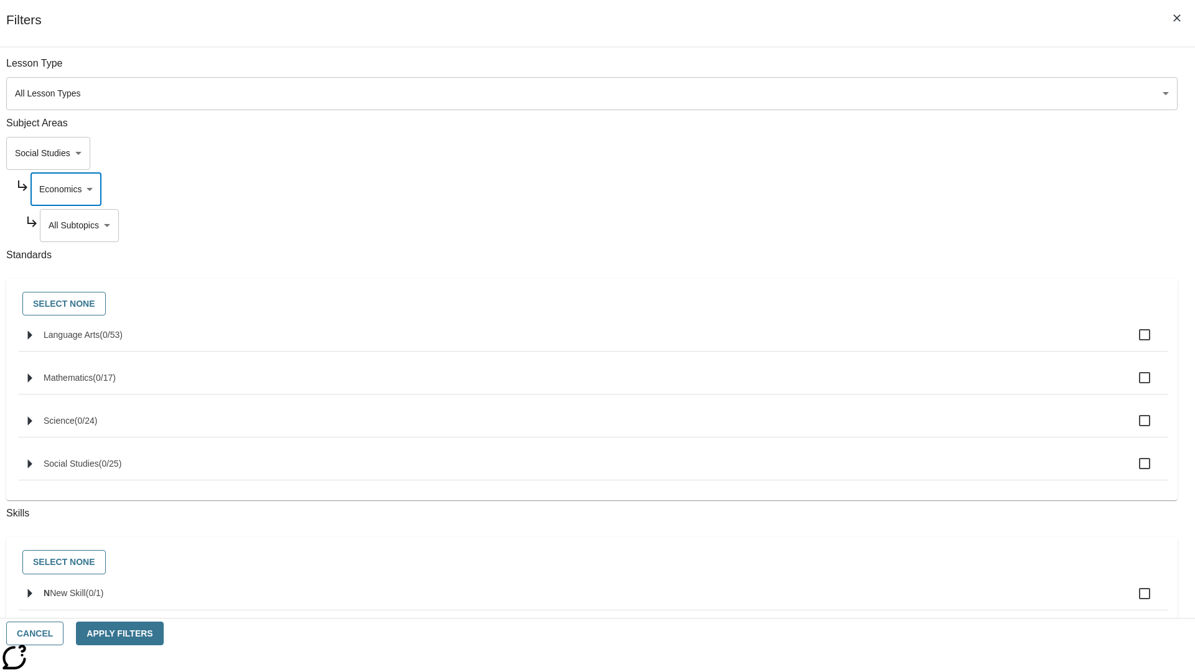
type input "195"
click at [913, 225] on body "Skip to main content [GEOGRAPHIC_DATA] Edition EN Grade 3 2025 Auto Grade 3 Sea…" at bounding box center [597, 385] width 1185 height 687
click at [896, 153] on body "Skip to main content [GEOGRAPHIC_DATA] Edition EN Grade 3 2025 Auto Grade 3 Sea…" at bounding box center [597, 385] width 1185 height 687
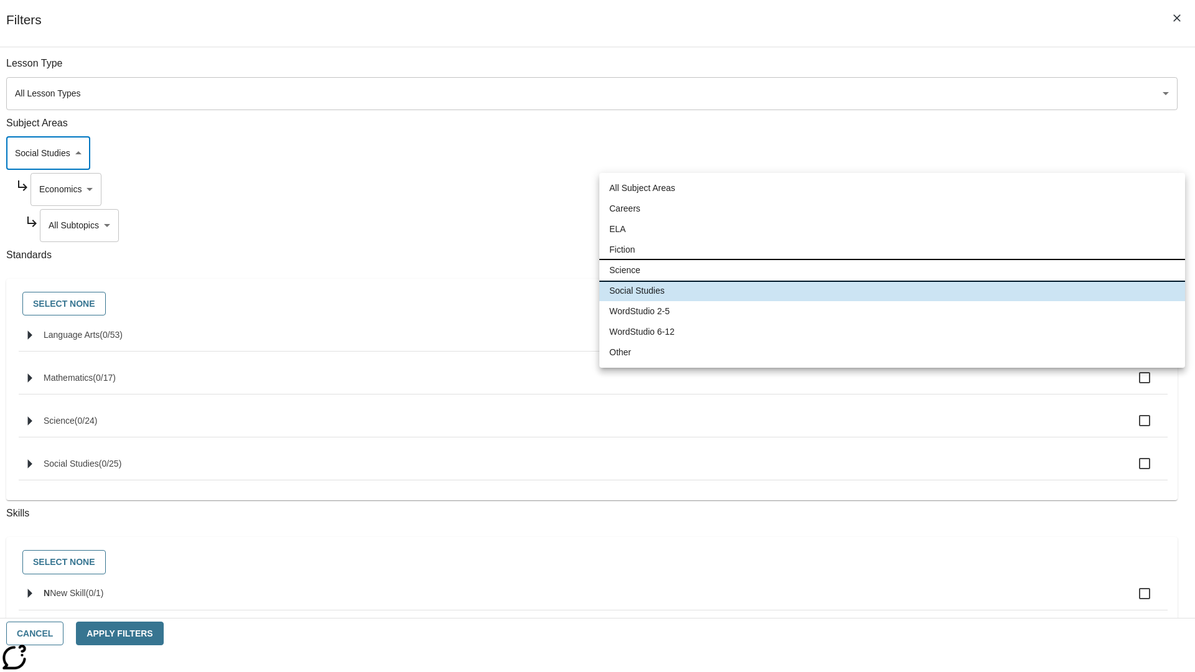
click at [892, 270] on li "Science" at bounding box center [892, 270] width 586 height 21
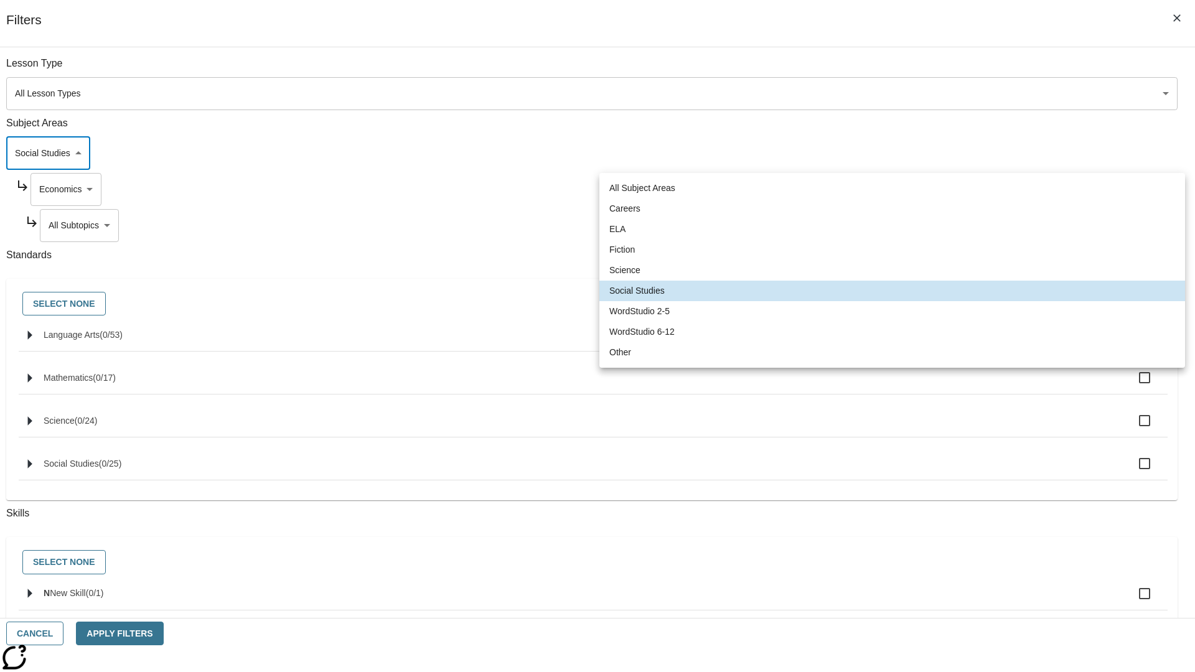
type input "2"
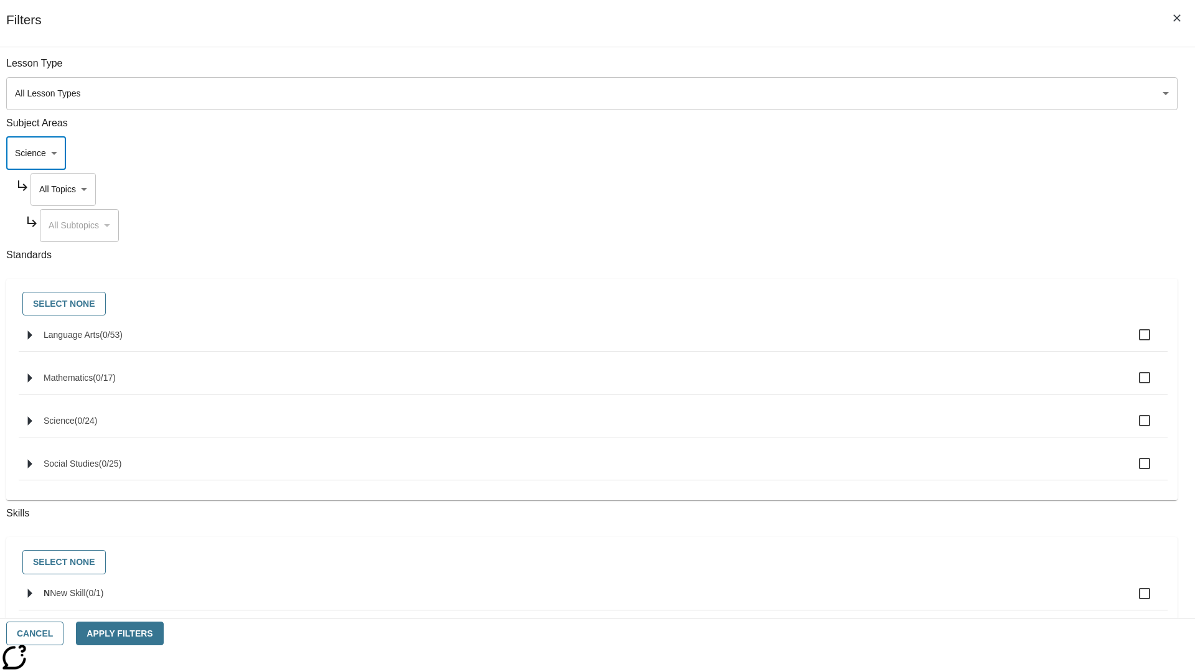
click at [908, 189] on body "Skip to main content [GEOGRAPHIC_DATA] Edition EN Grade 3 2025 Auto Grade 3 Sea…" at bounding box center [597, 385] width 1185 height 687
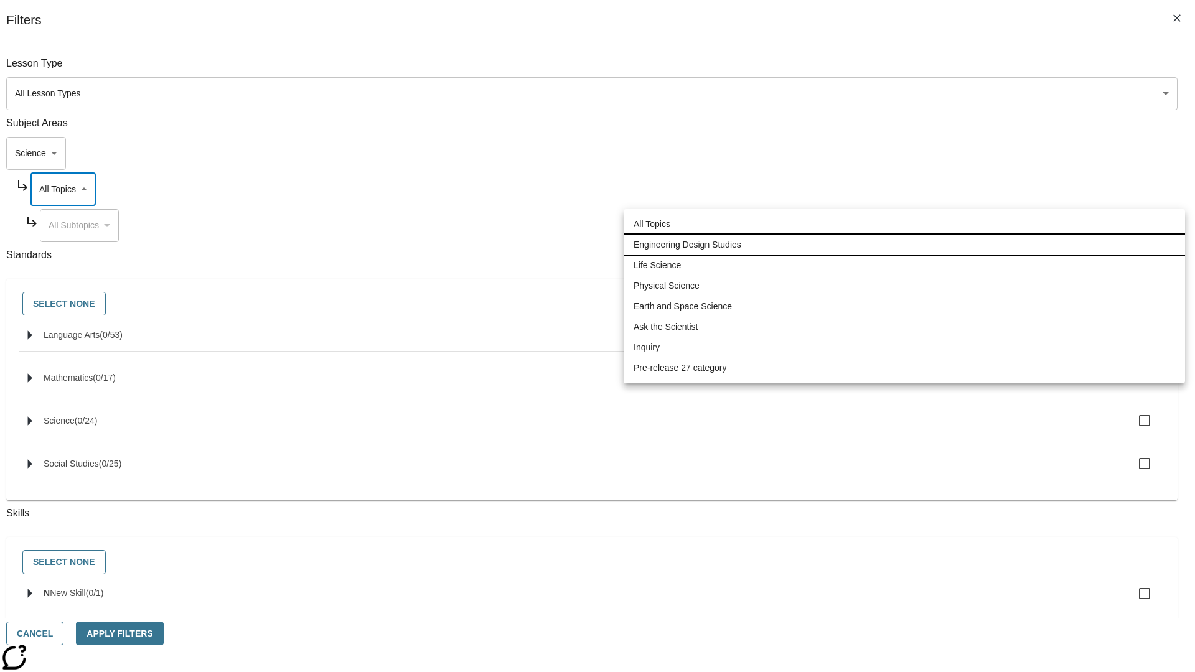
click at [905, 245] on li "Engineering Design Studies" at bounding box center [905, 245] width 562 height 21
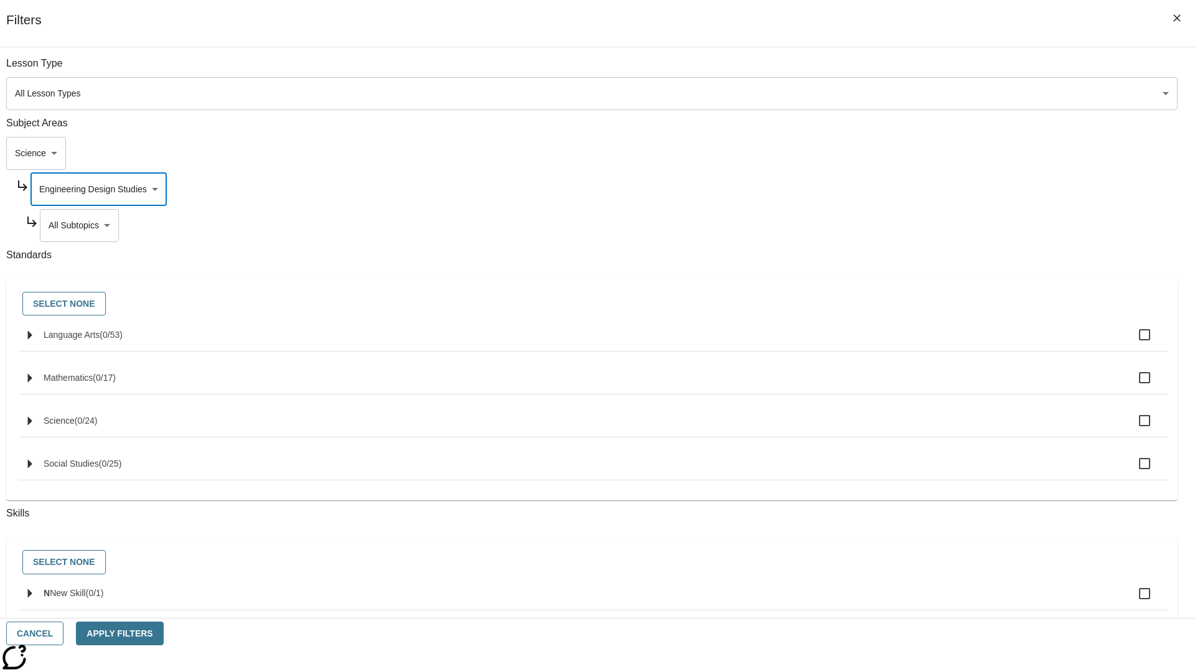
click at [913, 225] on body "Skip to main content [GEOGRAPHIC_DATA] Edition EN Grade 3 2025 Auto Grade 3 Sea…" at bounding box center [597, 385] width 1185 height 687
click at [908, 189] on body "Skip to main content [GEOGRAPHIC_DATA] Edition EN Grade 3 2025 Auto Grade 3 Sea…" at bounding box center [597, 385] width 1185 height 687
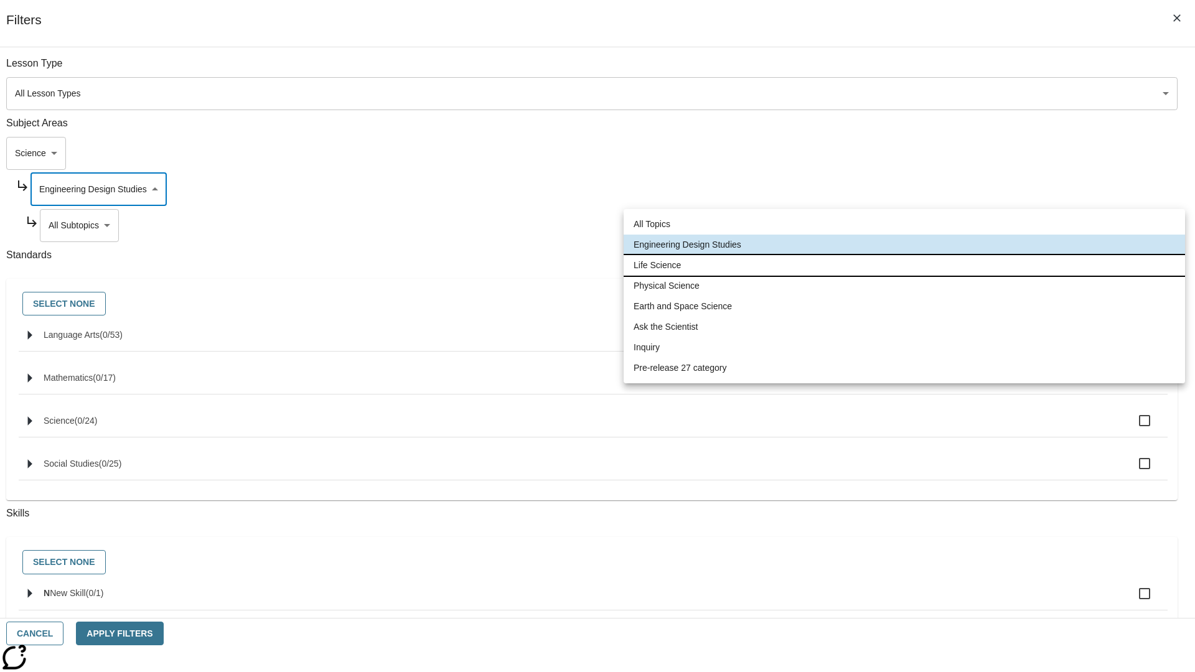
click at [905, 265] on li "Life Science" at bounding box center [905, 265] width 562 height 21
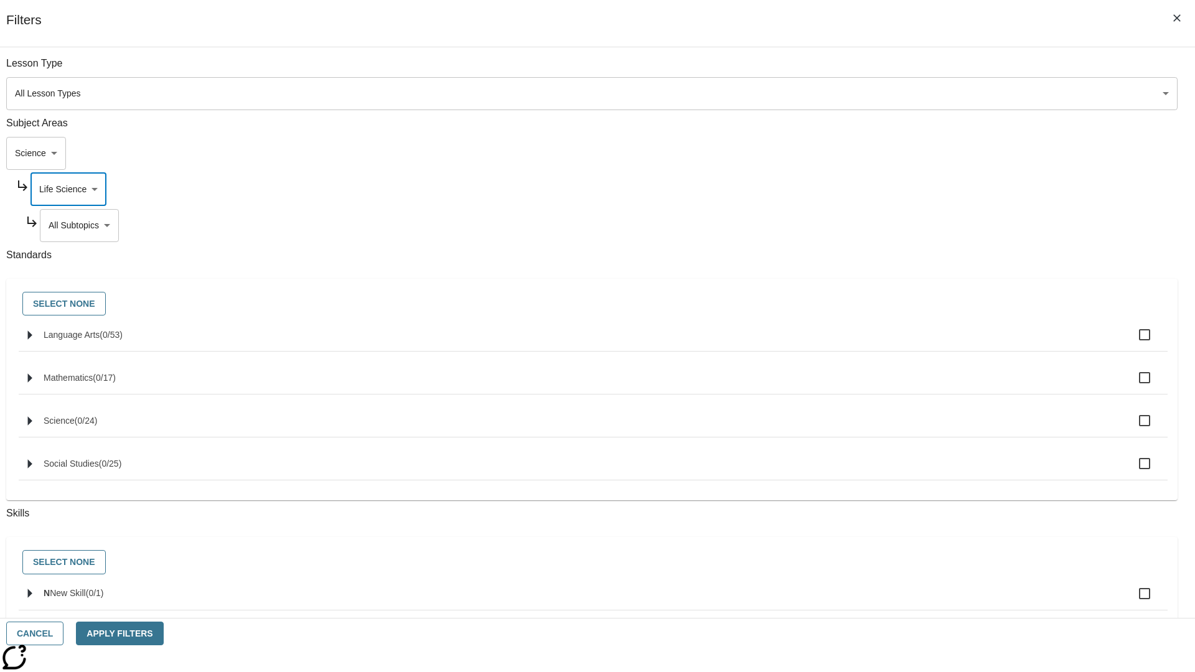
click at [913, 225] on body "Skip to main content [GEOGRAPHIC_DATA] Edition EN Grade 3 2025 Auto Grade 3 Sea…" at bounding box center [597, 385] width 1185 height 687
click at [908, 189] on body "Skip to main content [GEOGRAPHIC_DATA] Edition EN Grade 3 2025 Auto Grade 3 Sea…" at bounding box center [597, 385] width 1185 height 687
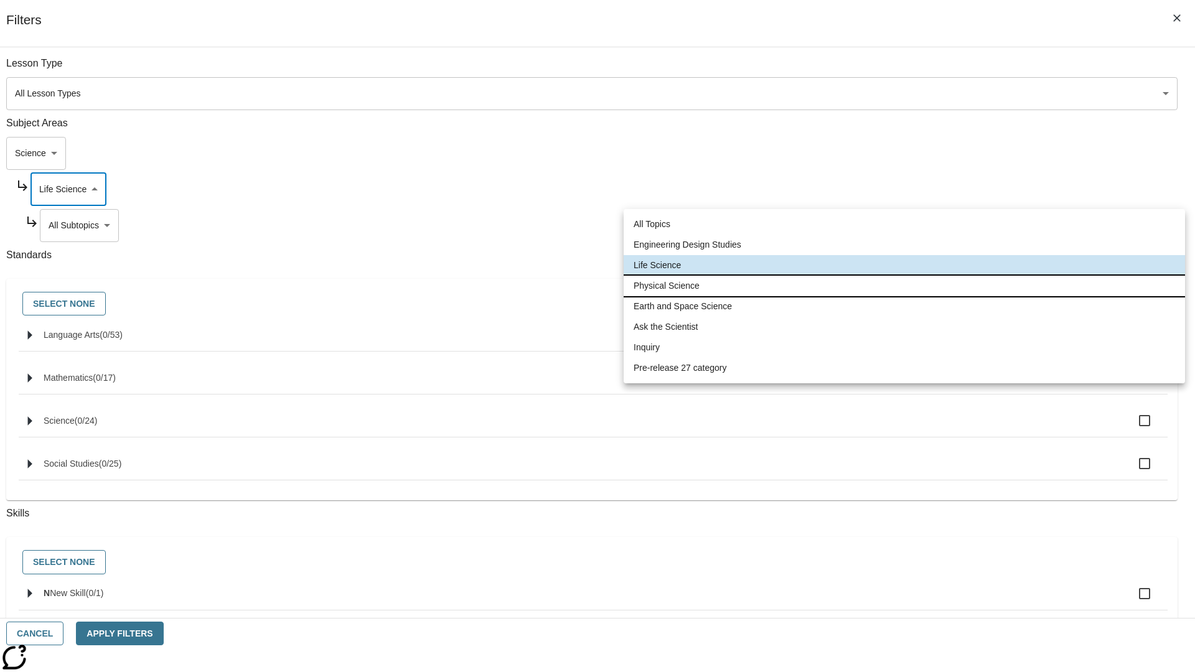
click at [905, 286] on li "Physical Science" at bounding box center [905, 286] width 562 height 21
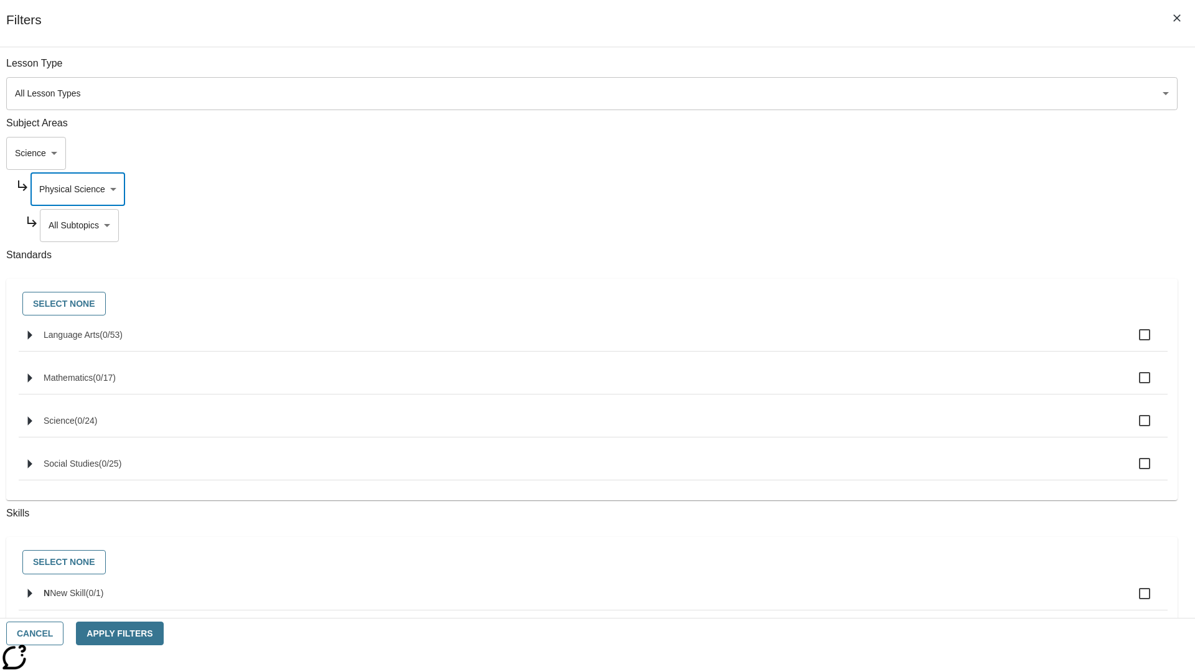
click at [913, 225] on body "Skip to main content [GEOGRAPHIC_DATA] Edition EN Grade 3 2025 Auto Grade 3 Sea…" at bounding box center [597, 385] width 1185 height 687
click at [908, 189] on body "Skip to main content [GEOGRAPHIC_DATA] Edition EN Grade 3 2025 Auto Grade 3 Sea…" at bounding box center [597, 385] width 1185 height 687
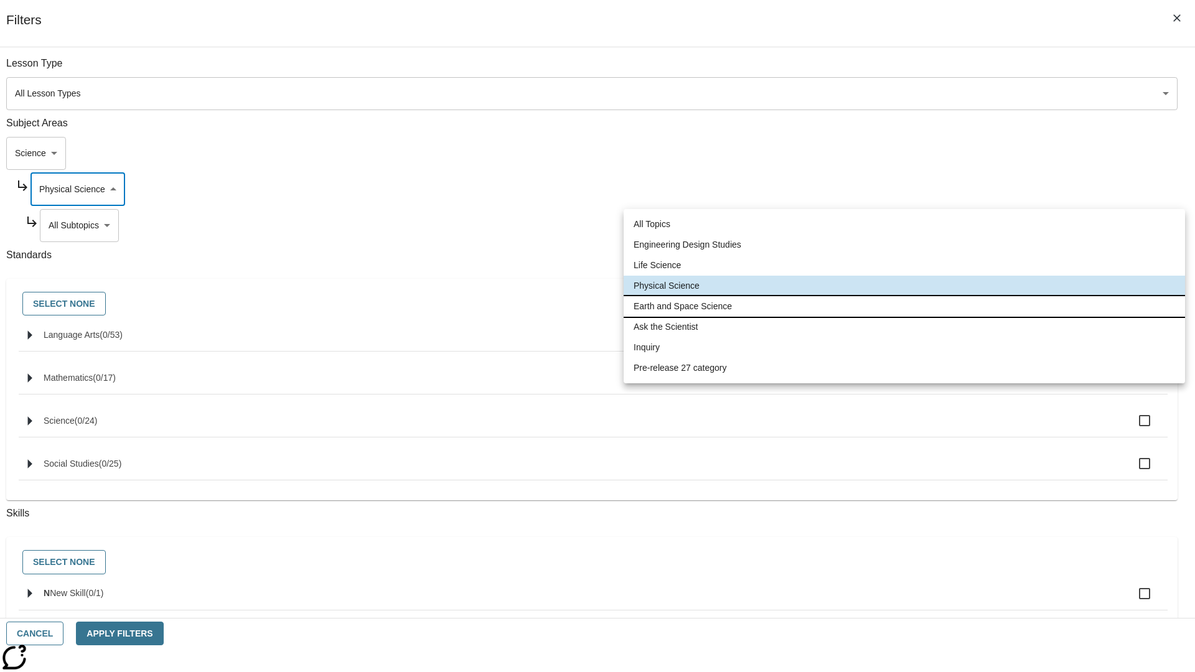
click at [905, 306] on li "Earth and Space Science" at bounding box center [905, 306] width 562 height 21
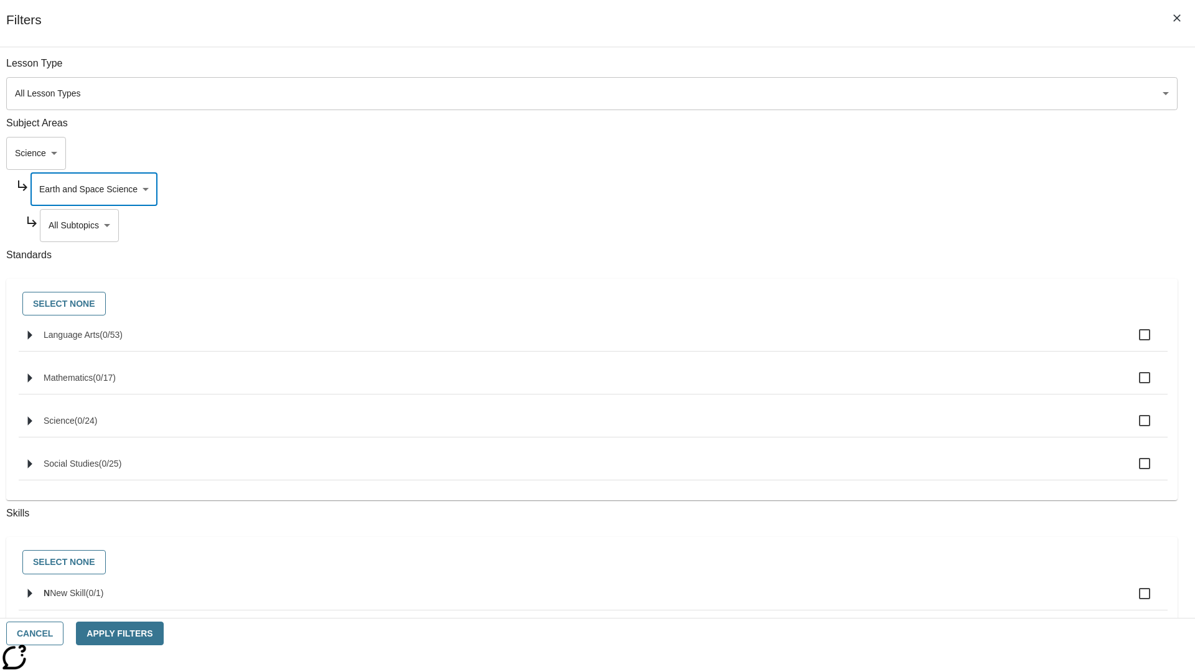
click at [913, 225] on body "Skip to main content [GEOGRAPHIC_DATA] Edition EN Grade 3 2025 Auto Grade 3 Sea…" at bounding box center [597, 385] width 1185 height 687
click at [908, 189] on body "Skip to main content [GEOGRAPHIC_DATA] Edition EN Grade 3 2025 Auto Grade 3 Sea…" at bounding box center [597, 385] width 1185 height 687
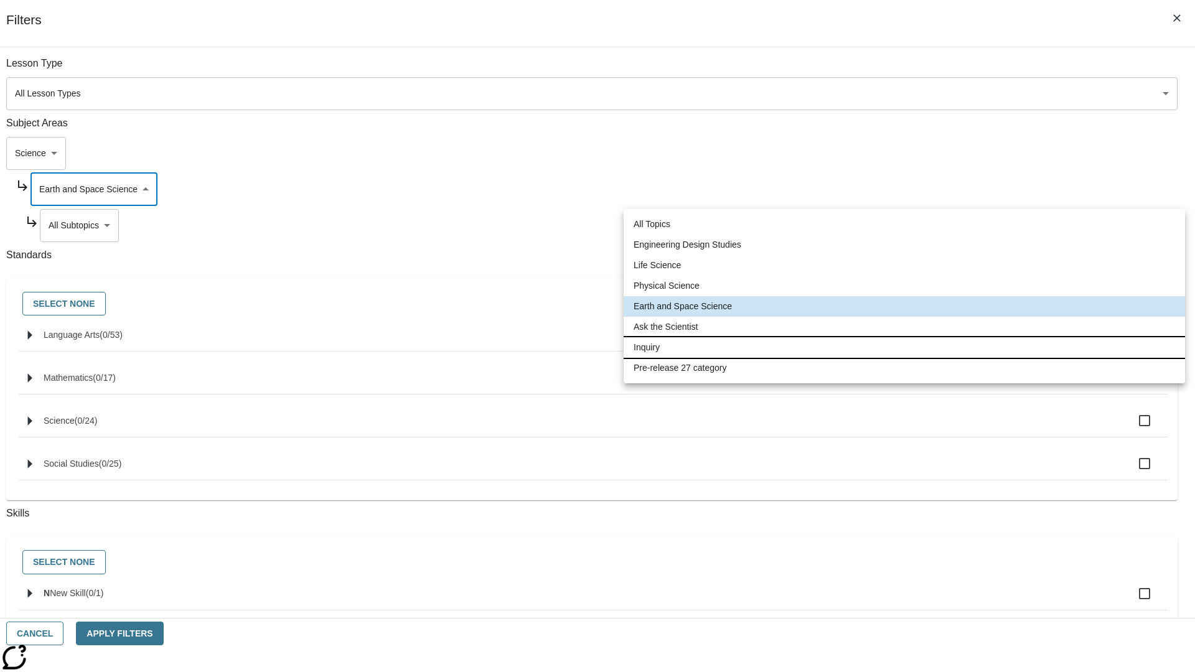
click at [905, 347] on li "Inquiry" at bounding box center [905, 347] width 562 height 21
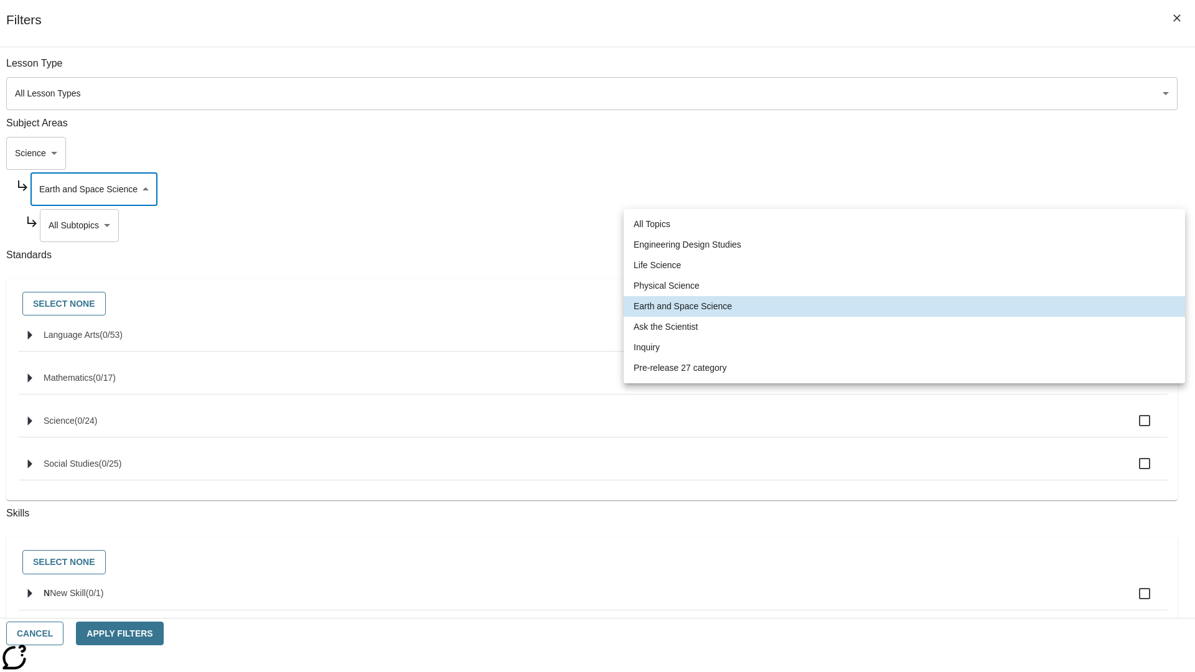
type input "251"
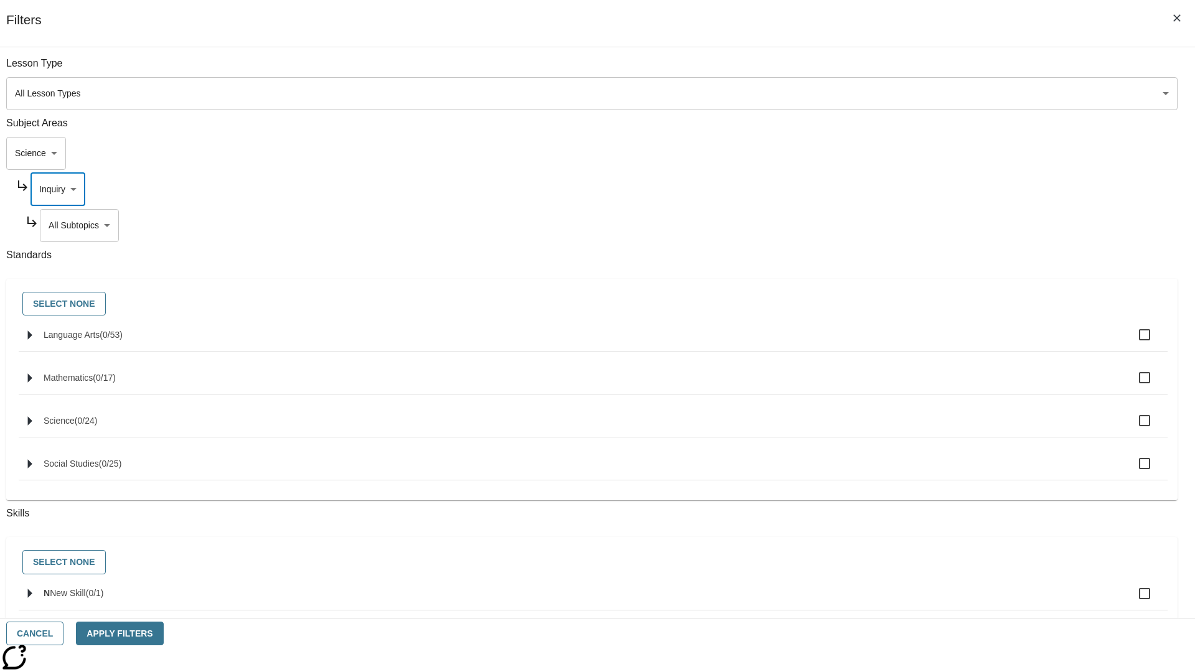
click at [913, 225] on body "Skip to main content [GEOGRAPHIC_DATA] Edition EN Grade 3 2025 Auto Grade 3 Sea…" at bounding box center [597, 385] width 1185 height 687
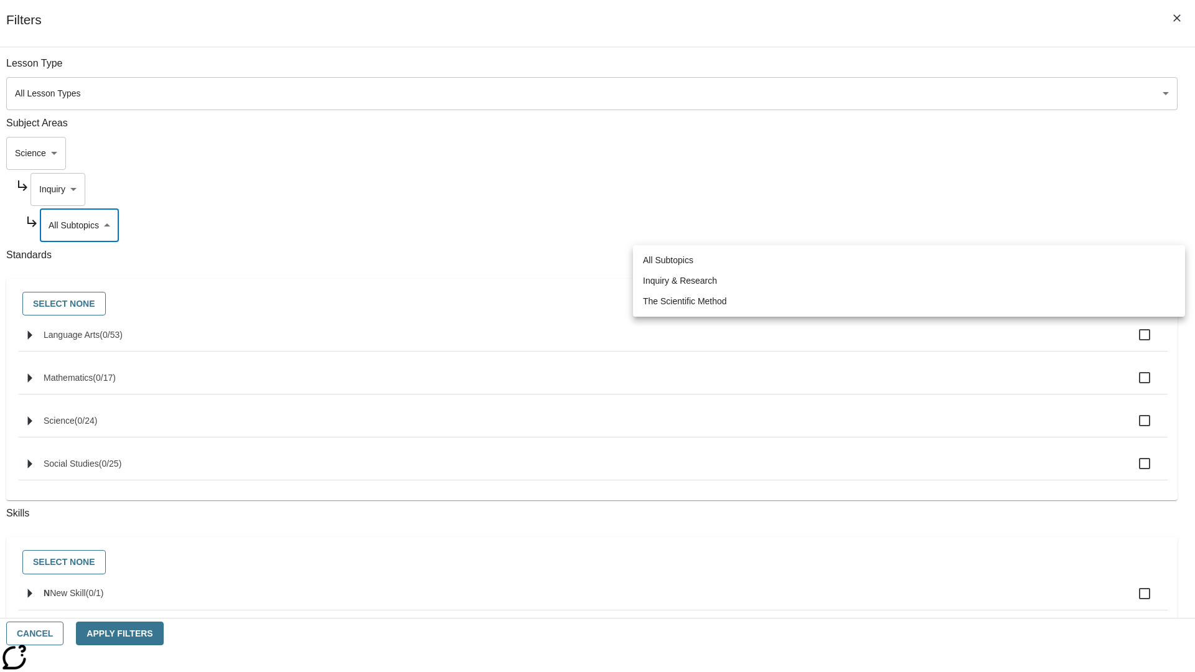
scroll to position [0, 1]
click at [908, 189] on body "Skip to main content [GEOGRAPHIC_DATA] Edition EN Grade 3 2025 Auto Grade 3 Sea…" at bounding box center [597, 385] width 1185 height 687
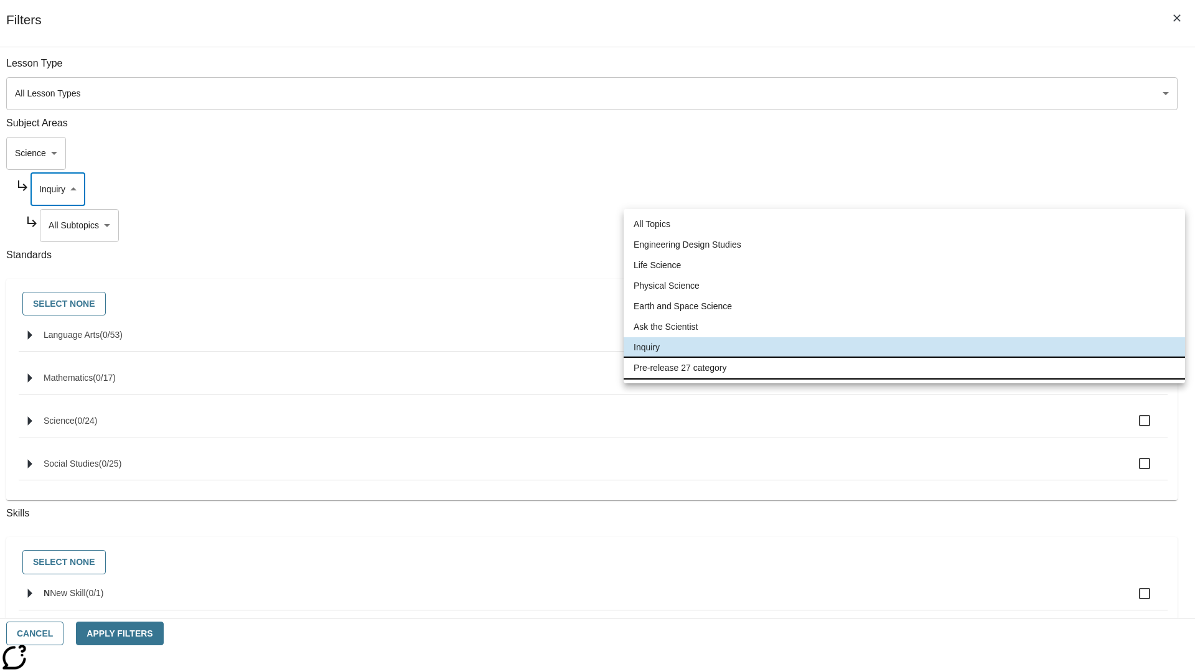
click at [905, 368] on li "Pre-release 27 category" at bounding box center [905, 368] width 562 height 21
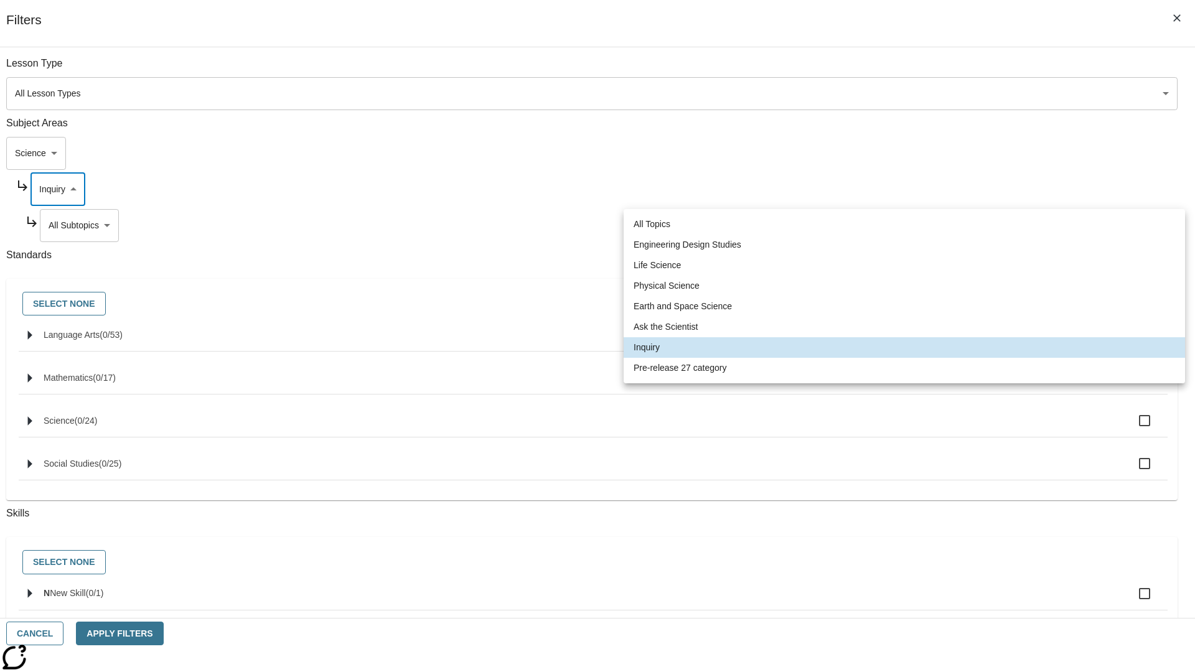
type input "271"
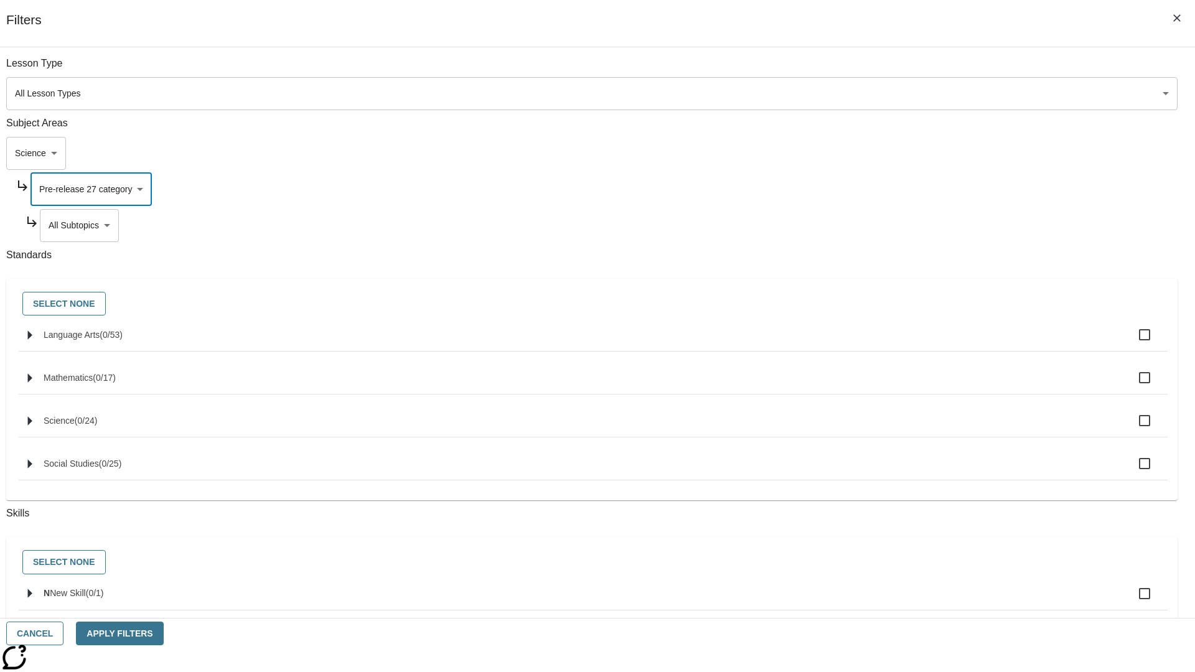
click at [913, 70] on body "Skip to main content [GEOGRAPHIC_DATA] Edition EN Grade 3 2025 Auto Grade 3 Sea…" at bounding box center [597, 385] width 1185 height 687
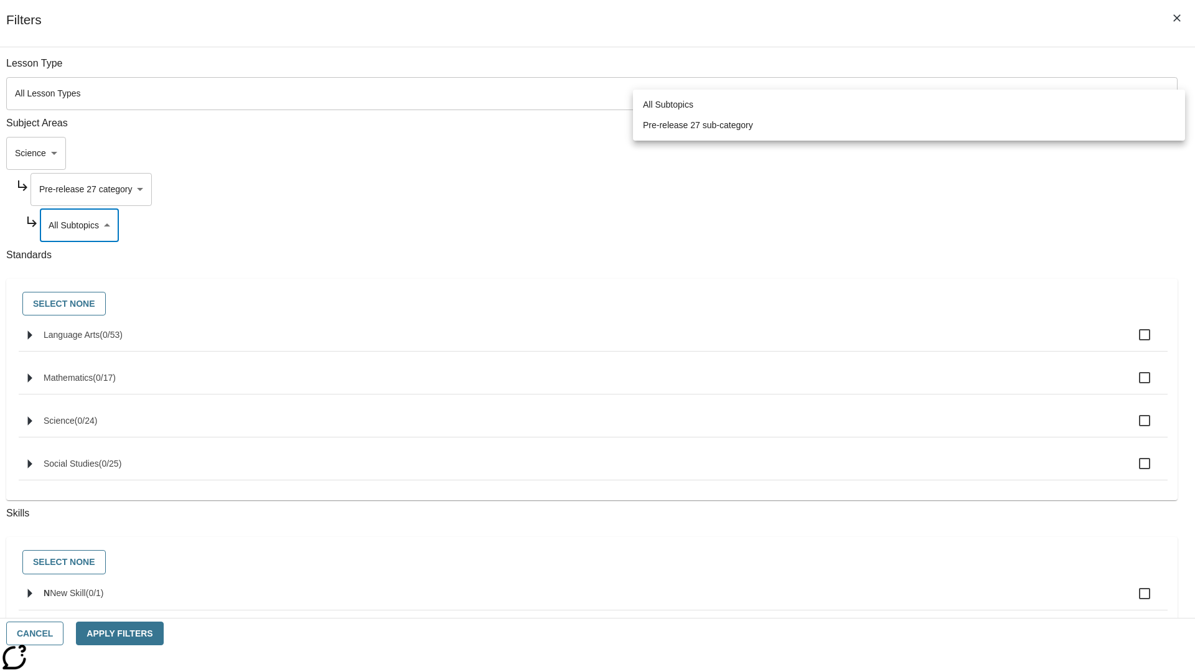
scroll to position [156, 1]
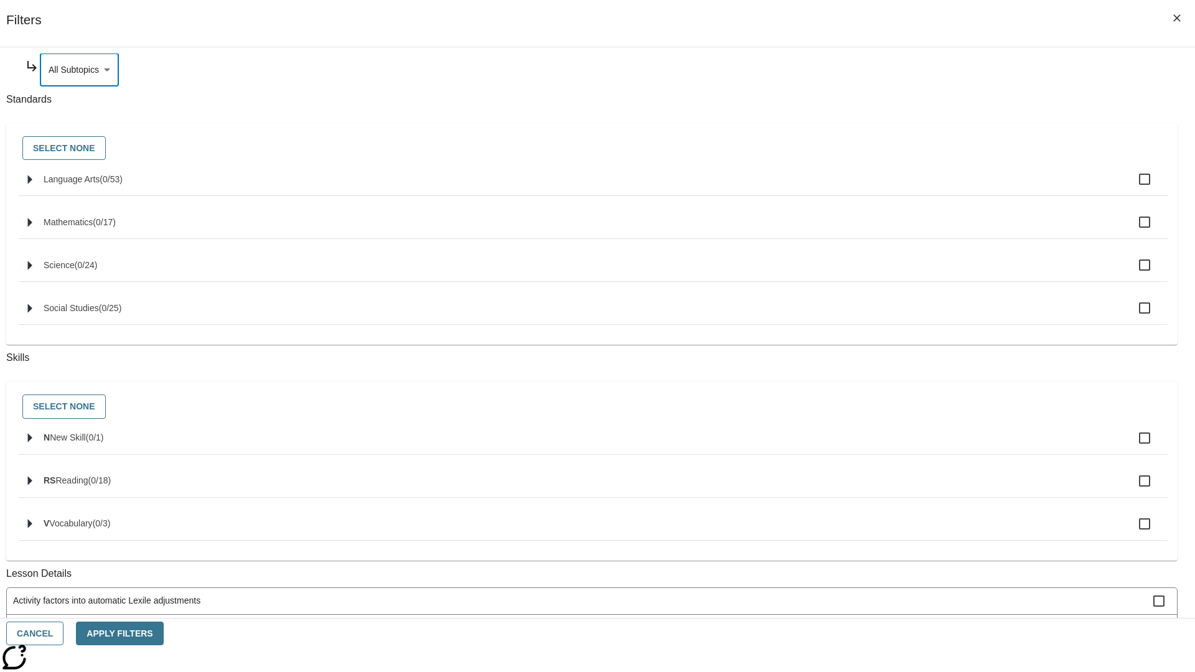
click at [896, 153] on body "Skip to main content [GEOGRAPHIC_DATA] Edition EN Grade 3 2025 Auto Grade 3 Sea…" at bounding box center [597, 385] width 1185 height 687
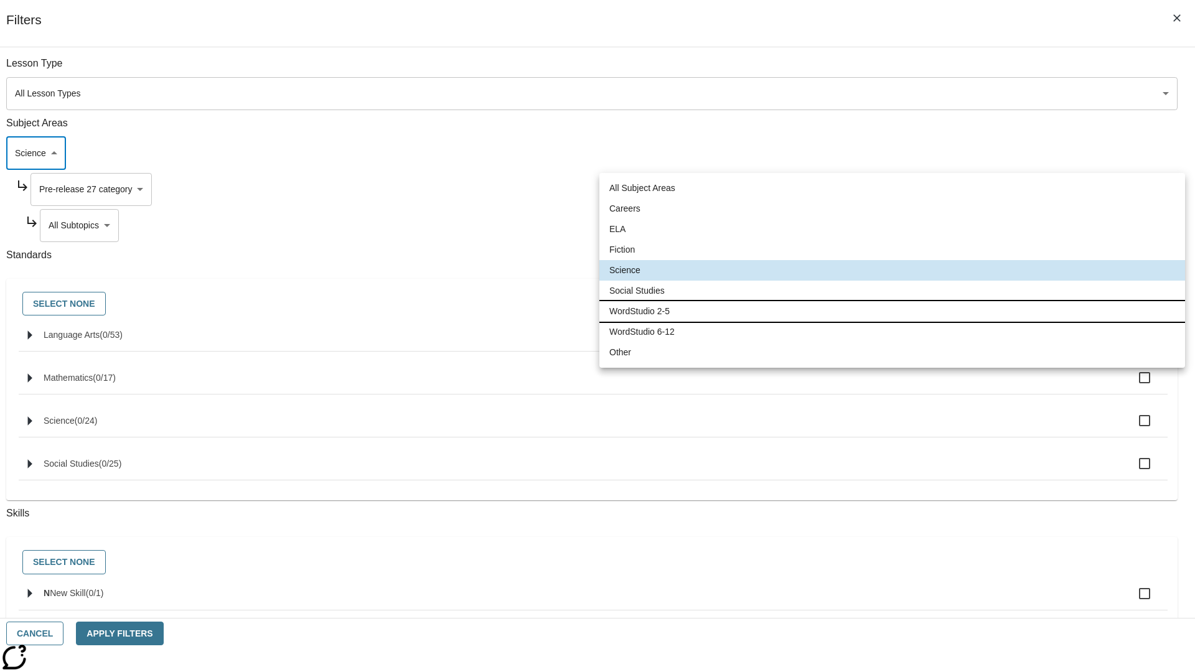
click at [892, 311] on li "WordStudio 2-5" at bounding box center [892, 311] width 586 height 21
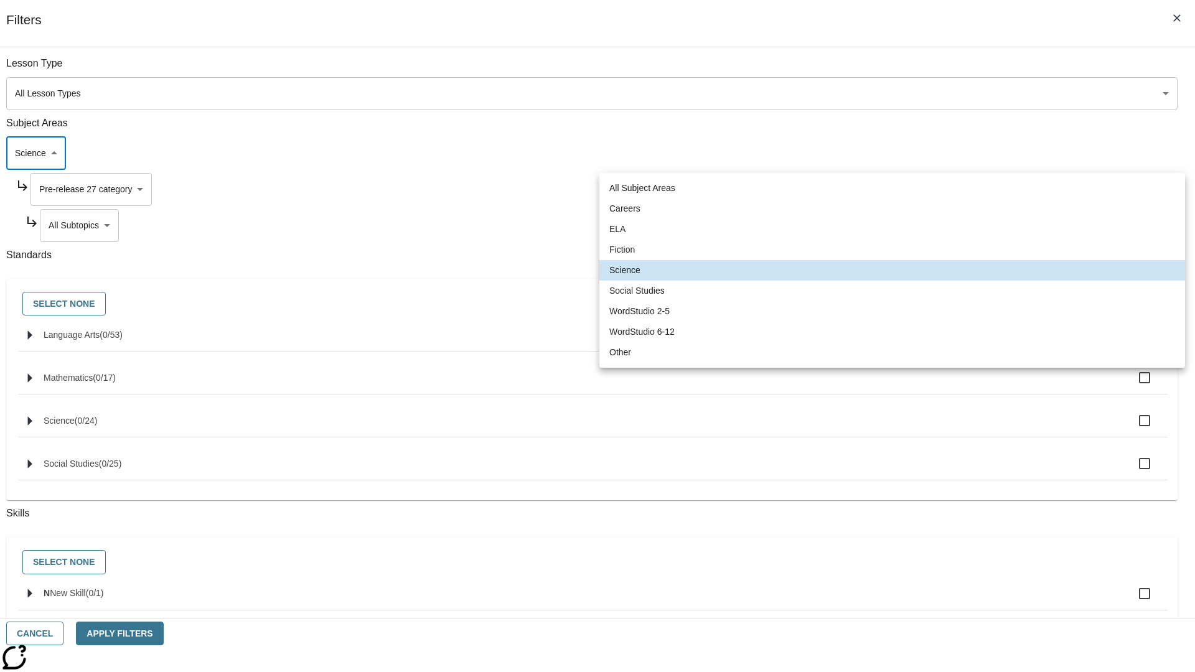
type input "6"
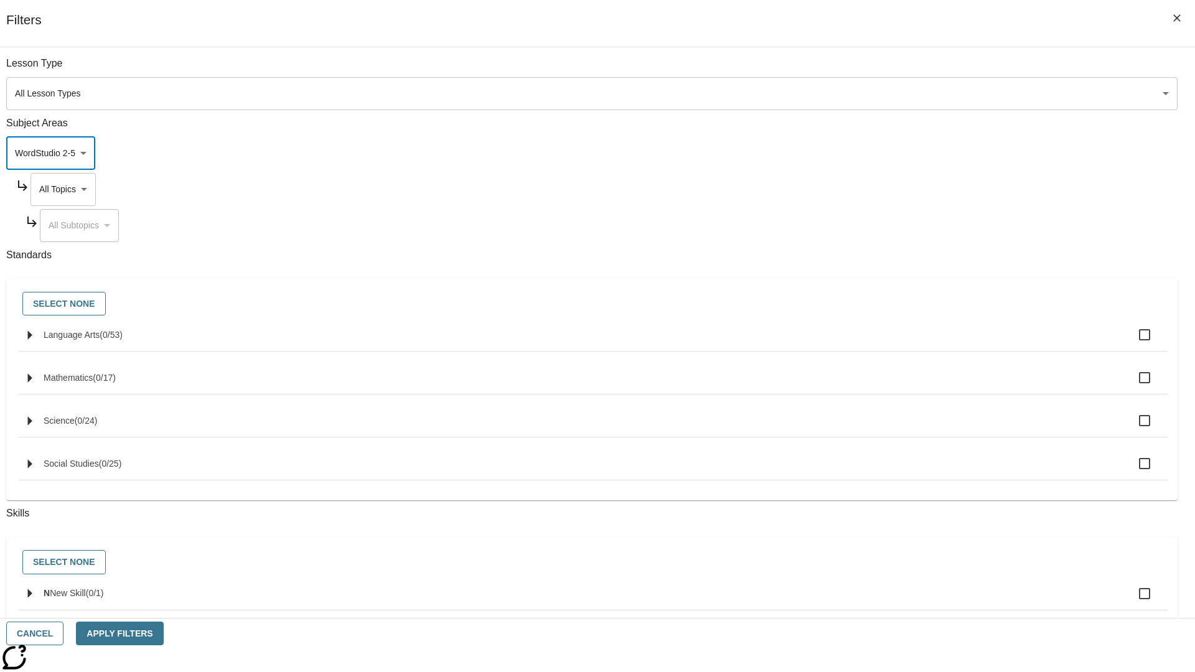
click at [908, 189] on body "Skip to main content [GEOGRAPHIC_DATA] Edition EN Grade 3 2025 Auto Grade 3 Sea…" at bounding box center [597, 385] width 1185 height 687
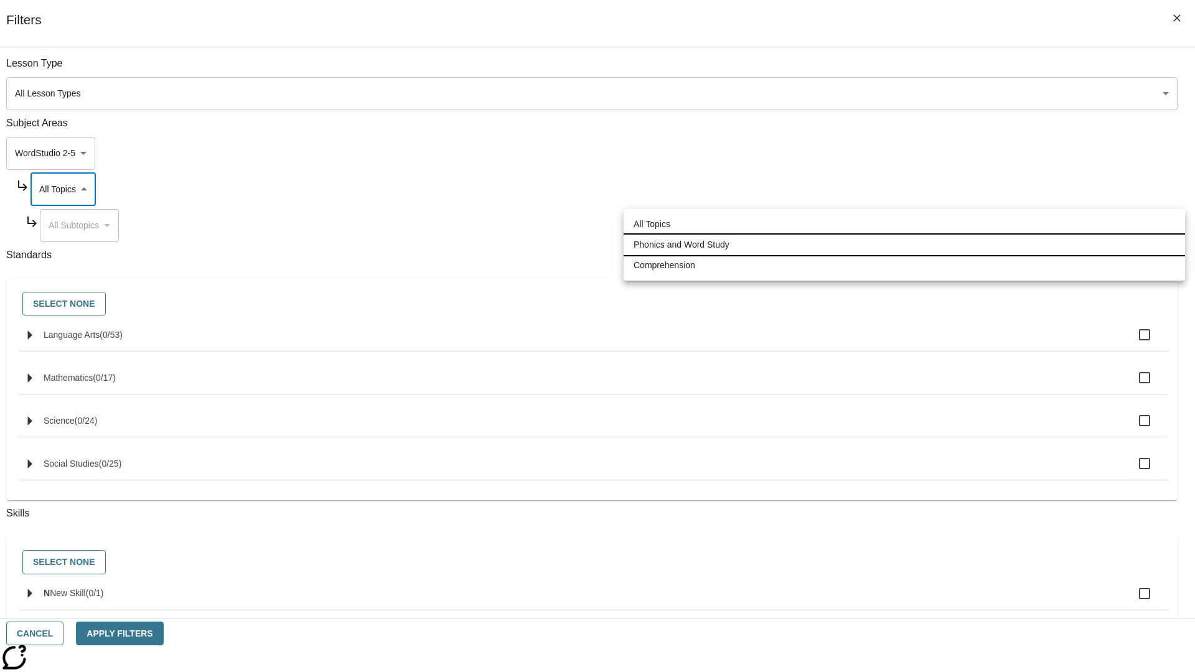
click at [905, 245] on li "Phonics and Word Study" at bounding box center [905, 245] width 562 height 21
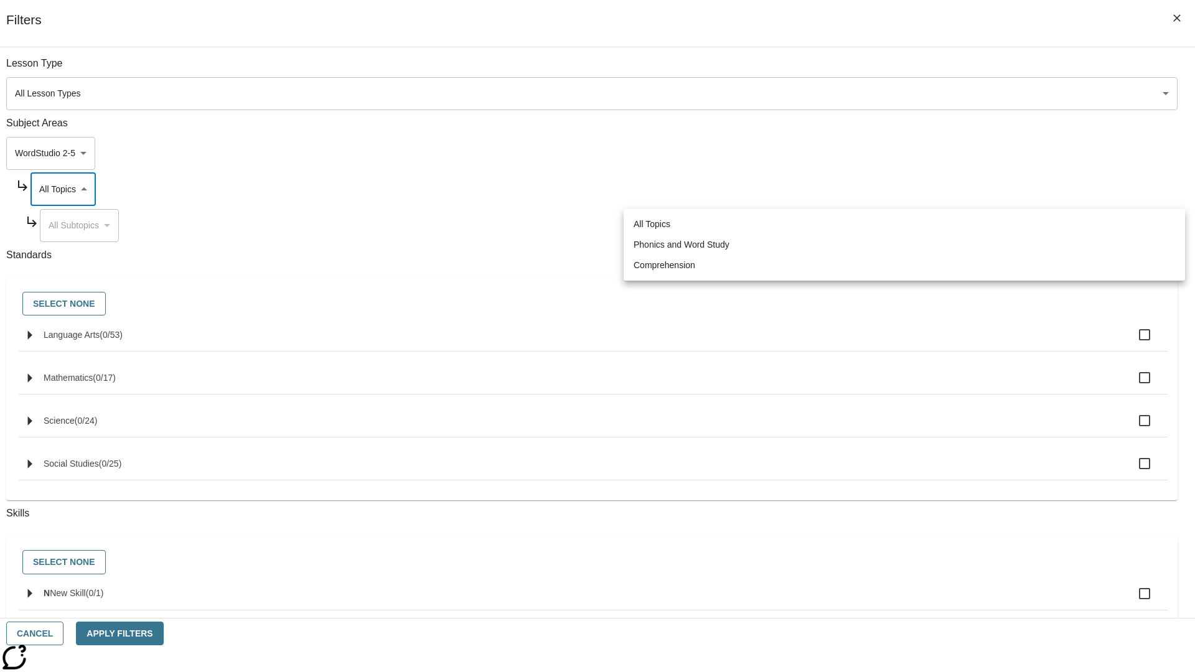
type input "249"
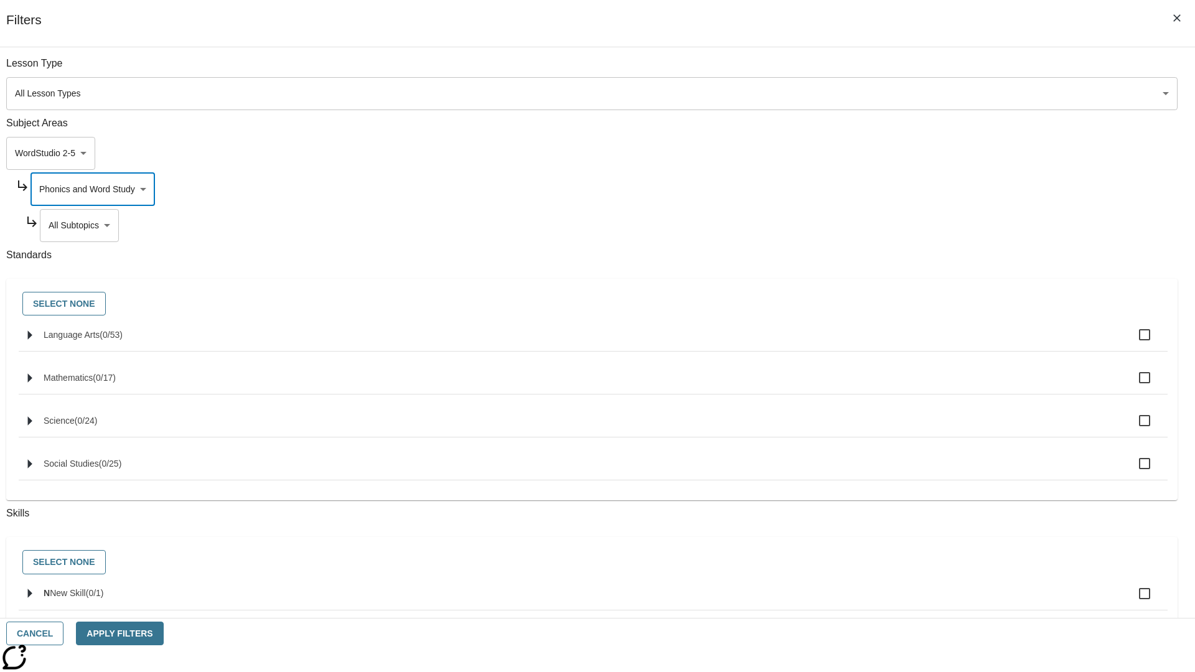
click at [913, 225] on body "Skip to main content [GEOGRAPHIC_DATA] Edition EN Grade 3 2025 Auto Grade 3 Sea…" at bounding box center [597, 385] width 1185 height 687
click at [908, 189] on body "Skip to main content [GEOGRAPHIC_DATA] Edition EN Grade 3 2025 Auto Grade 3 Sea…" at bounding box center [597, 385] width 1185 height 687
